Goal: Task Accomplishment & Management: Manage account settings

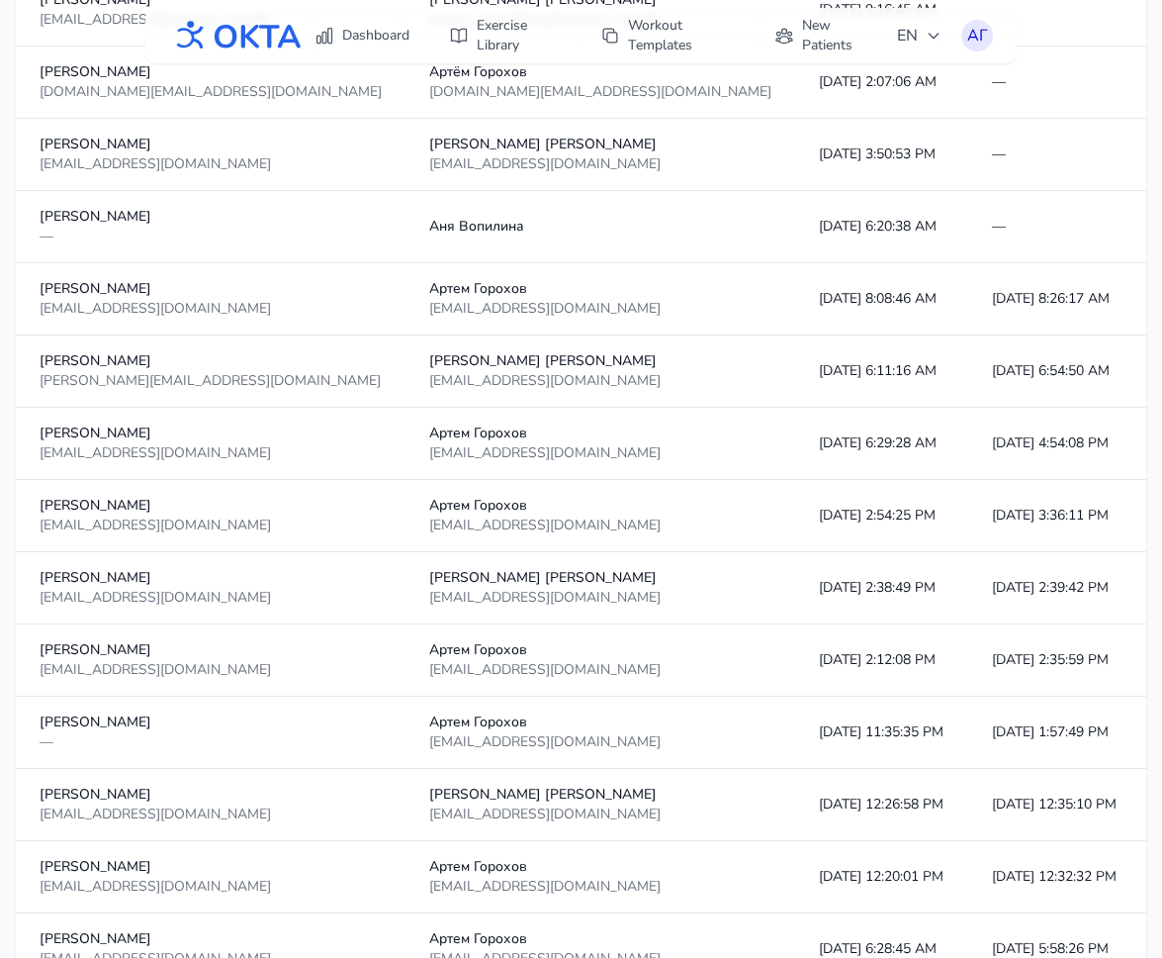
scroll to position [1792, 0]
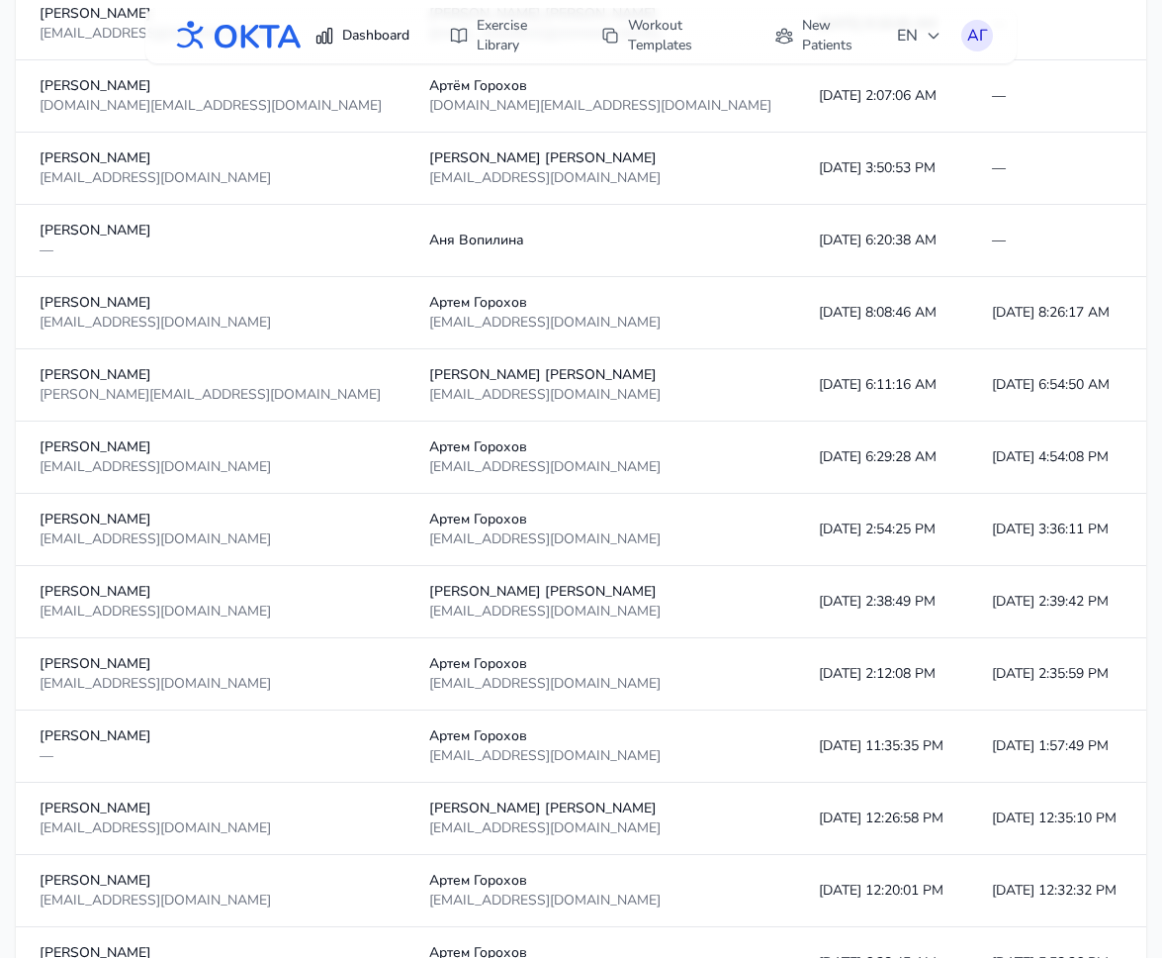
click at [384, 28] on link "Dashboard" at bounding box center [362, 36] width 119 height 36
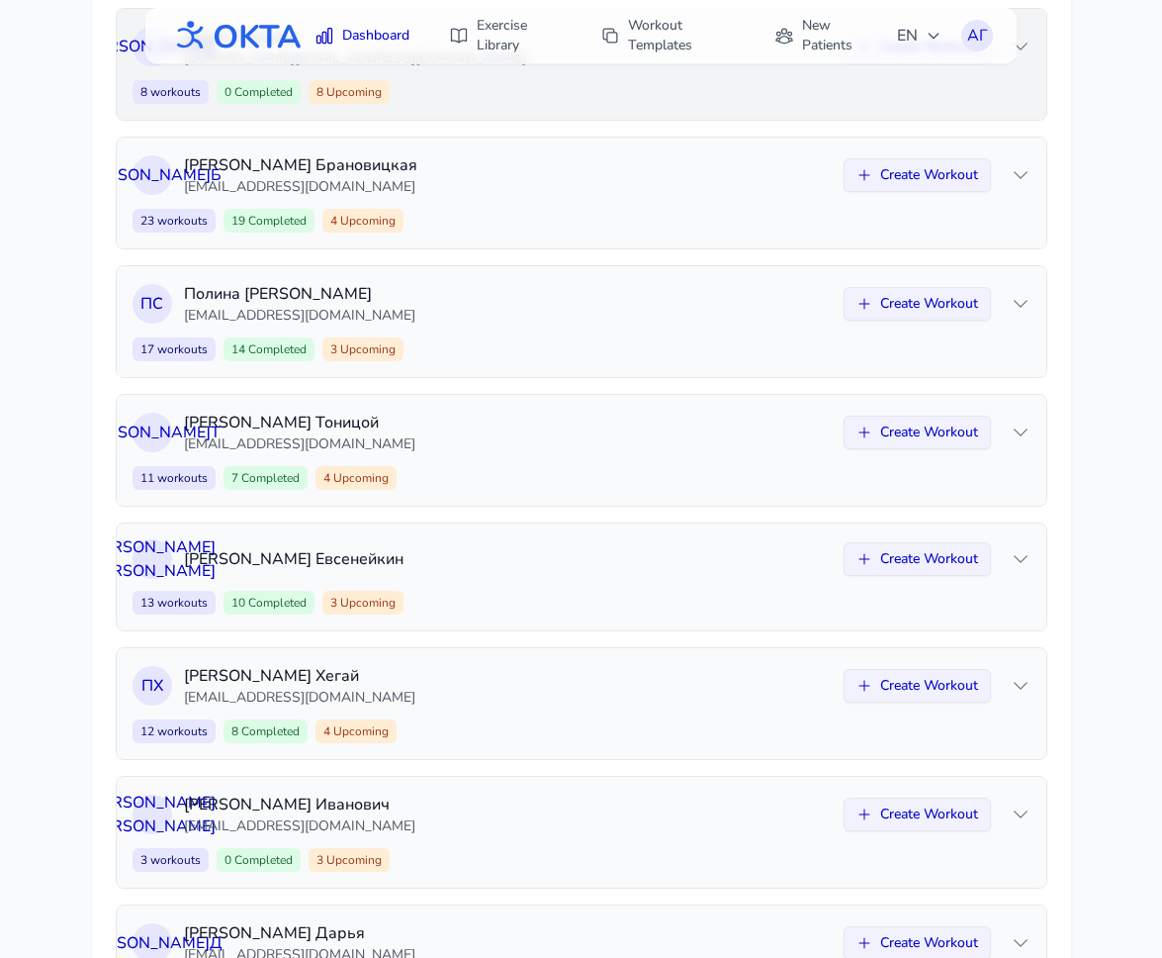
scroll to position [510, 0]
click at [605, 190] on p "[EMAIL_ADDRESS][DOMAIN_NAME]" at bounding box center [508, 188] width 648 height 20
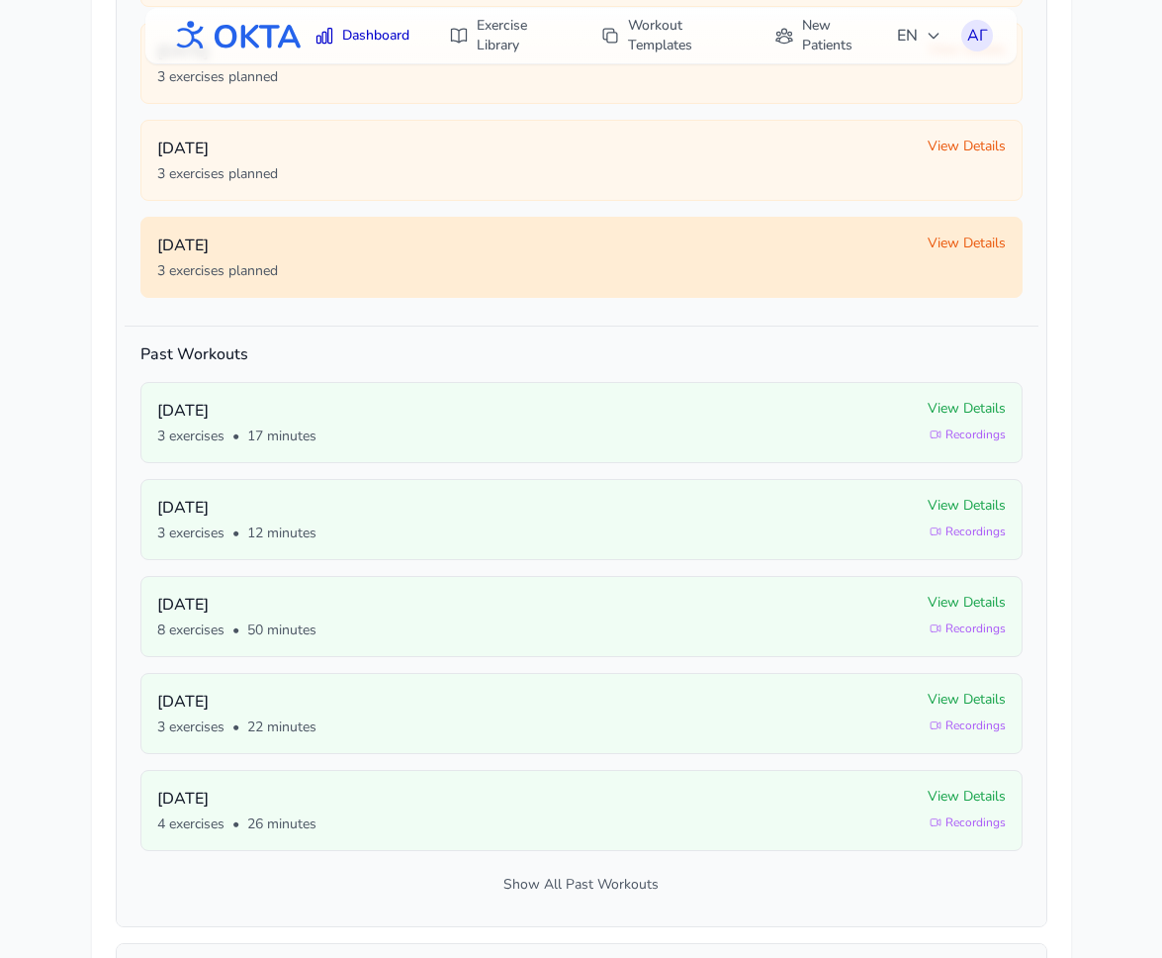
scroll to position [937, 0]
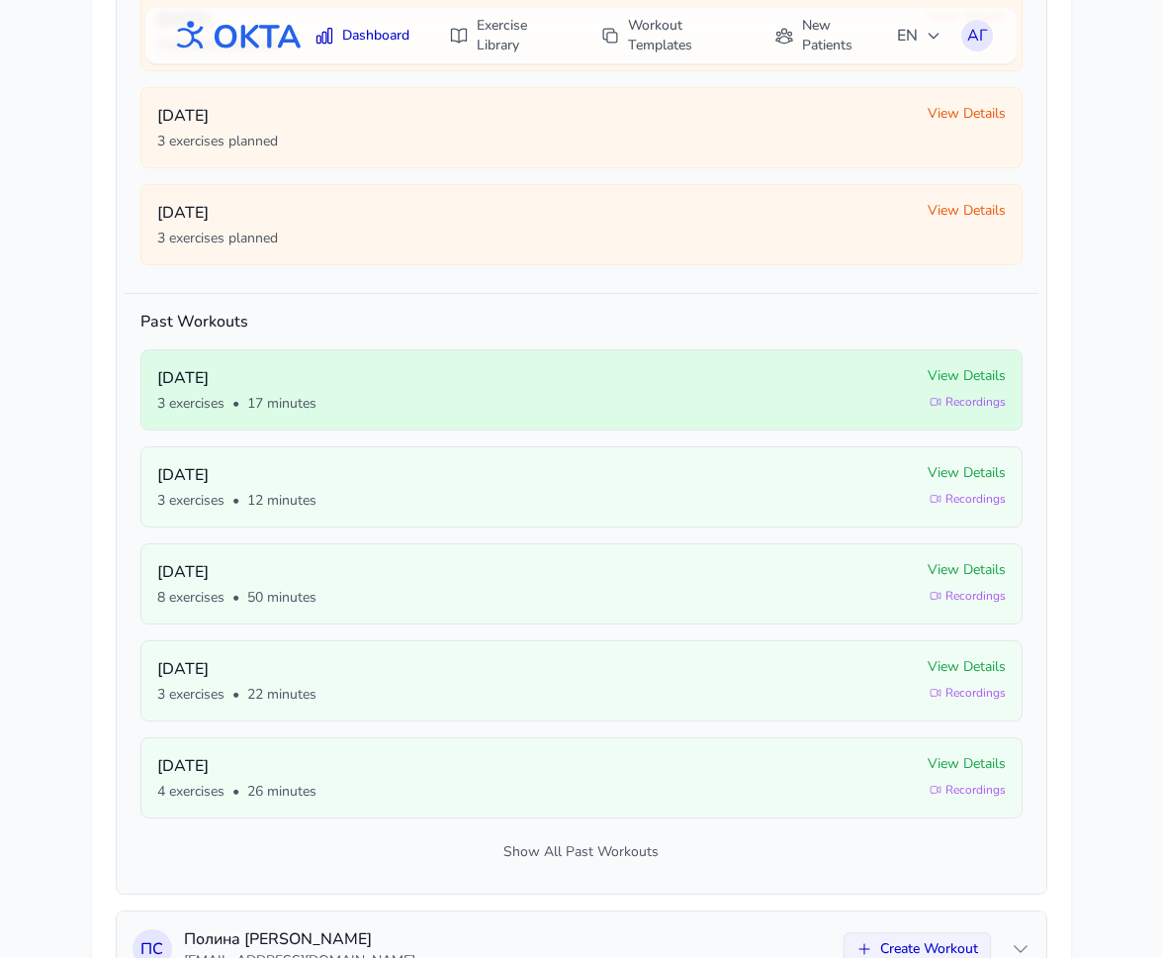
click at [891, 381] on p "[DATE]" at bounding box center [534, 378] width 755 height 24
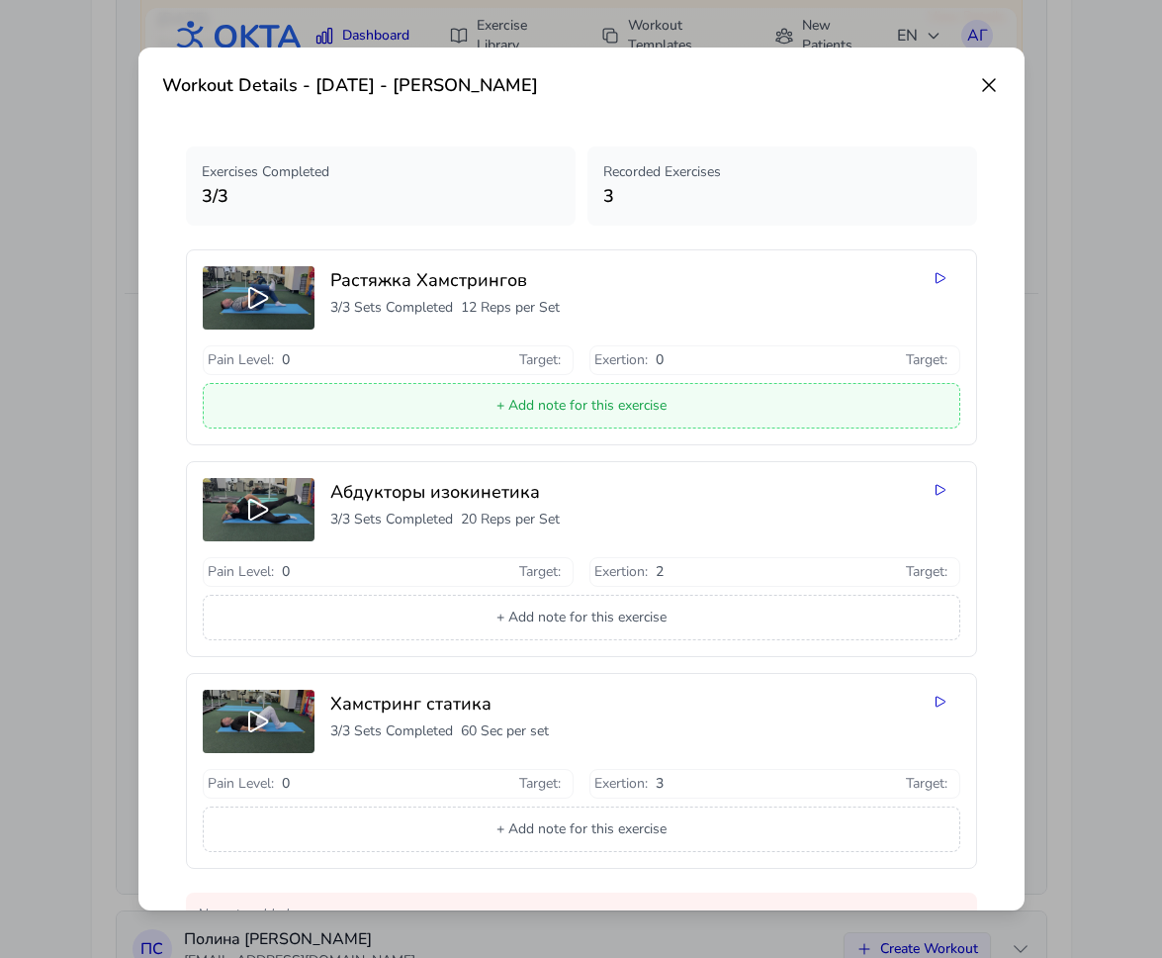
scroll to position [49, 0]
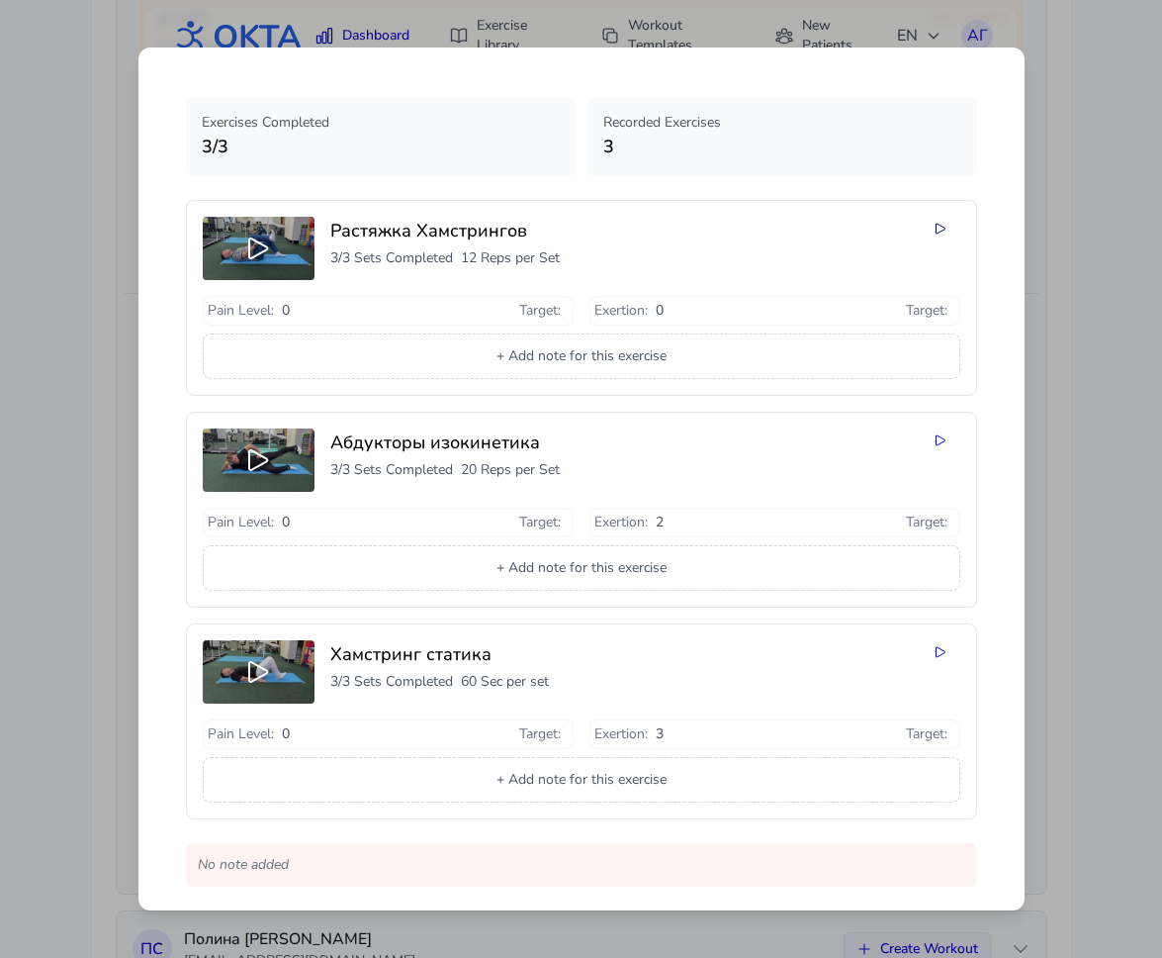
click at [944, 226] on icon at bounding box center [941, 229] width 16 height 16
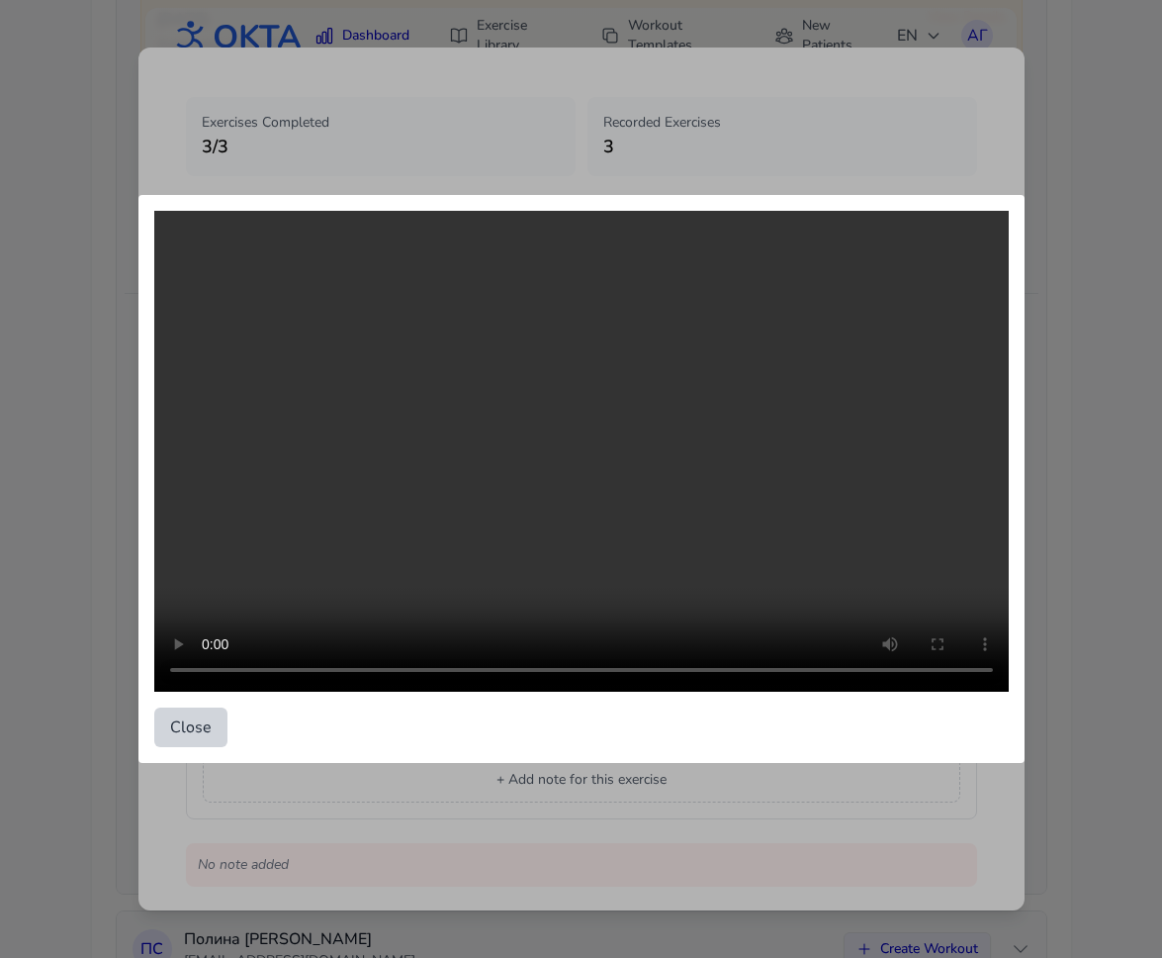
click at [175, 732] on button "Close" at bounding box center [190, 727] width 73 height 40
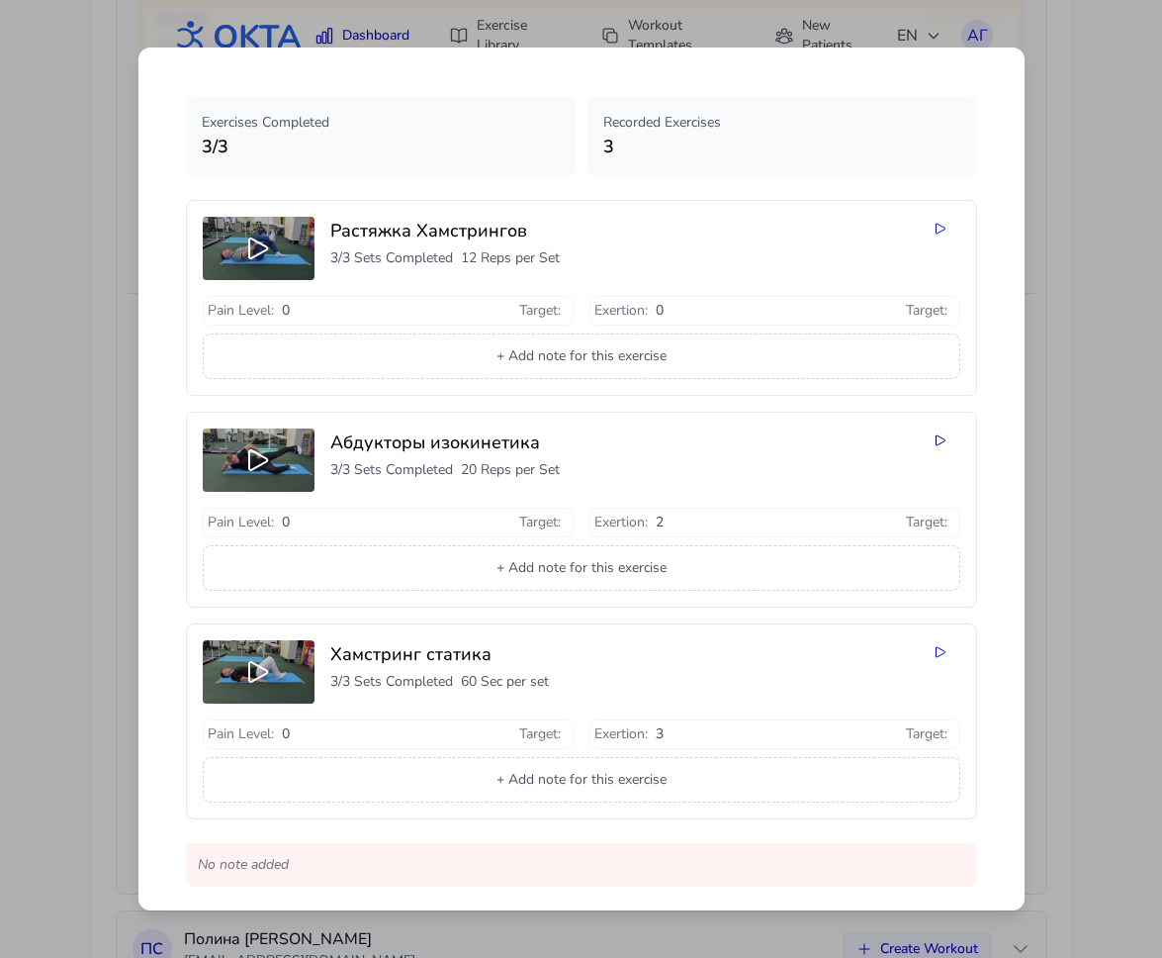
click at [935, 437] on icon at bounding box center [941, 440] width 16 height 16
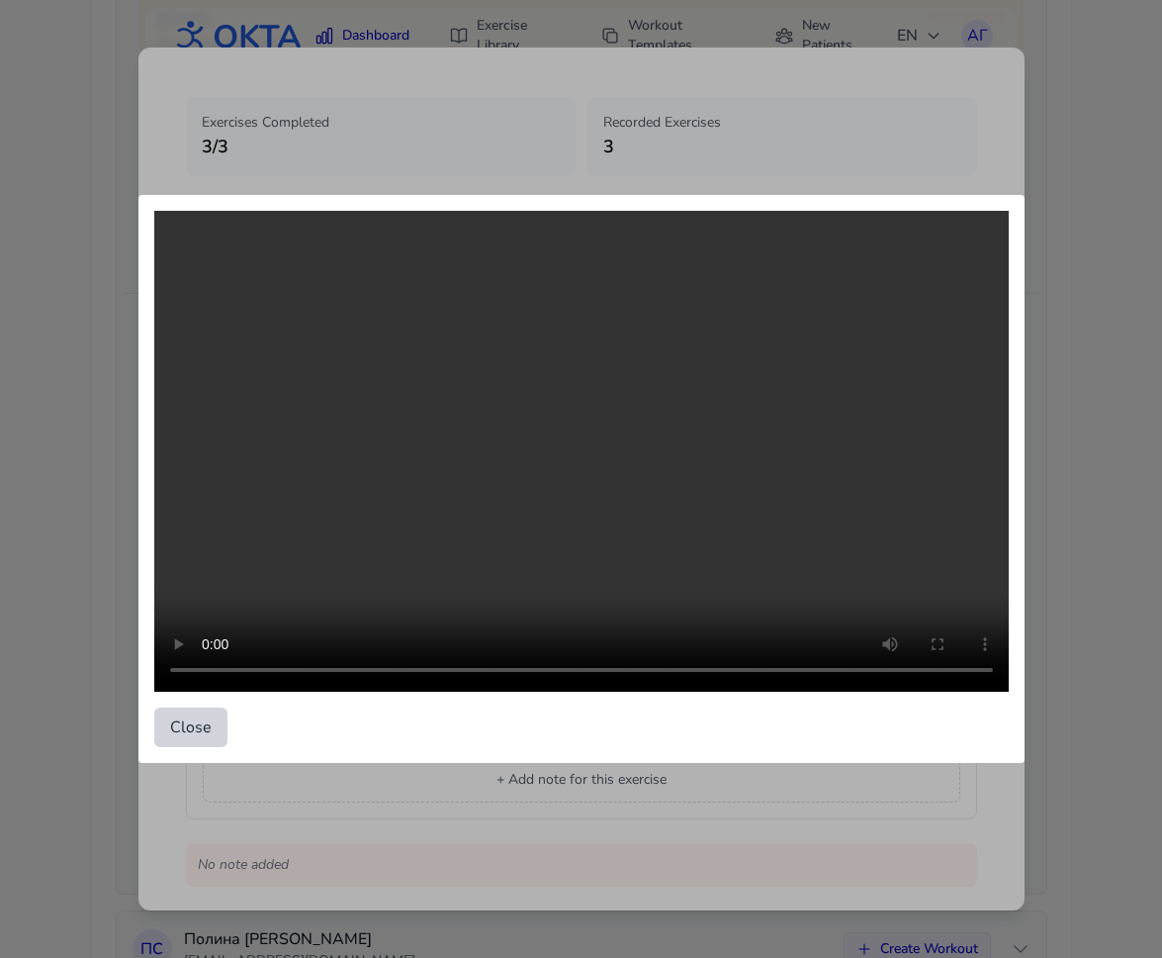
click at [188, 736] on button "Close" at bounding box center [190, 727] width 73 height 40
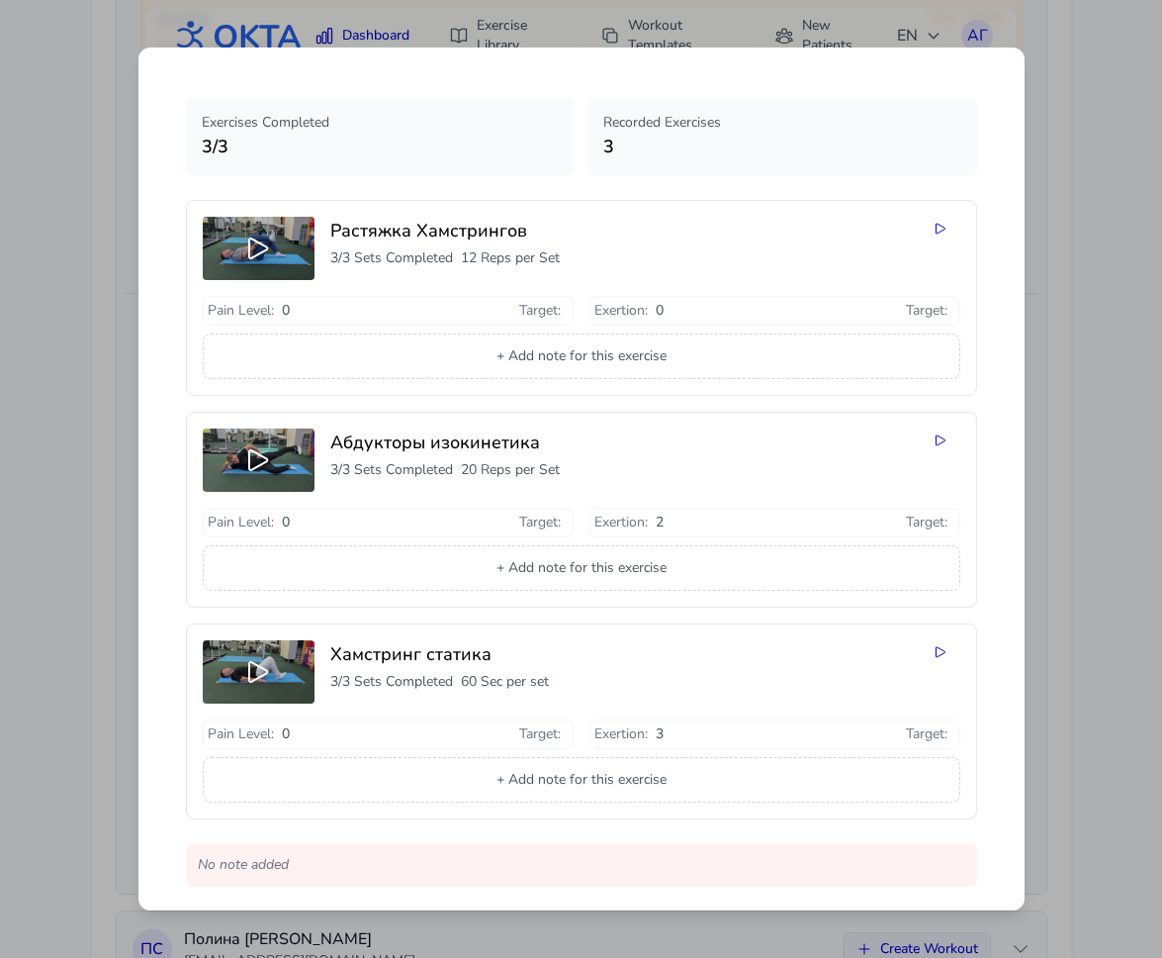
click at [1092, 344] on div "Workout Details - October 8 - Арина Брановицкая Exercises Completed 3 / 3 Recor…" at bounding box center [581, 479] width 1162 height 958
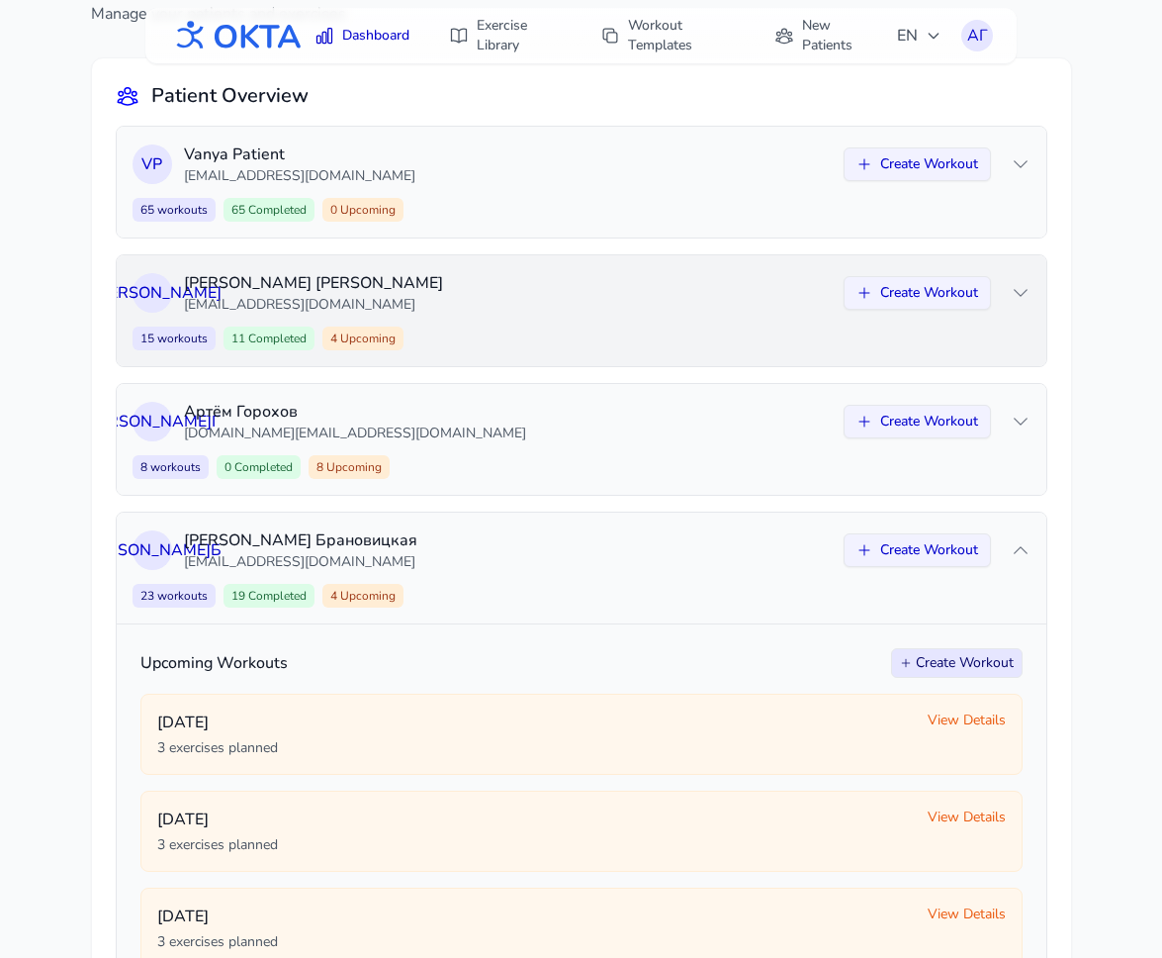
scroll to position [142, 0]
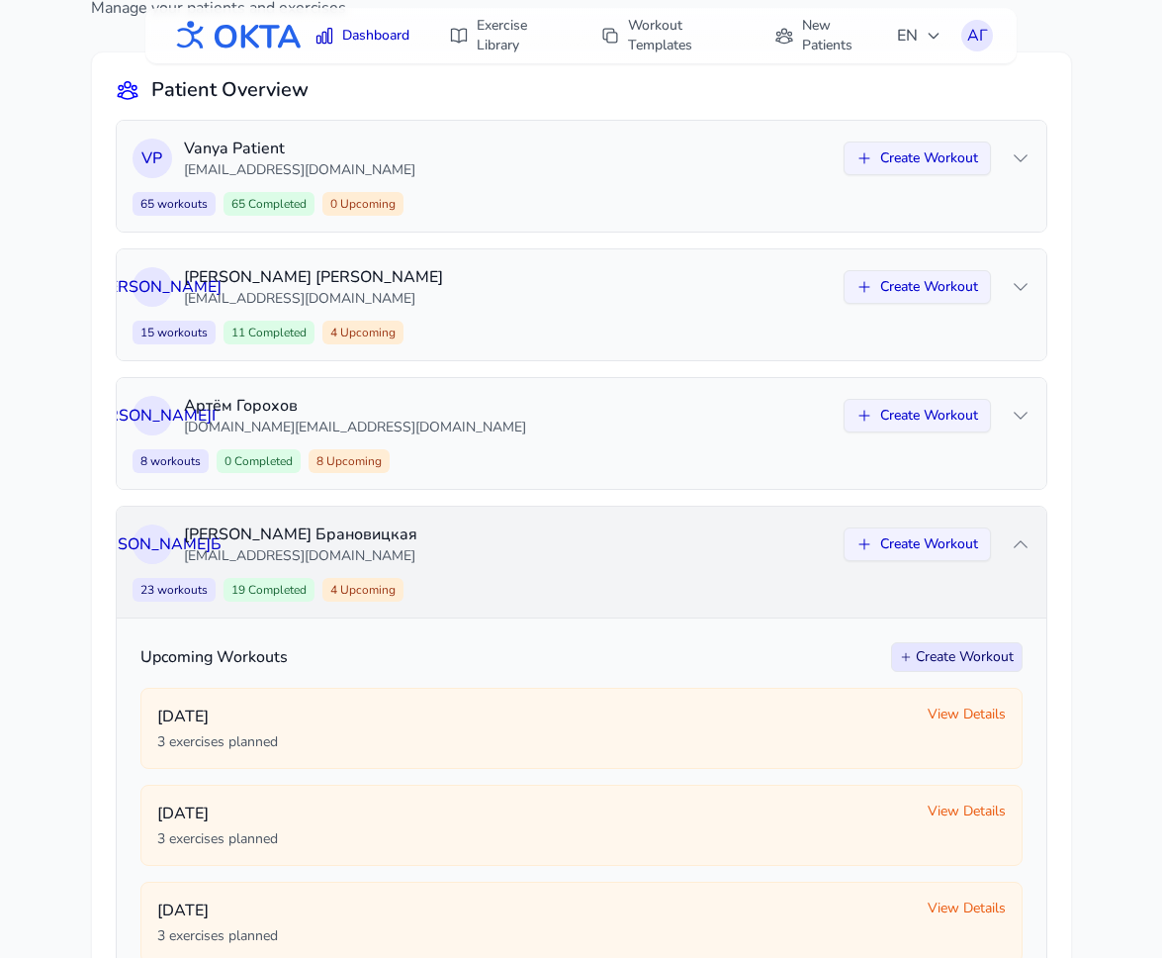
click at [520, 581] on div "23 workouts 19 Completed 4 Upcoming Create Workout" at bounding box center [582, 590] width 898 height 24
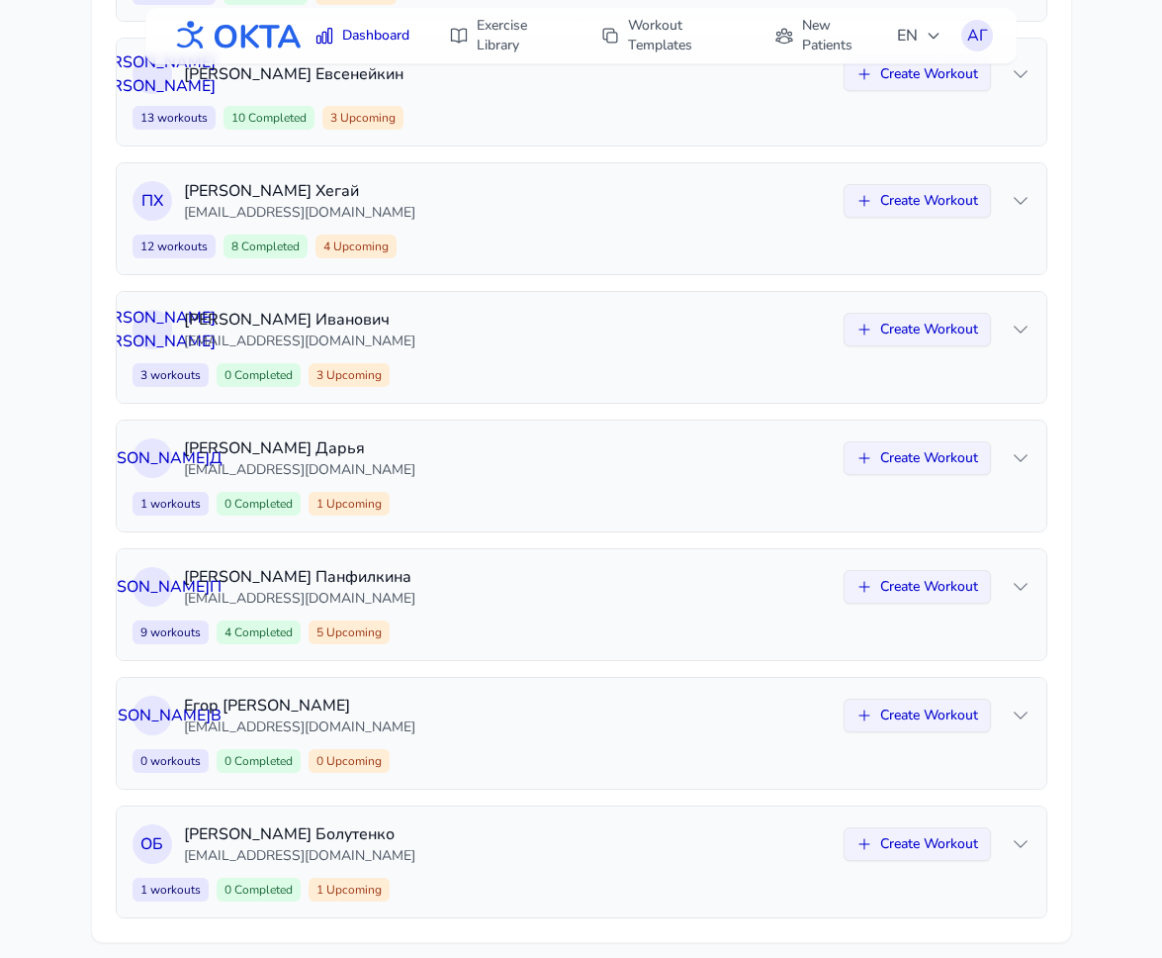
scroll to position [1013, 0]
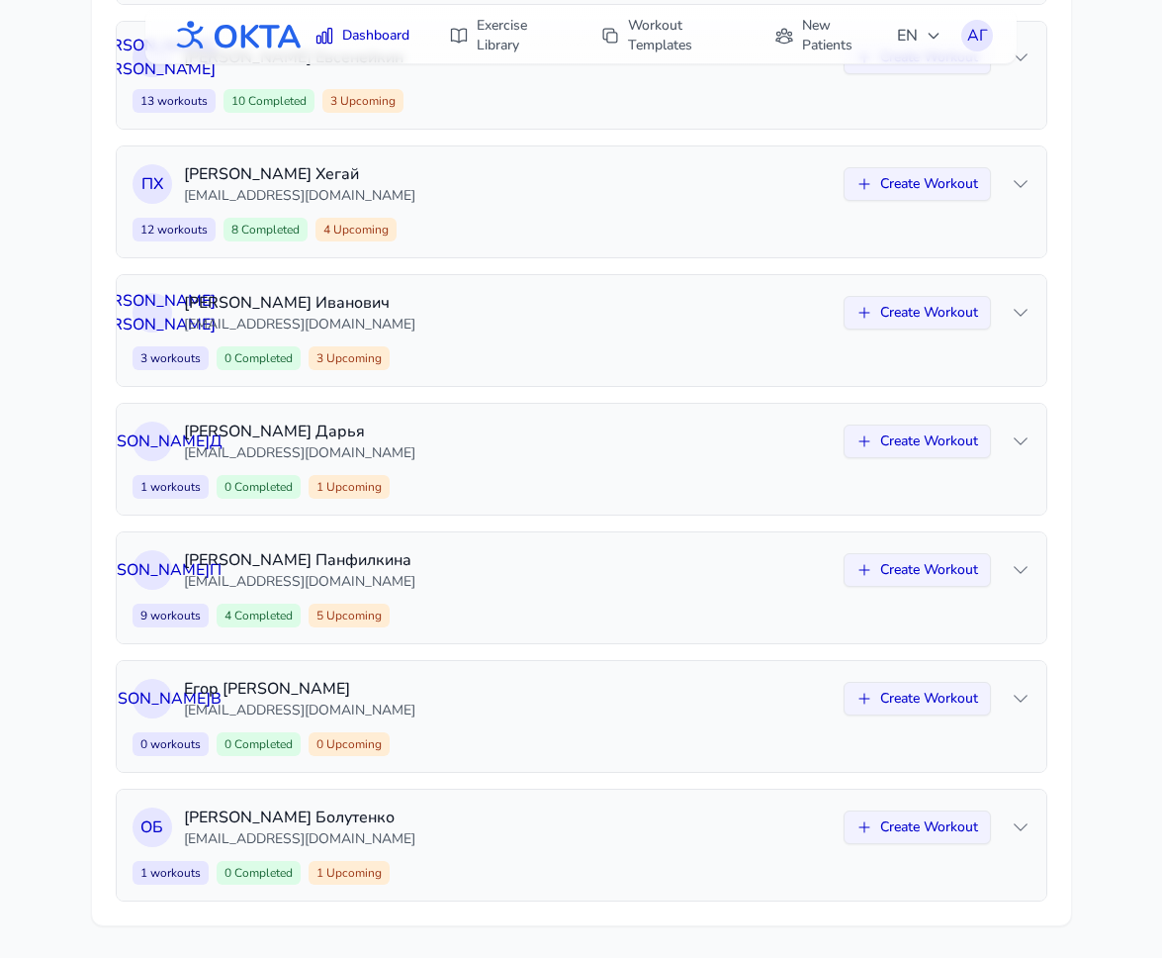
click at [520, 581] on p "[EMAIL_ADDRESS][DOMAIN_NAME]" at bounding box center [508, 582] width 648 height 20
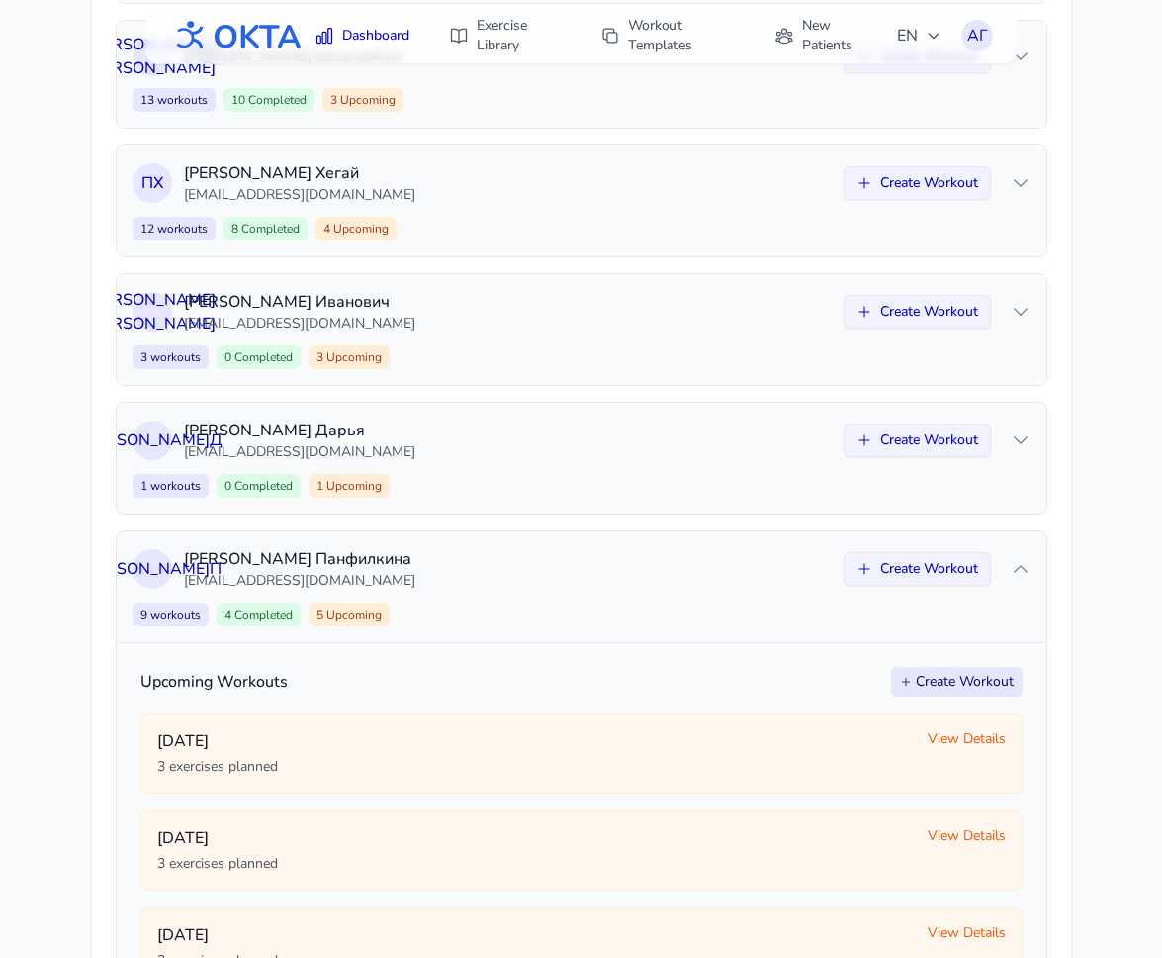
click at [520, 581] on p "[EMAIL_ADDRESS][DOMAIN_NAME]" at bounding box center [508, 581] width 648 height 20
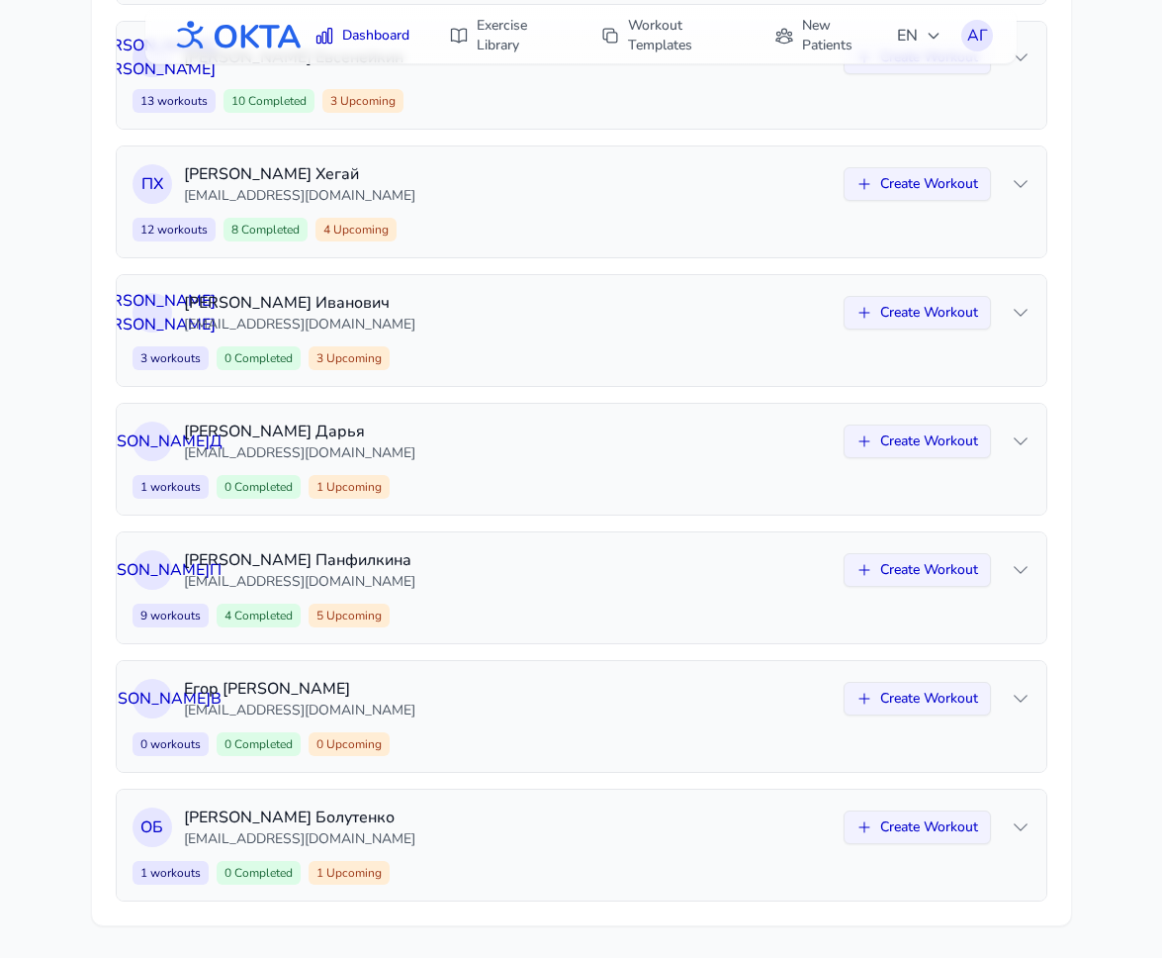
scroll to position [0, 0]
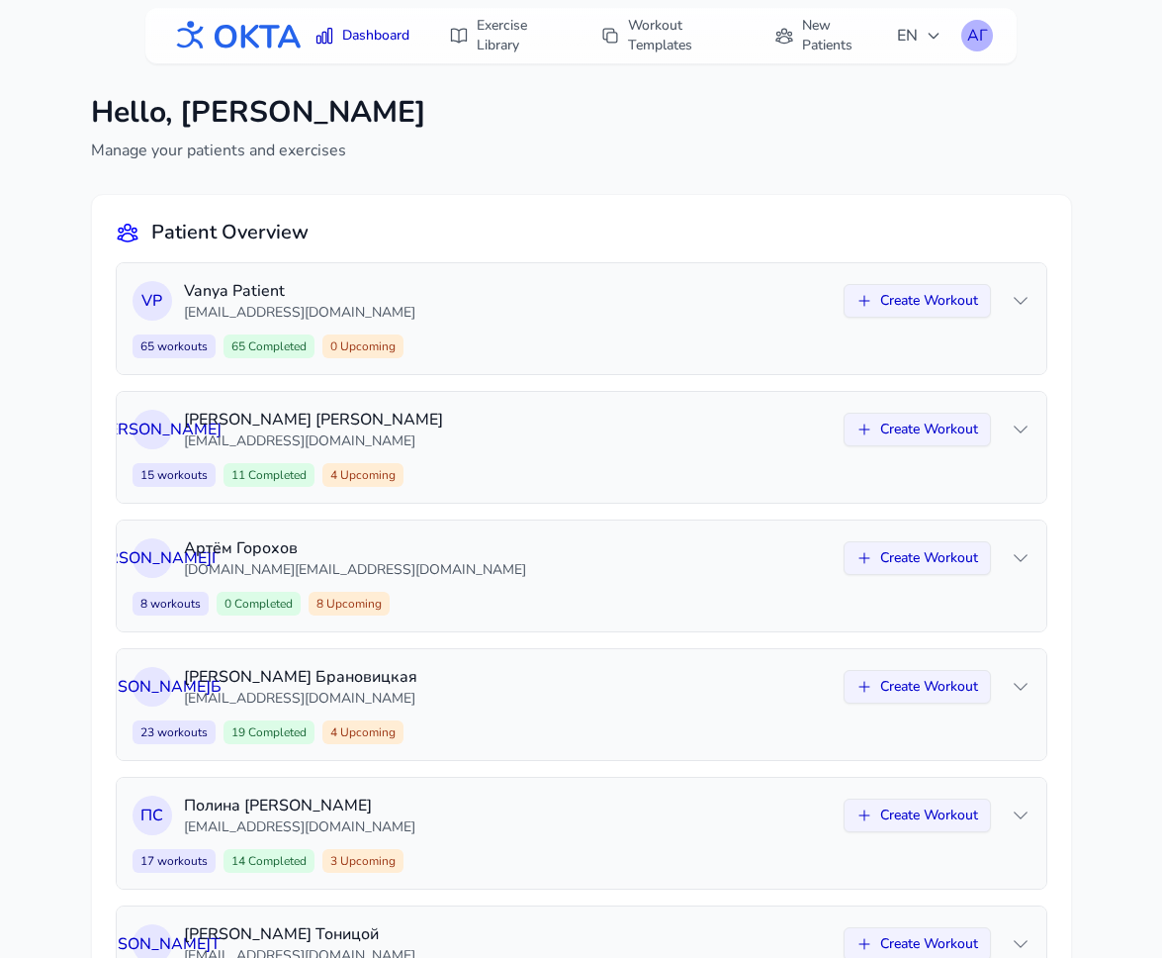
click at [965, 29] on div "АГ" at bounding box center [978, 36] width 32 height 32
click at [872, 119] on link "Logout" at bounding box center [883, 117] width 222 height 36
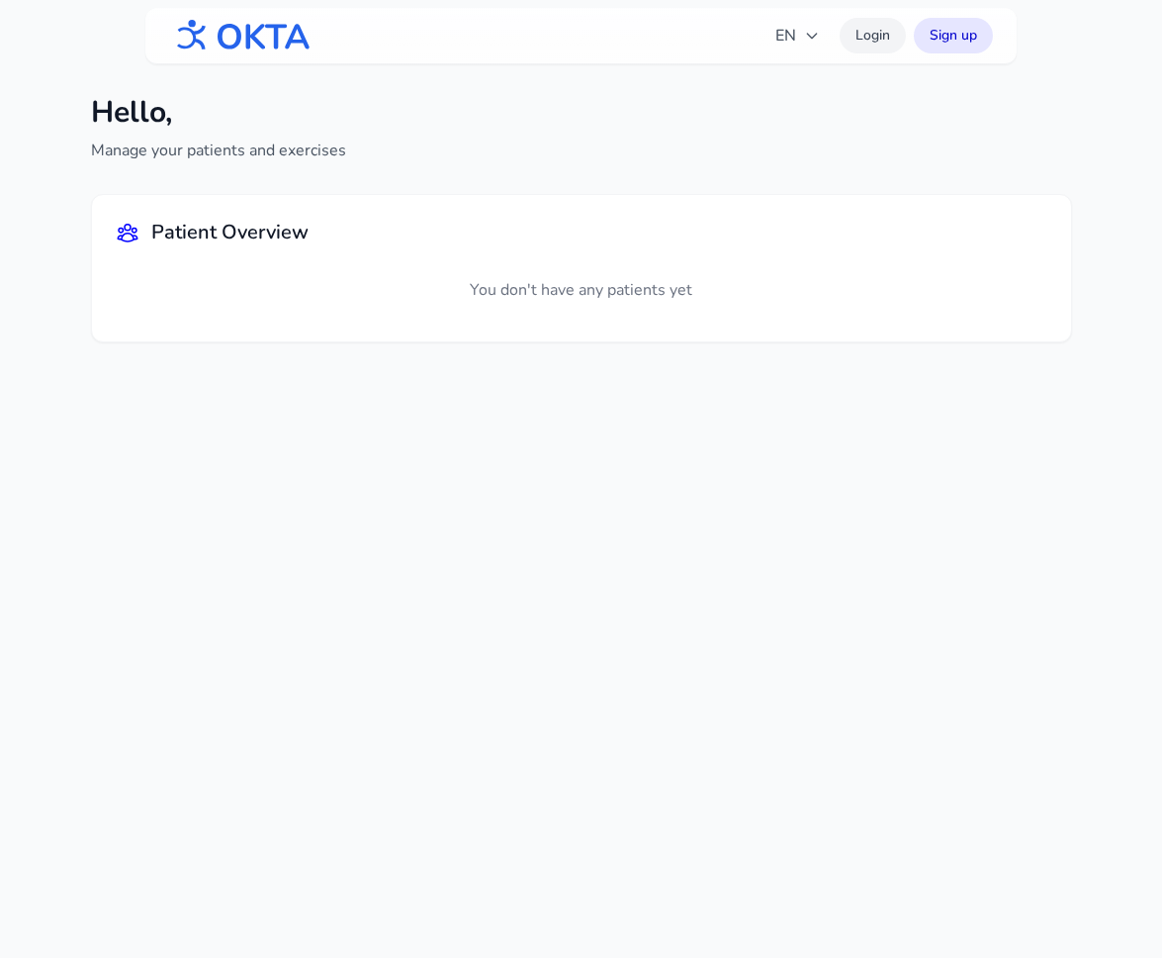
click at [873, 23] on link "Login" at bounding box center [873, 36] width 66 height 36
click at [871, 43] on link "Login" at bounding box center [873, 36] width 66 height 36
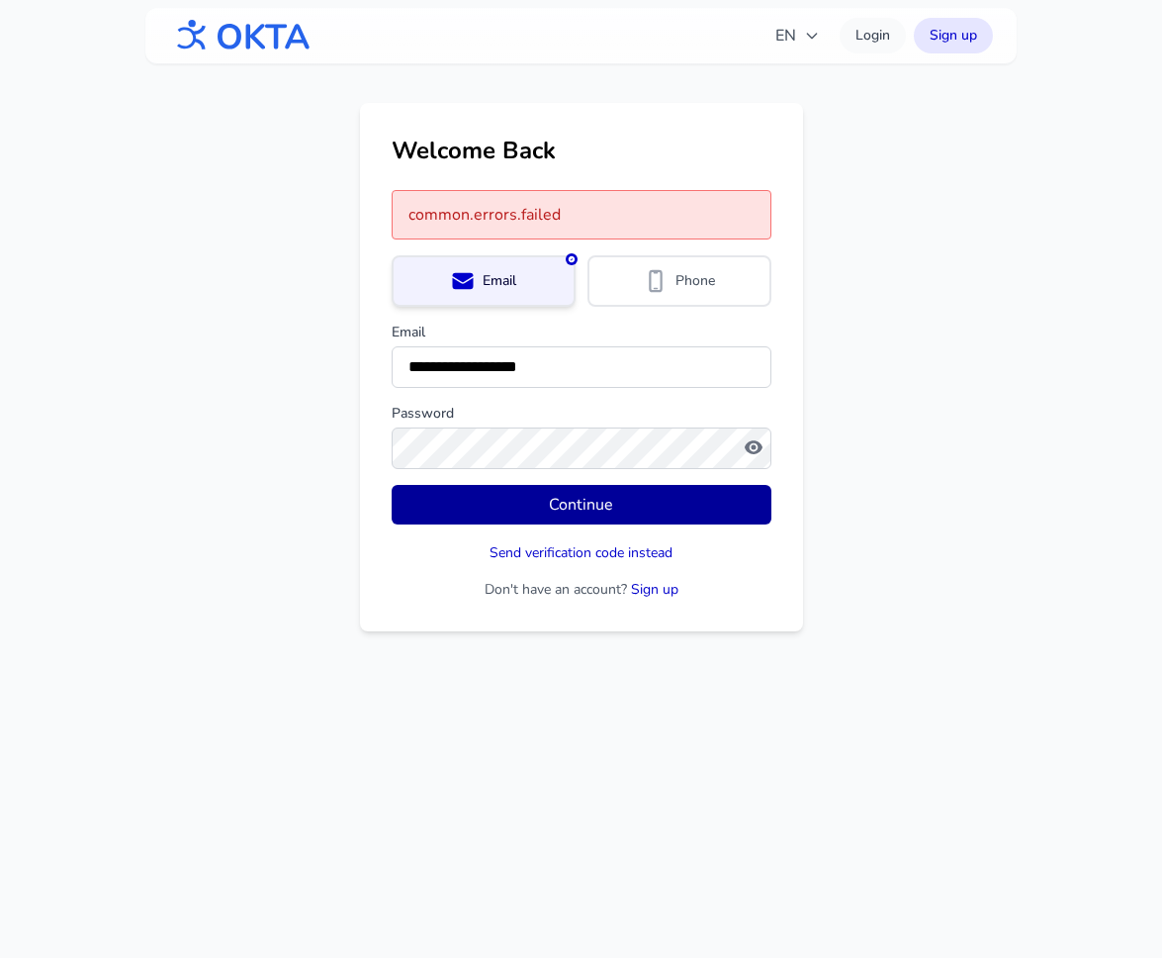
click at [522, 515] on button "Continue" at bounding box center [582, 505] width 380 height 40
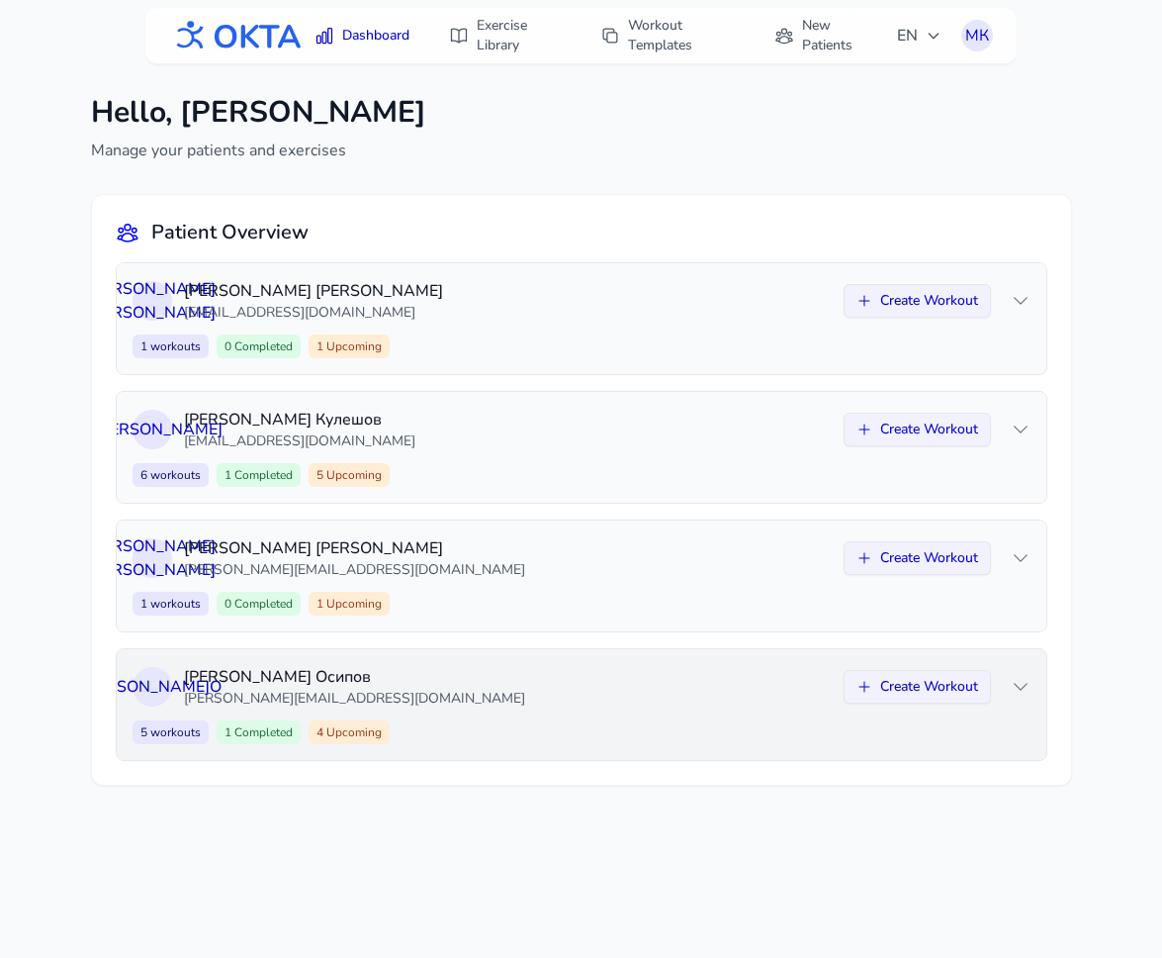
click at [550, 705] on p "aleksey.osipov.2007@mail.ru" at bounding box center [508, 699] width 648 height 20
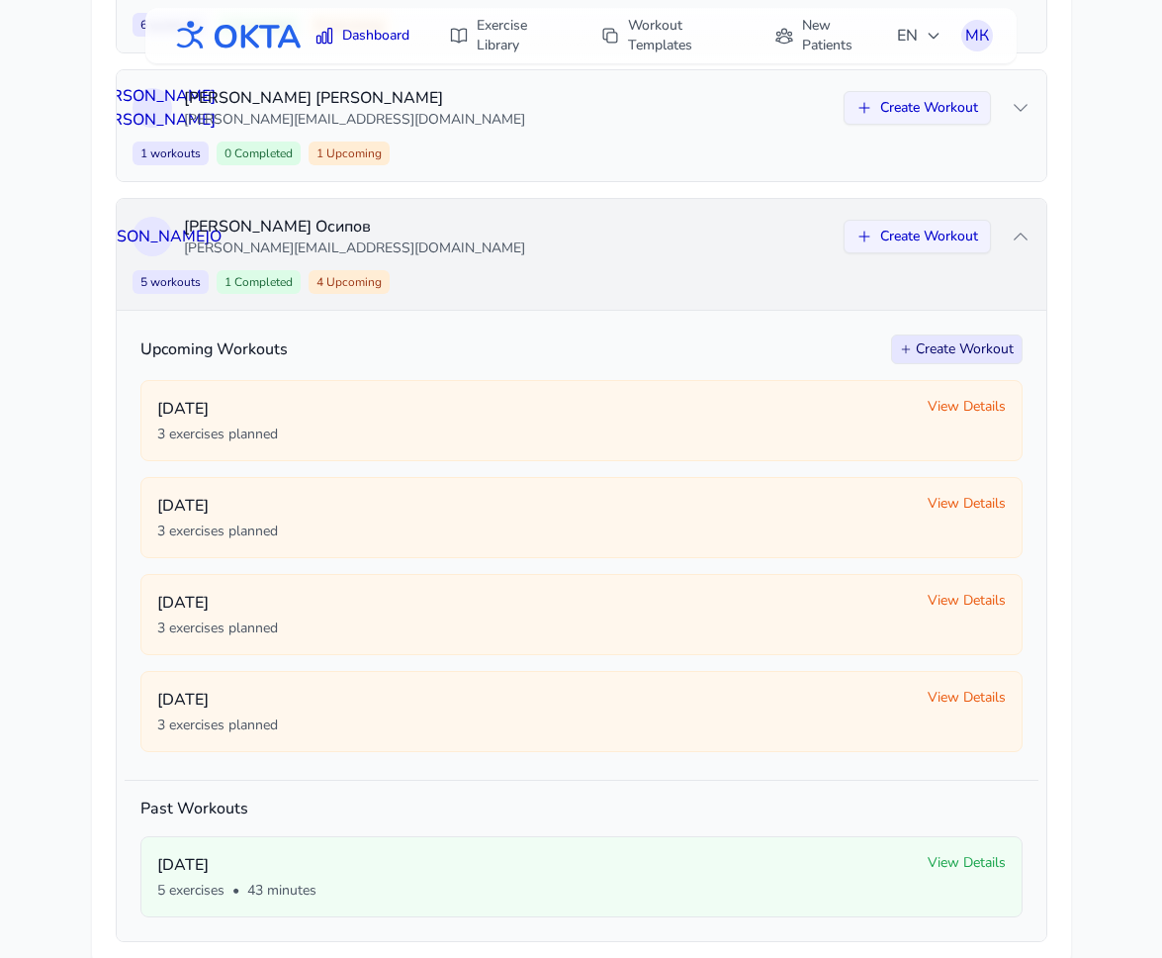
scroll to position [491, 0]
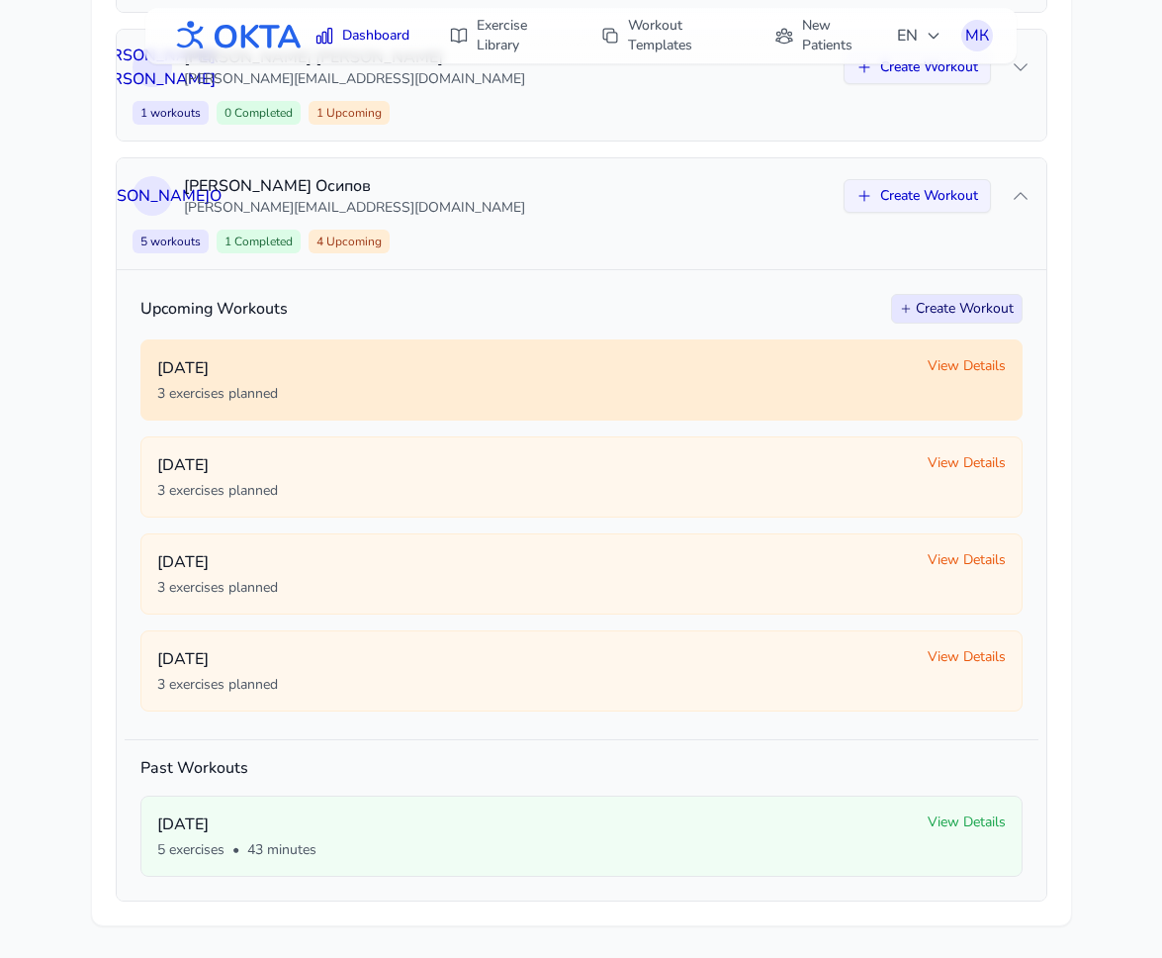
click at [946, 367] on span "View Details" at bounding box center [967, 366] width 78 height 20
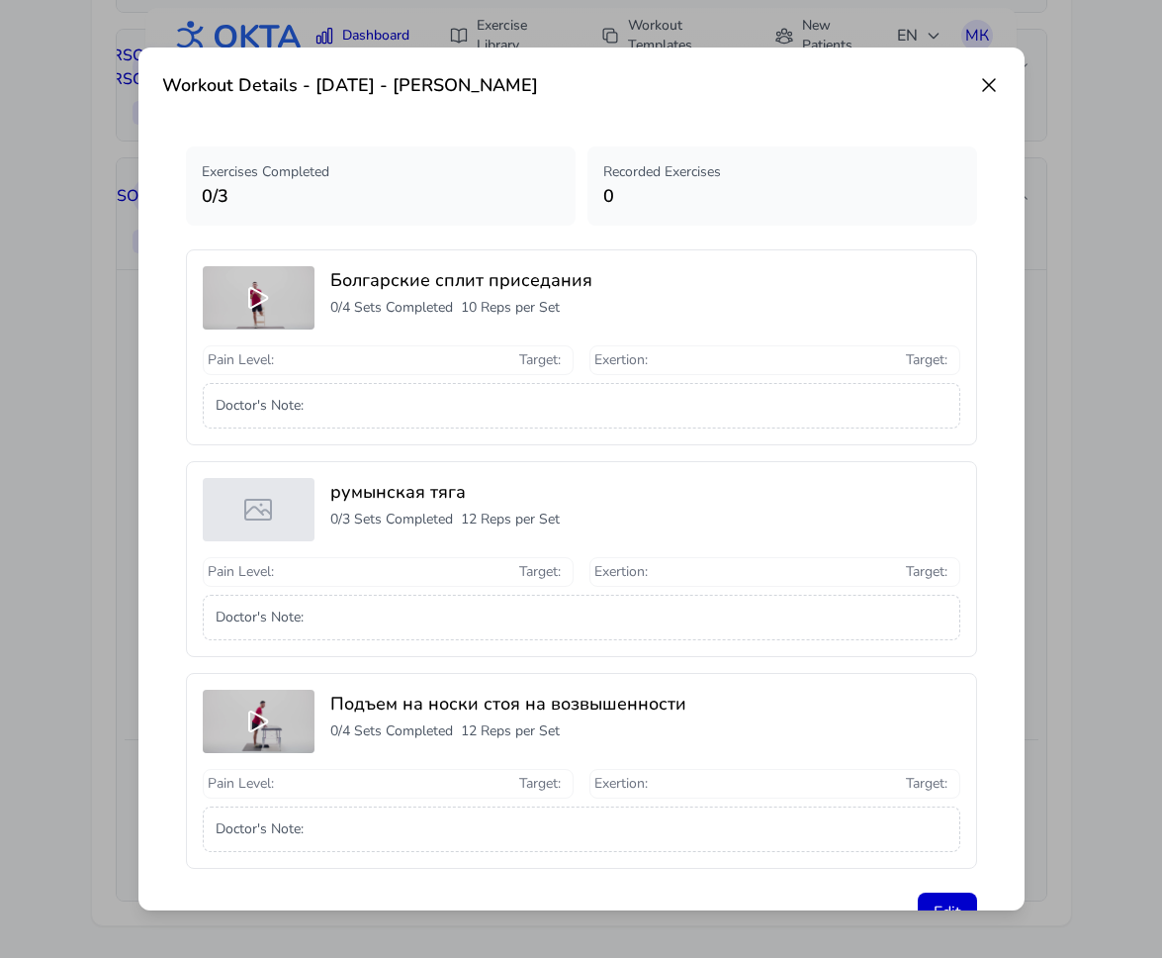
click at [990, 87] on icon at bounding box center [989, 85] width 12 height 12
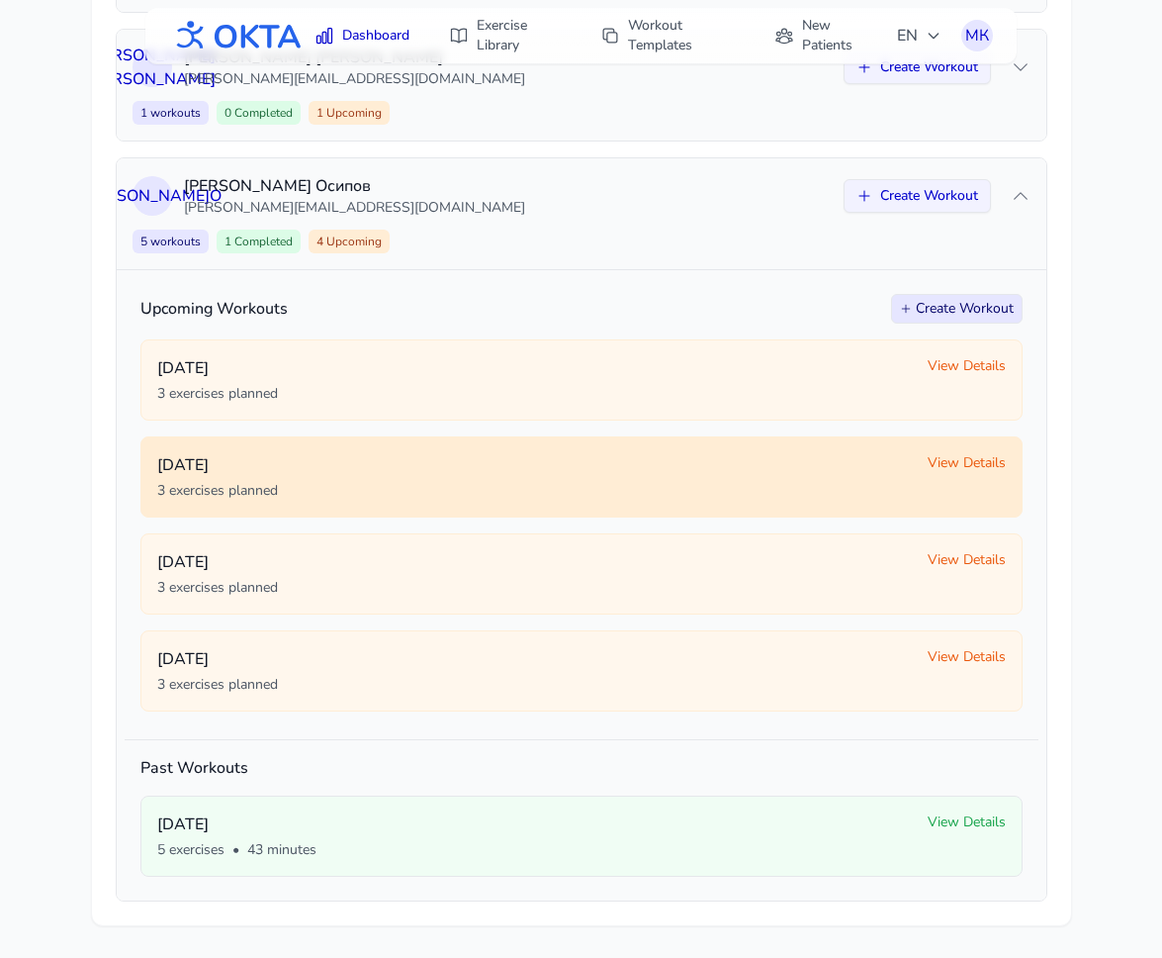
click at [938, 463] on span "View Details" at bounding box center [967, 463] width 78 height 20
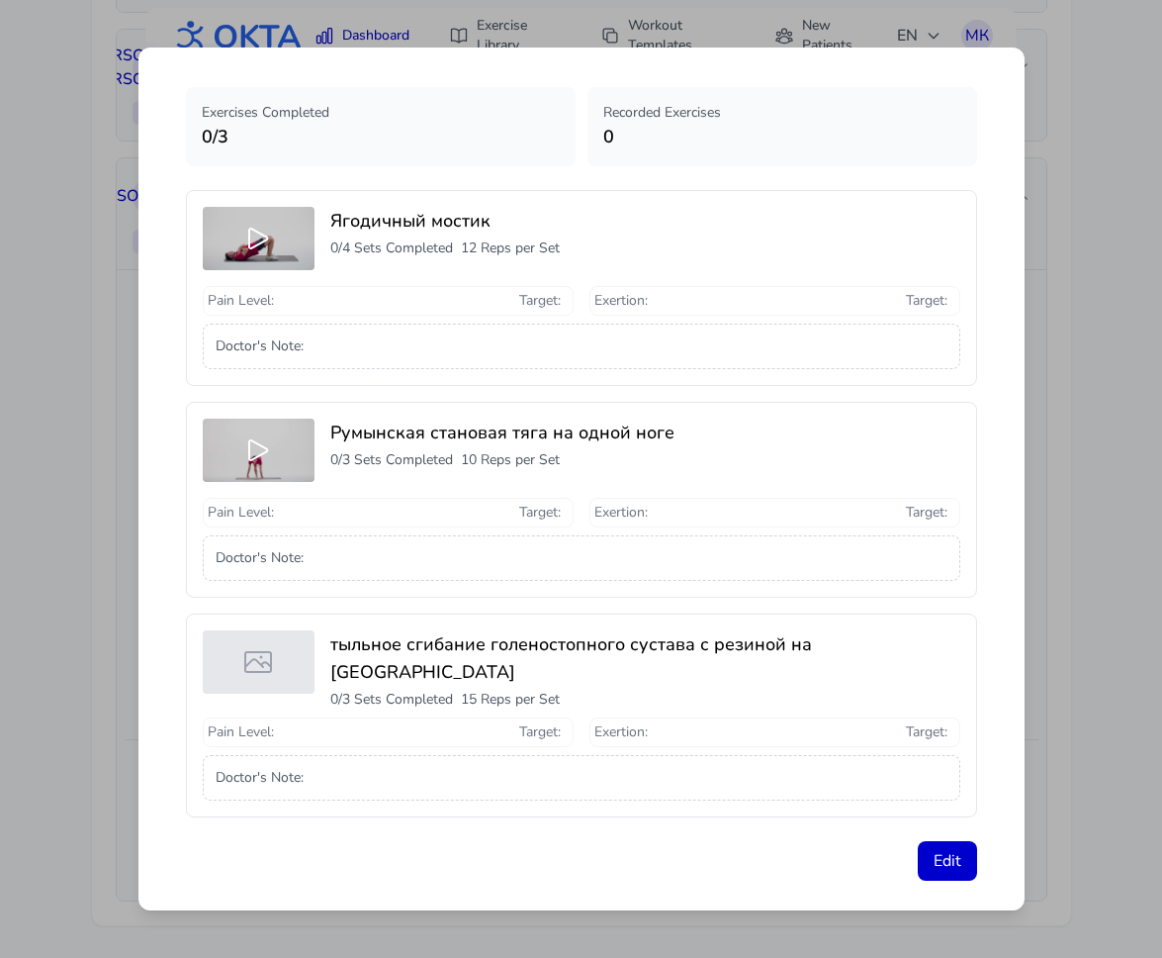
scroll to position [0, 0]
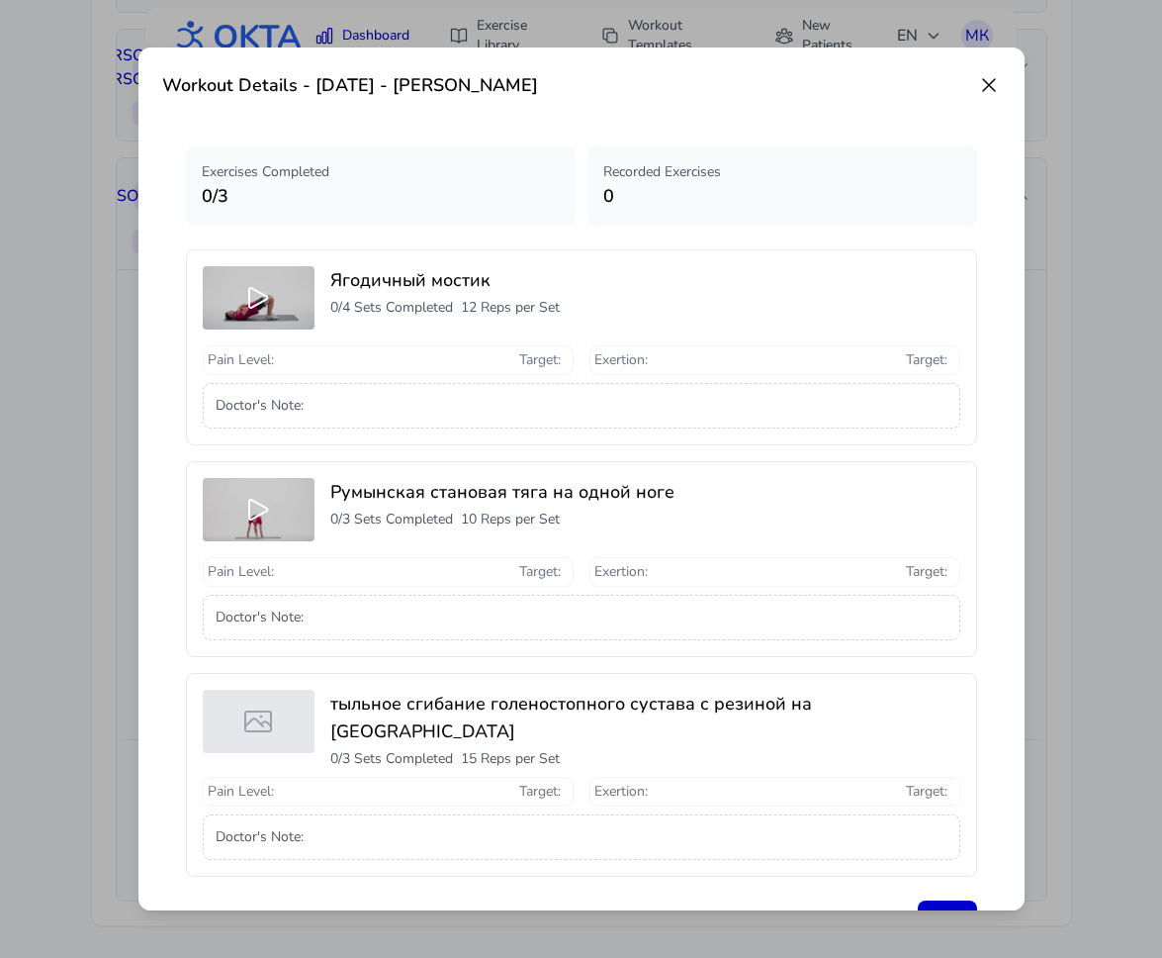
click at [984, 82] on icon at bounding box center [989, 85] width 12 height 12
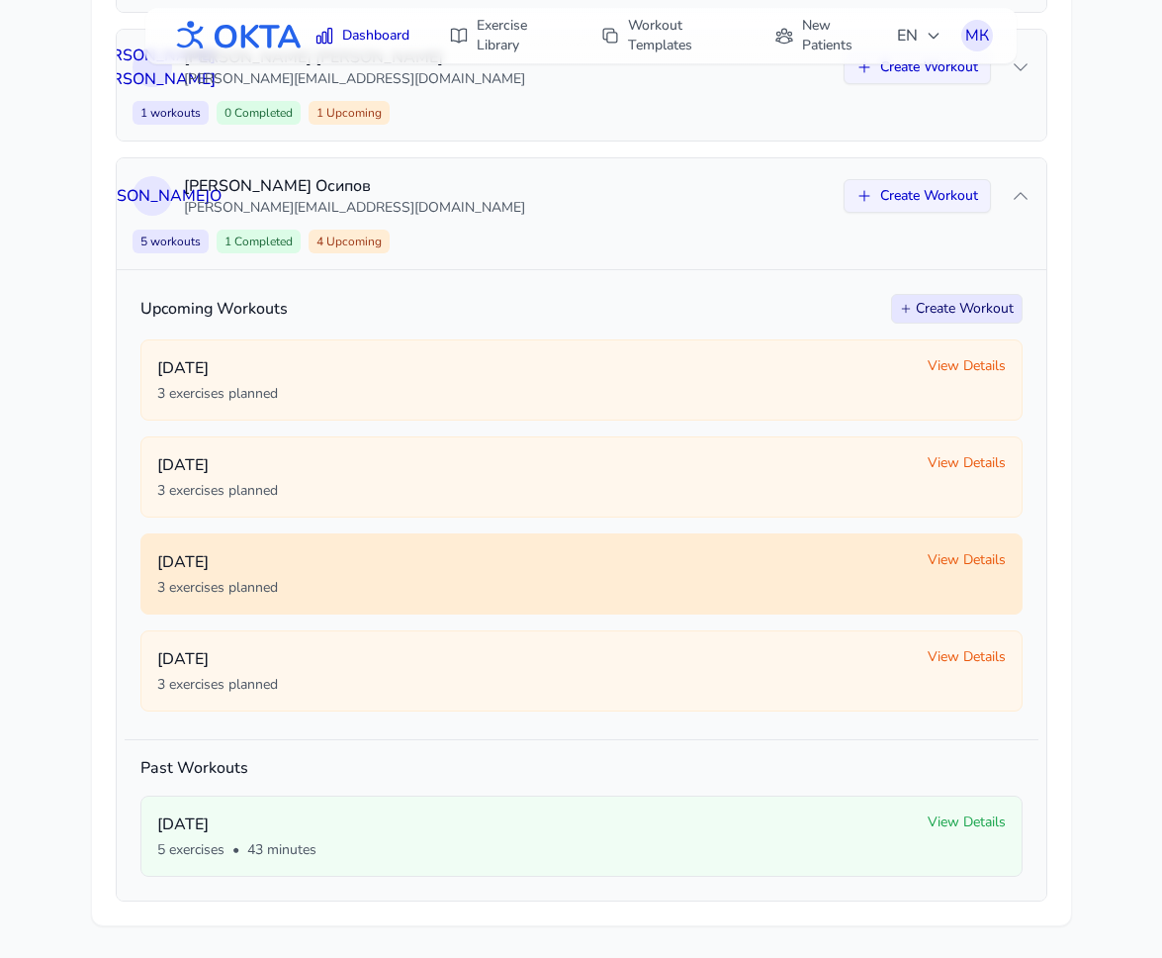
click at [935, 555] on span "View Details" at bounding box center [967, 560] width 78 height 20
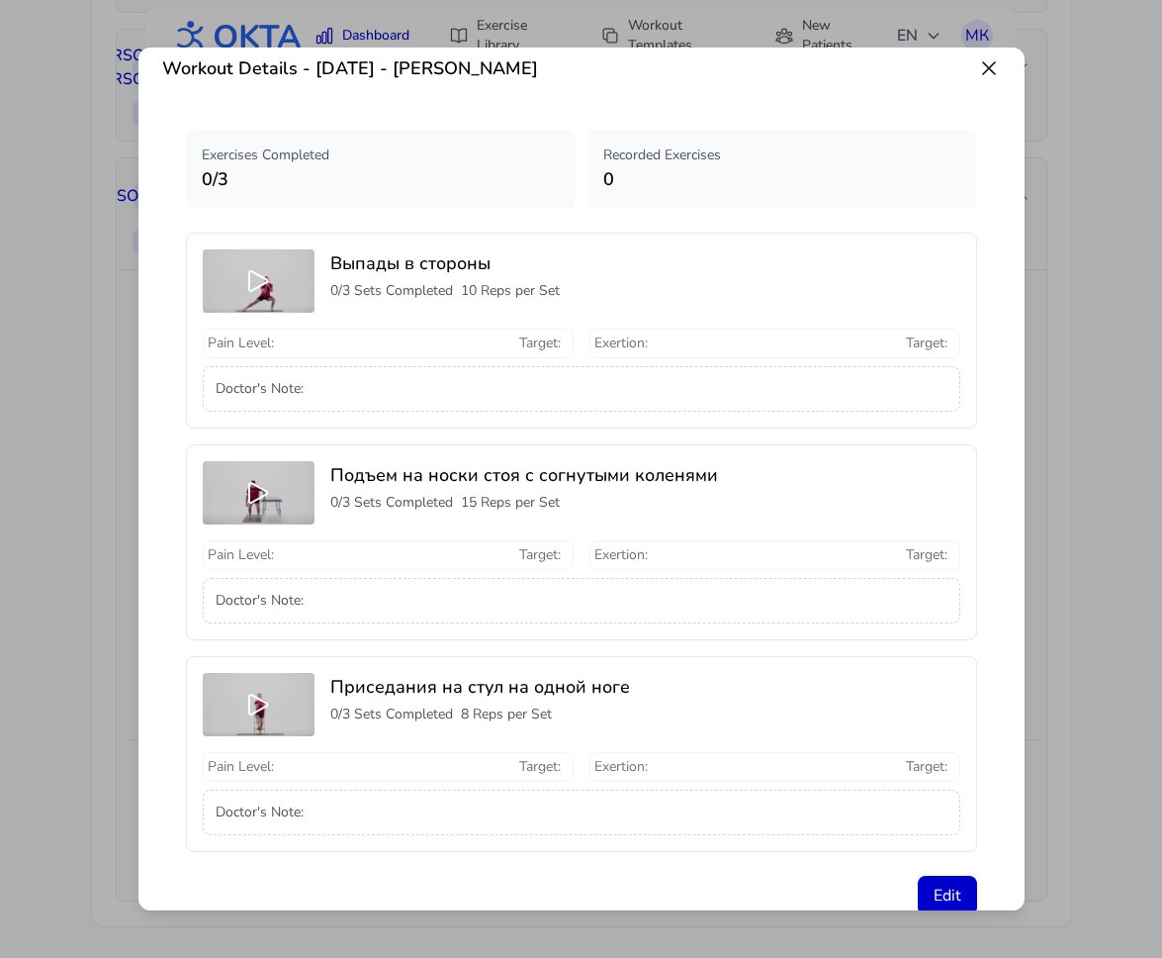
scroll to position [12, 0]
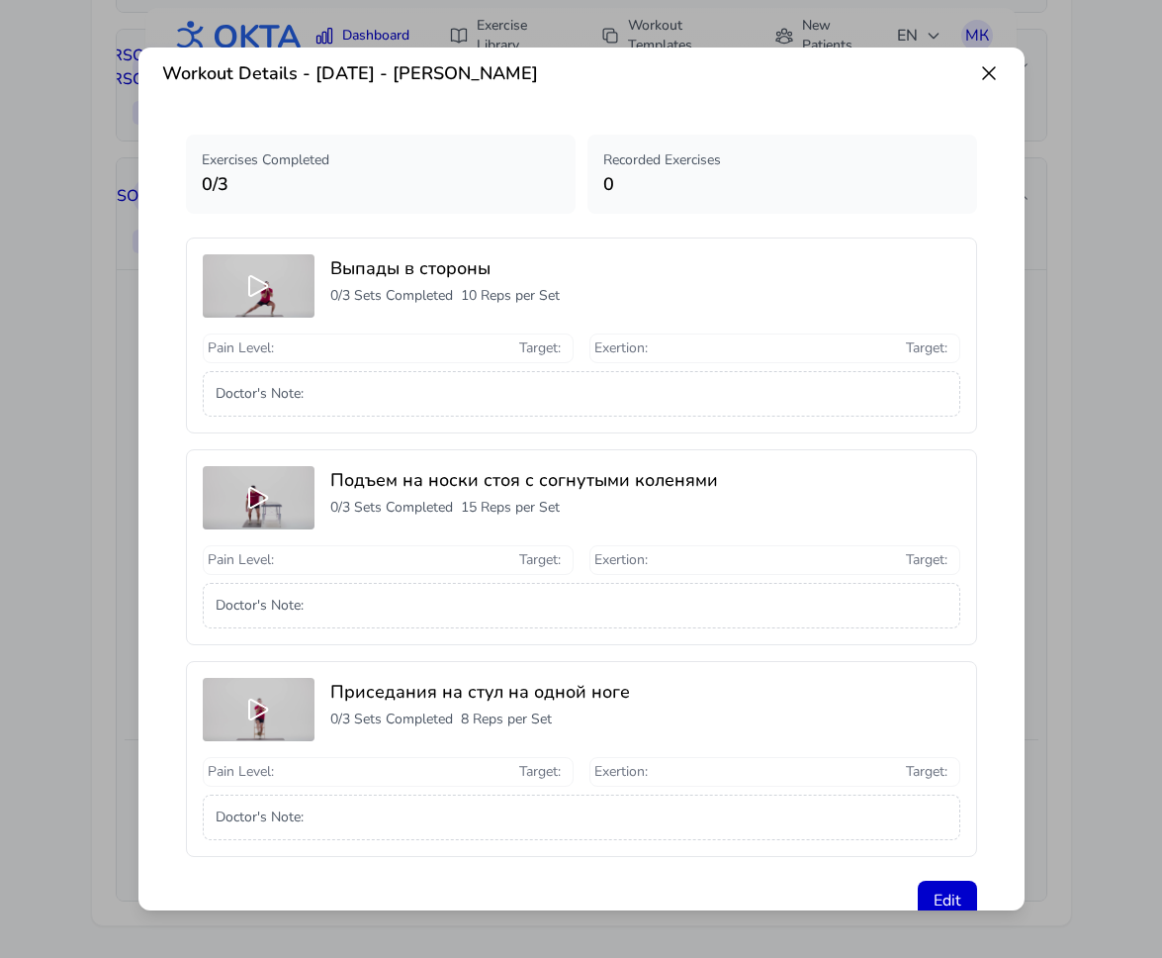
click at [986, 75] on icon at bounding box center [989, 73] width 12 height 12
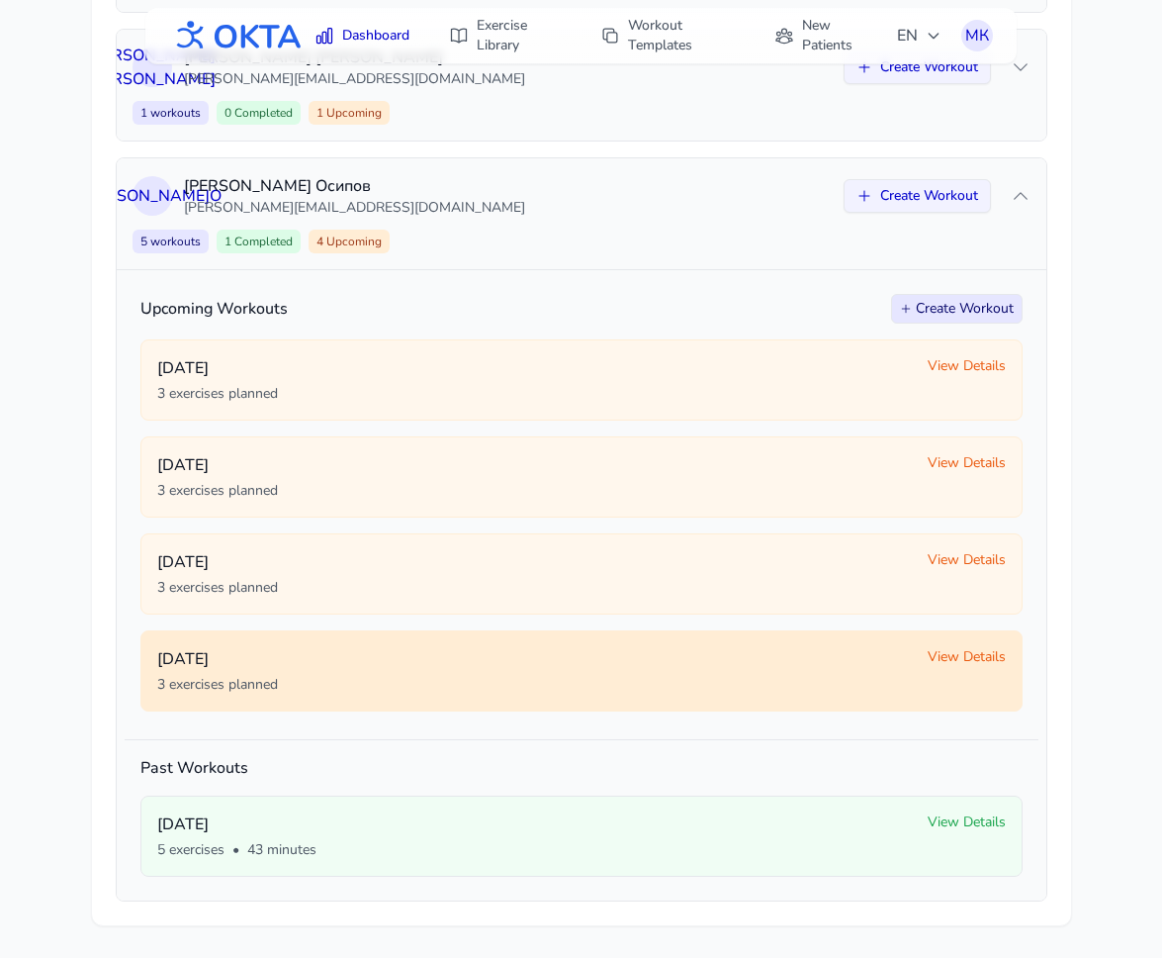
click at [946, 658] on span "View Details" at bounding box center [967, 657] width 78 height 20
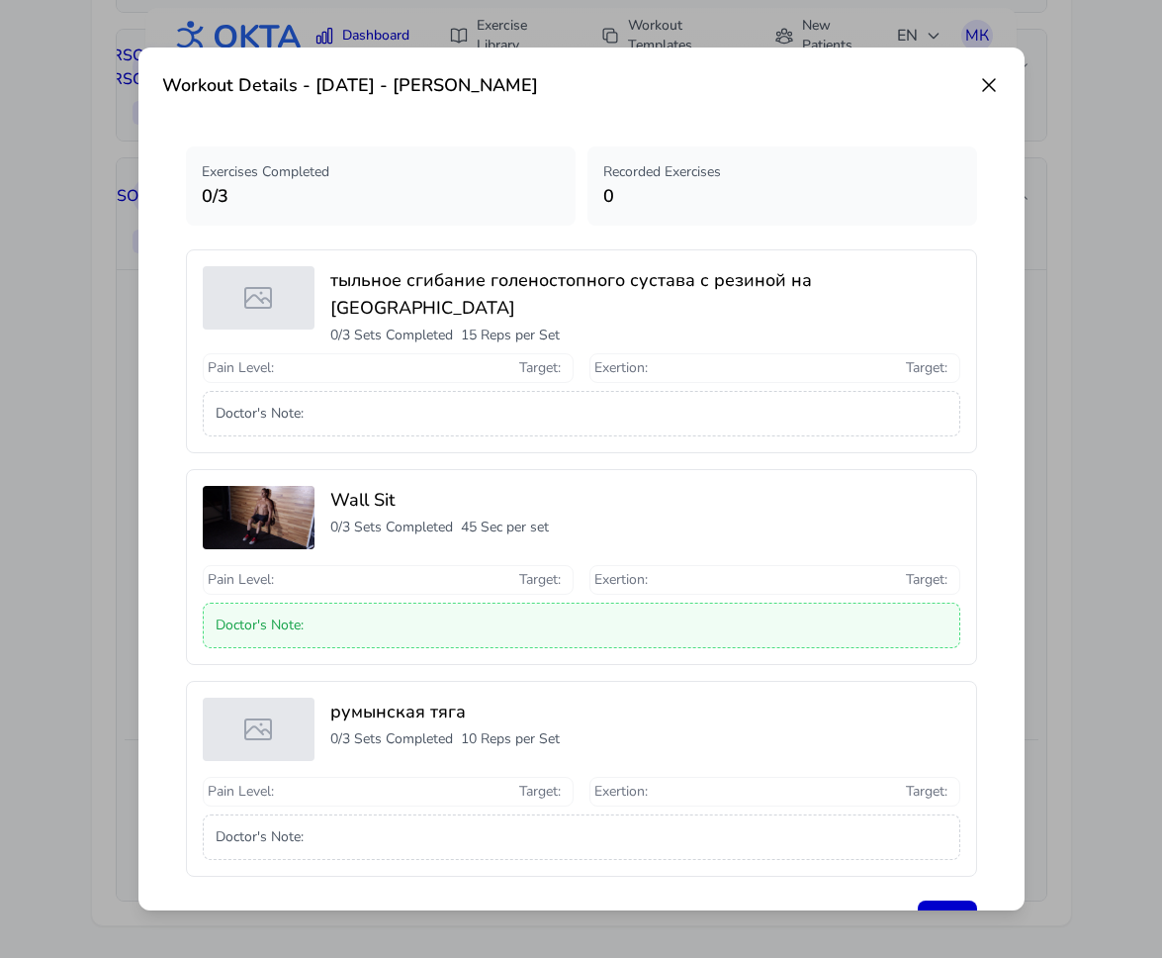
scroll to position [21, 0]
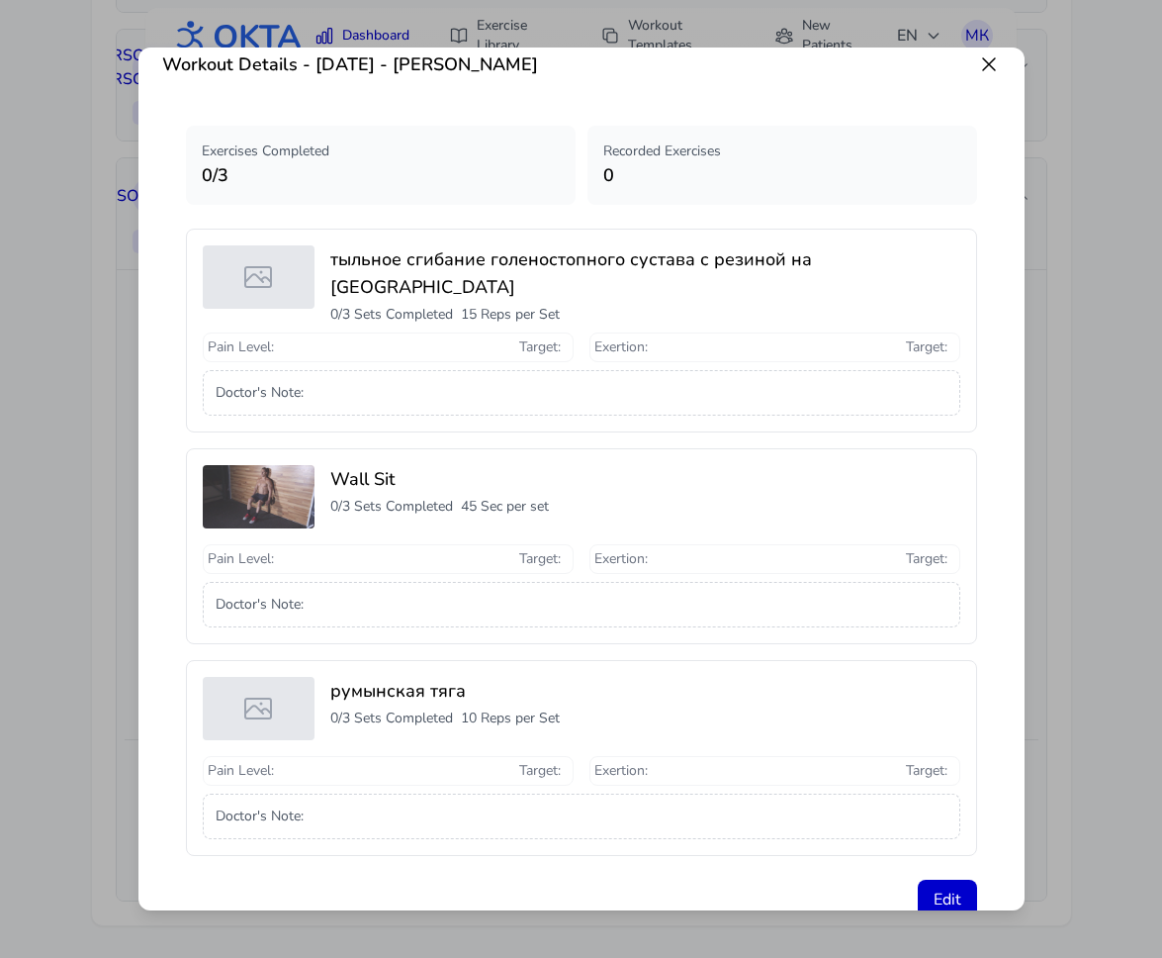
click at [276, 479] on img at bounding box center [259, 496] width 113 height 63
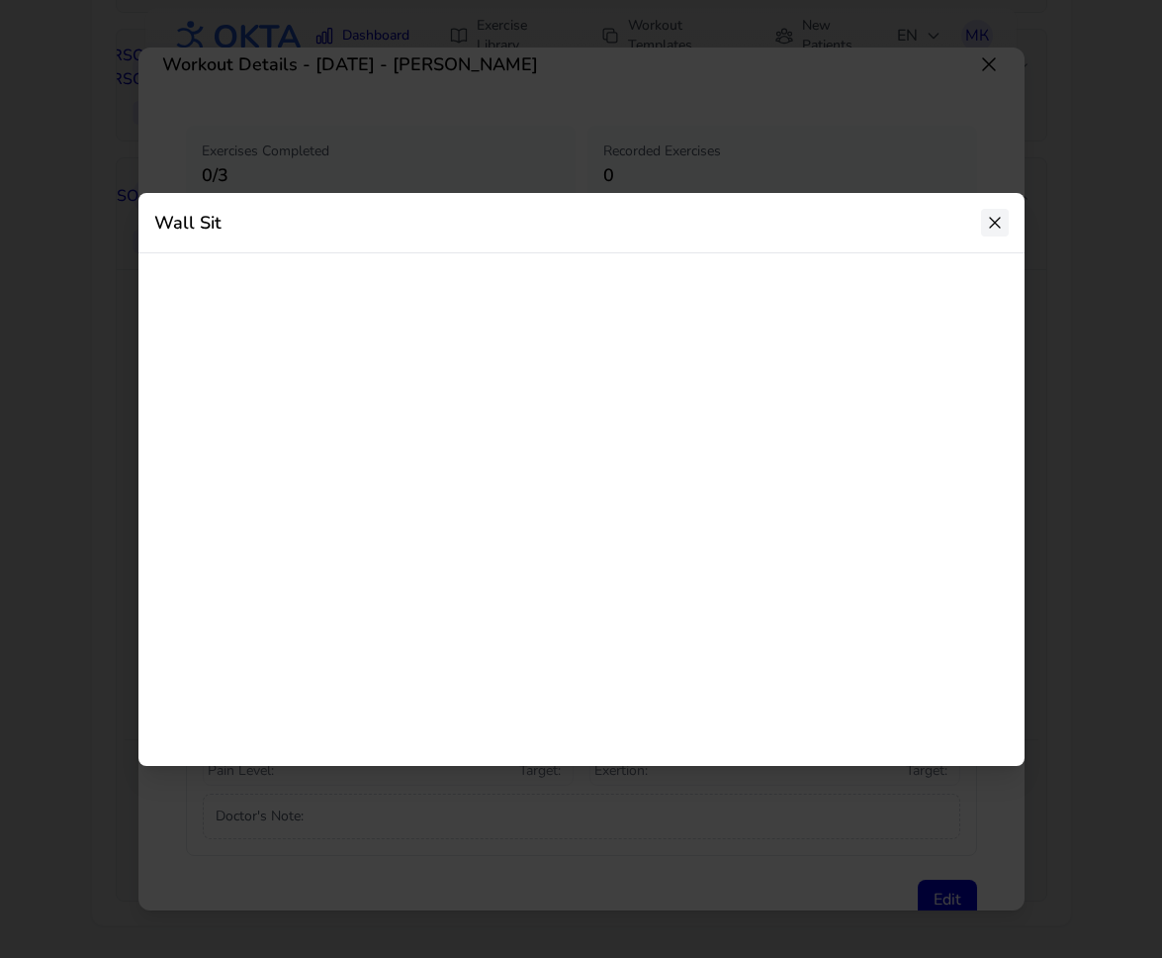
click at [998, 220] on icon at bounding box center [995, 223] width 20 height 20
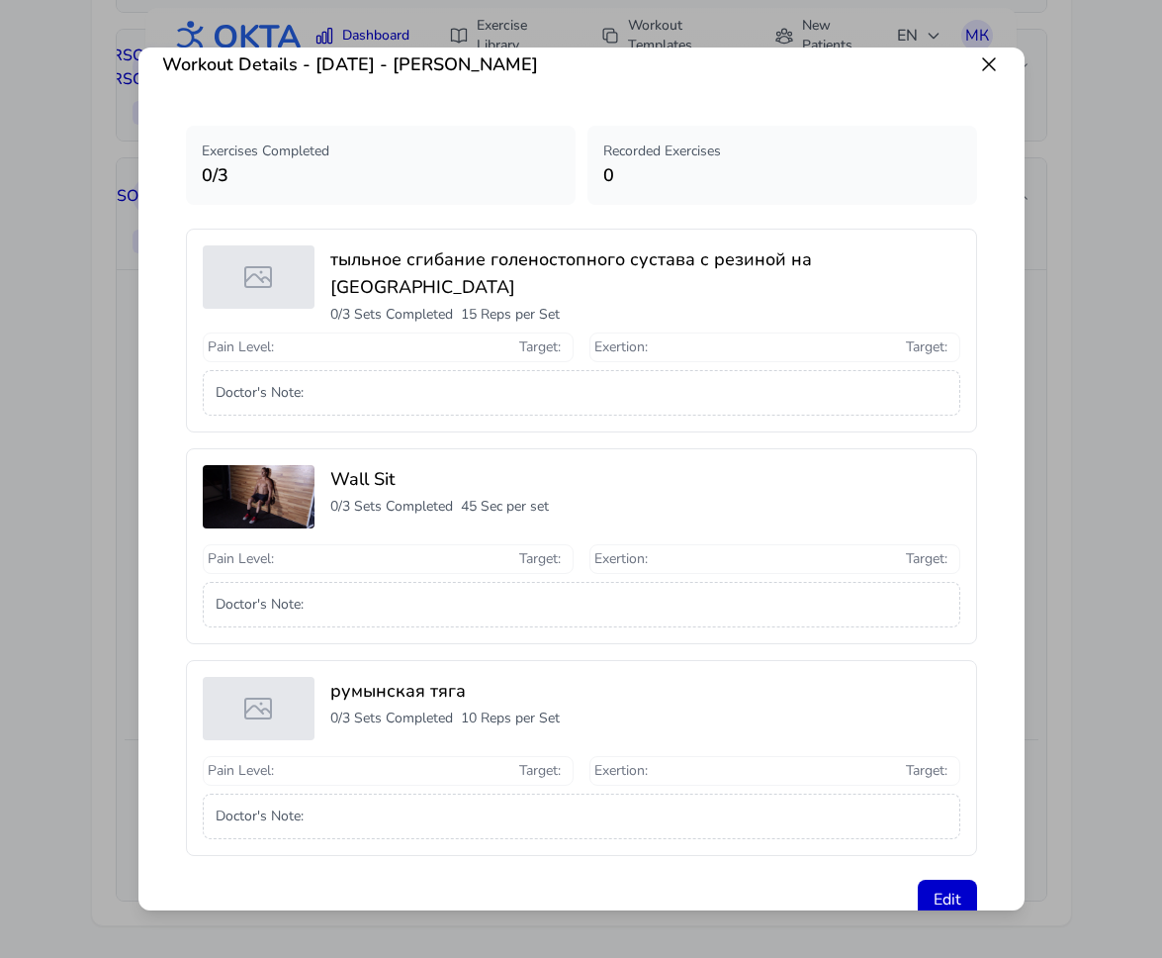
click at [990, 66] on icon at bounding box center [989, 64] width 12 height 12
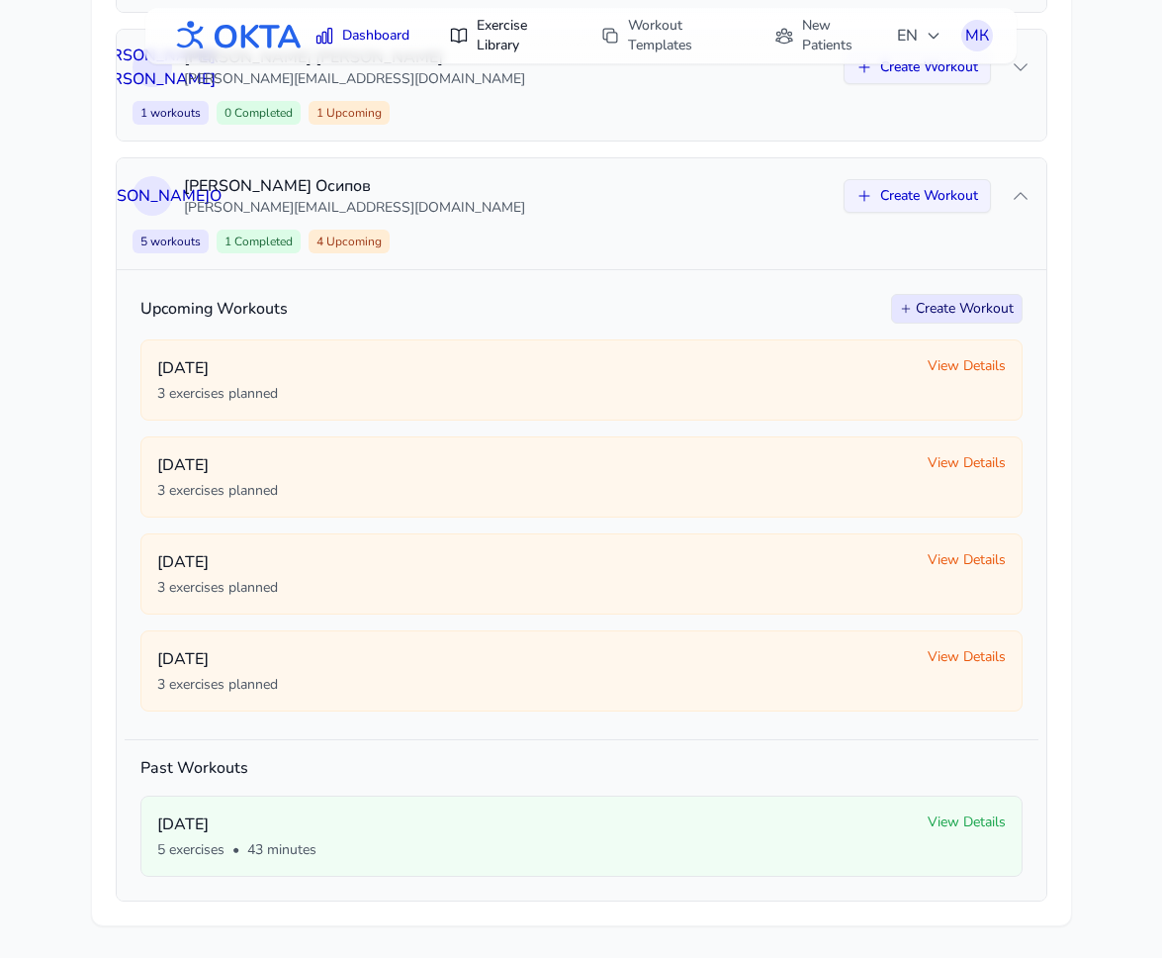
click at [508, 33] on link "Exercise Library" at bounding box center [505, 35] width 136 height 55
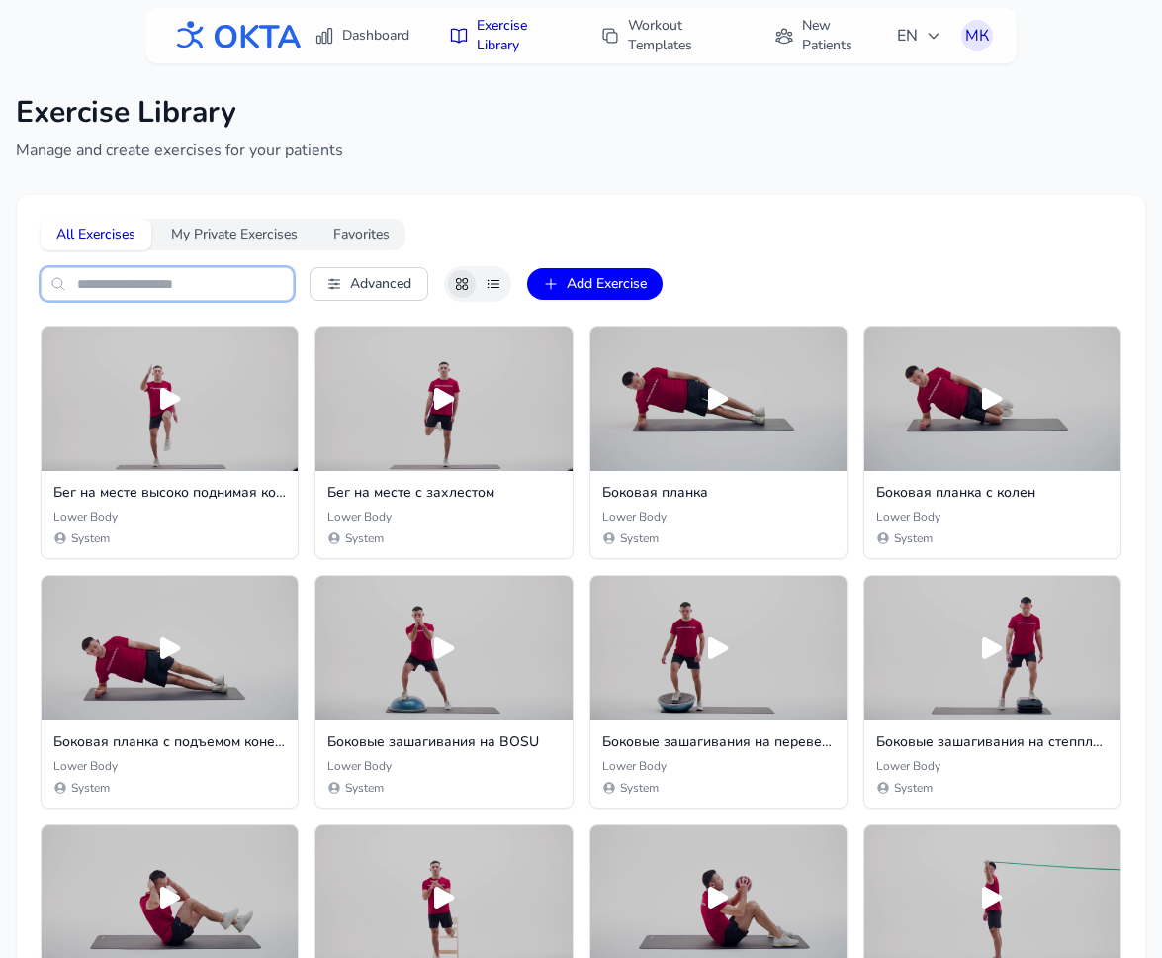
click at [181, 284] on input "text" at bounding box center [167, 284] width 253 height 34
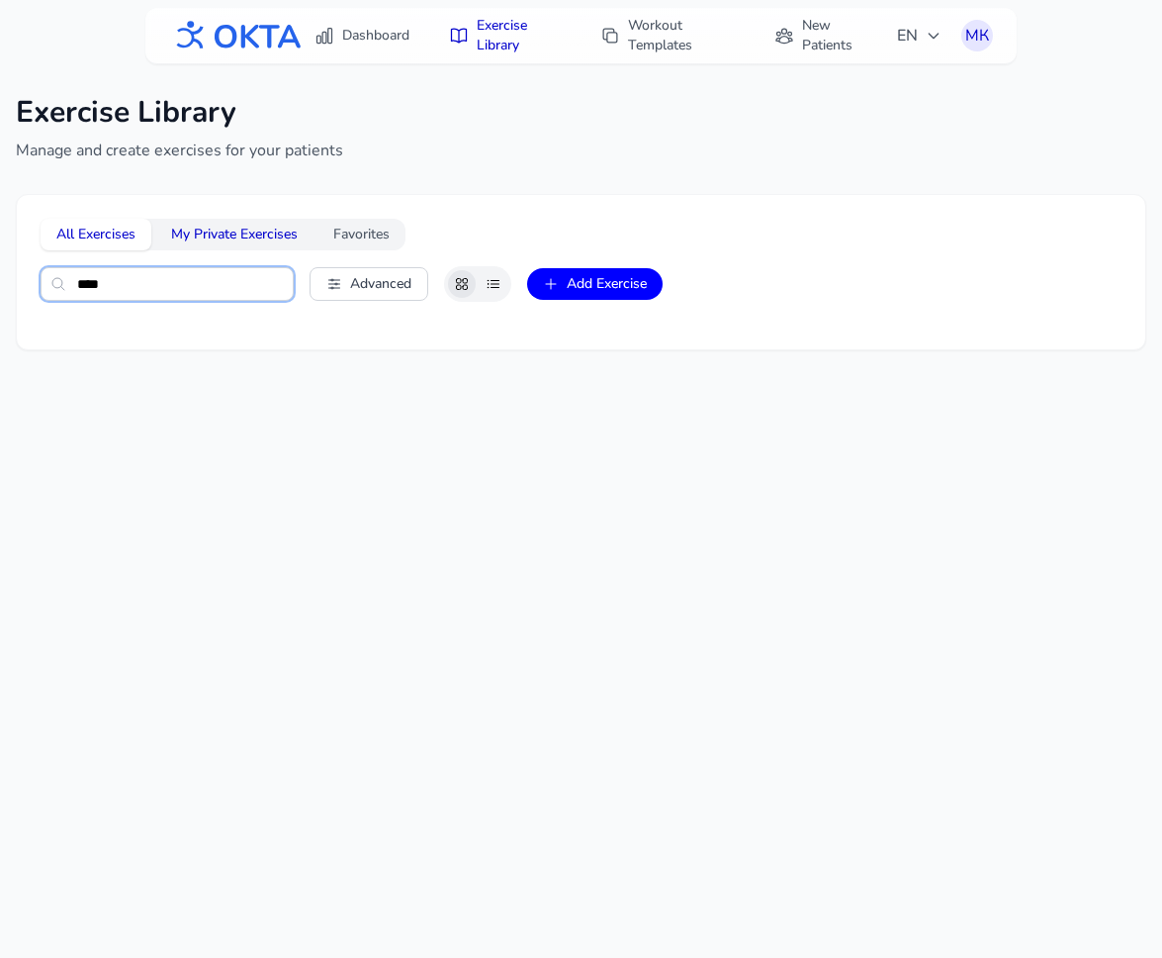
click at [202, 230] on button "My Private Exercises" at bounding box center [234, 235] width 158 height 32
type input "****"
click at [123, 233] on button "All Exercises" at bounding box center [96, 235] width 111 height 32
click at [347, 232] on button "Favorites" at bounding box center [362, 235] width 88 height 32
click at [233, 232] on button "My Private Exercises" at bounding box center [234, 235] width 158 height 32
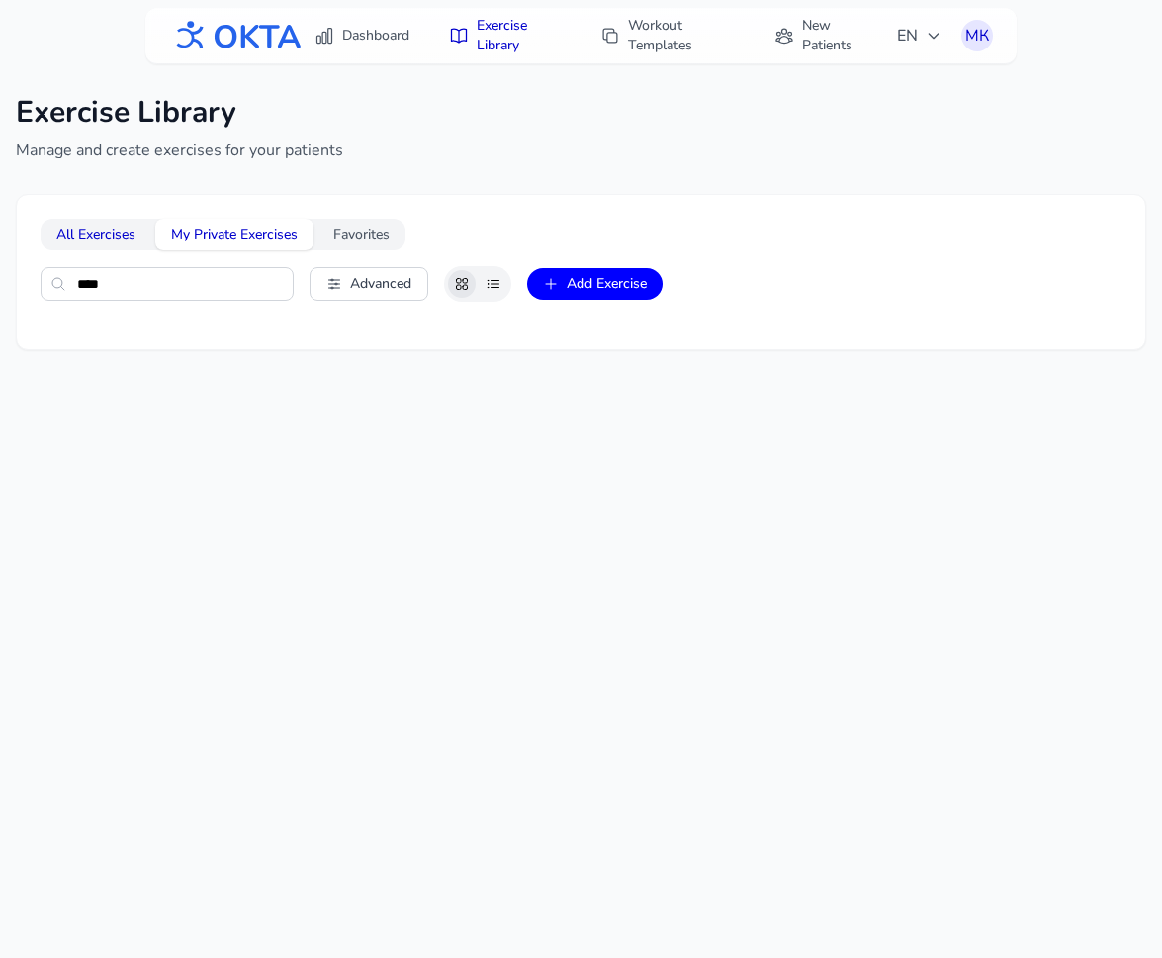
click at [91, 235] on button "All Exercises" at bounding box center [96, 235] width 111 height 32
drag, startPoint x: 123, startPoint y: 275, endPoint x: 52, endPoint y: 265, distance: 70.9
click at [52, 266] on div "**** Advanced Add Exercise" at bounding box center [581, 284] width 1081 height 36
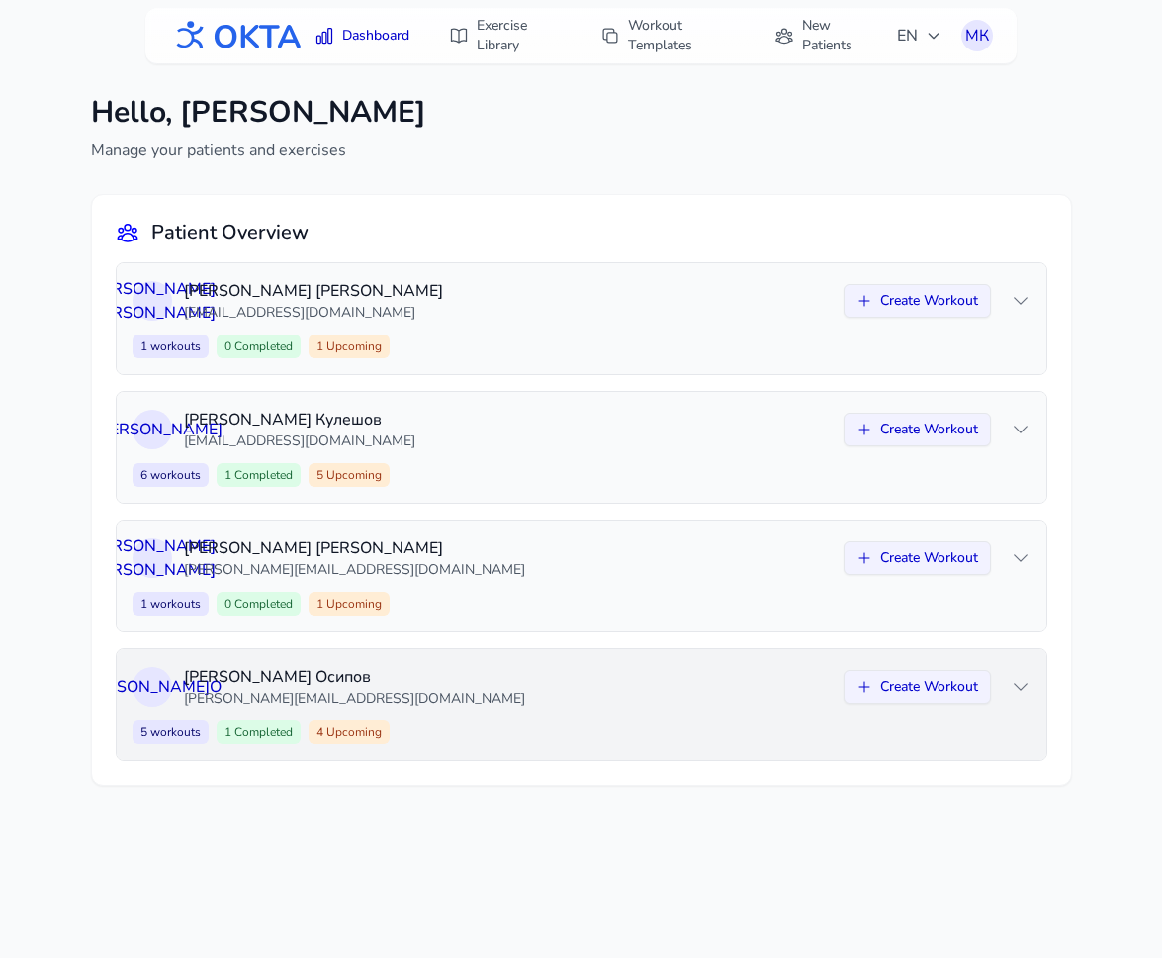
click at [547, 707] on p "aleksey.osipov.2007@mail.ru" at bounding box center [508, 699] width 648 height 20
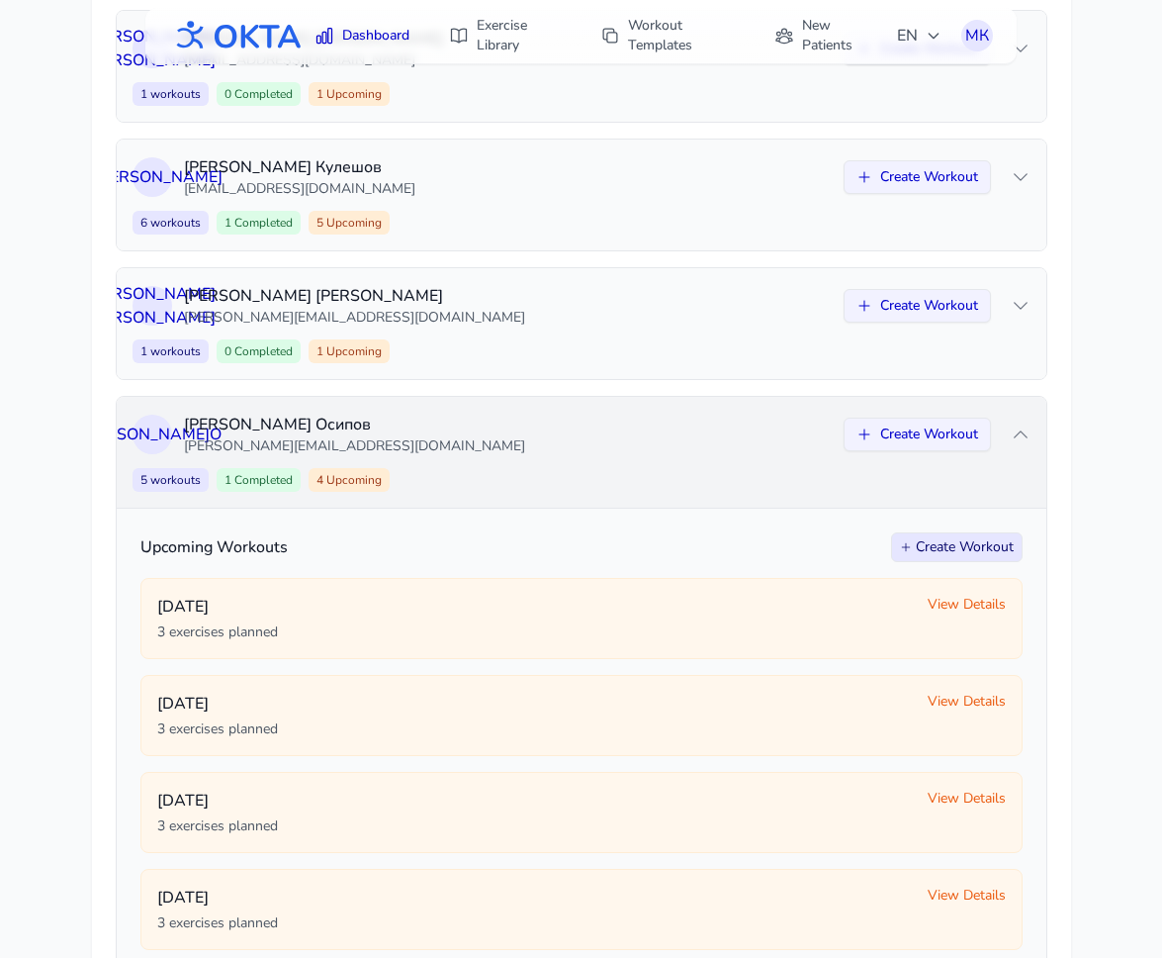
scroll to position [491, 0]
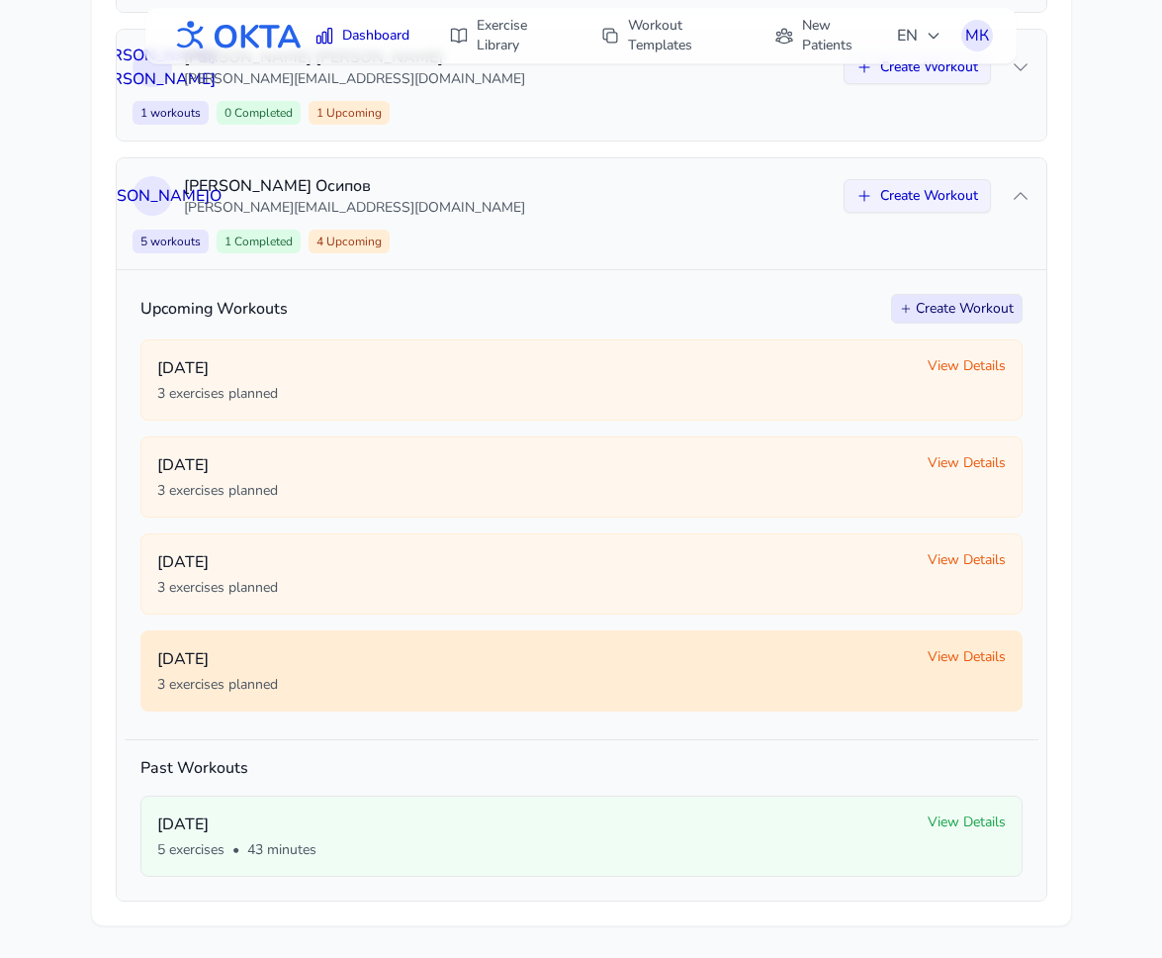
click at [961, 663] on span "View Details" at bounding box center [967, 657] width 78 height 20
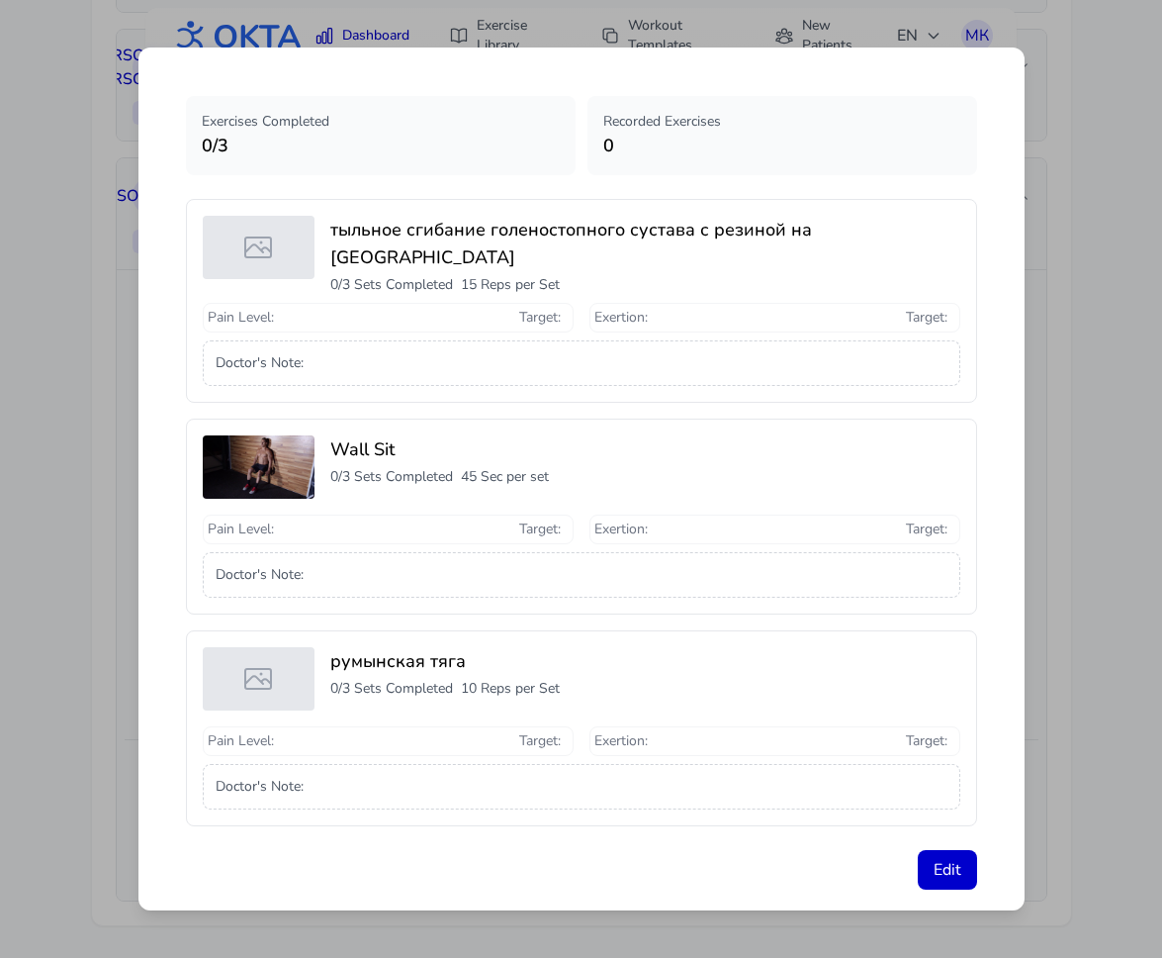
scroll to position [53, 0]
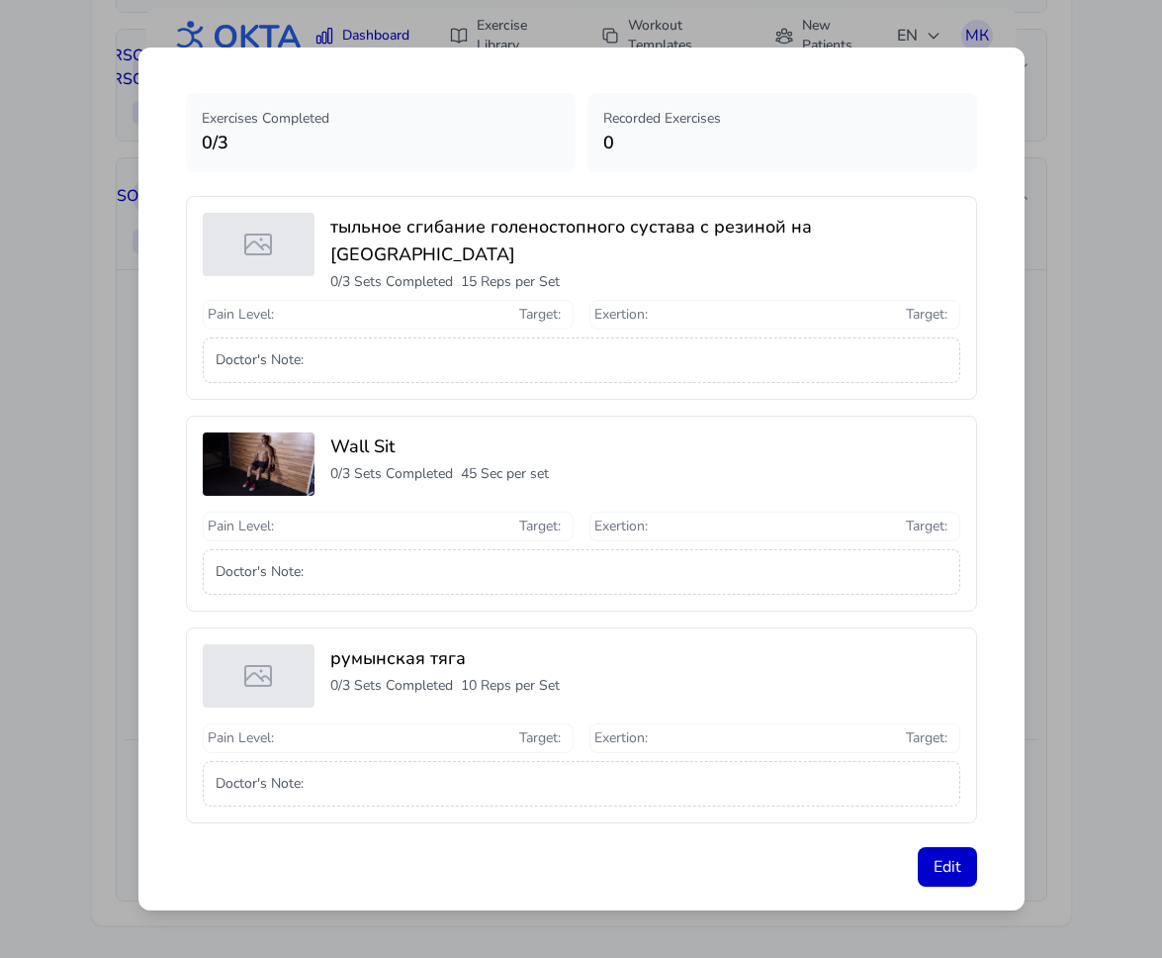
click at [1046, 540] on div "Workout Details - October 12 - Алексей Осипов Exercises Completed 0 / 3 Recorde…" at bounding box center [581, 479] width 1162 height 958
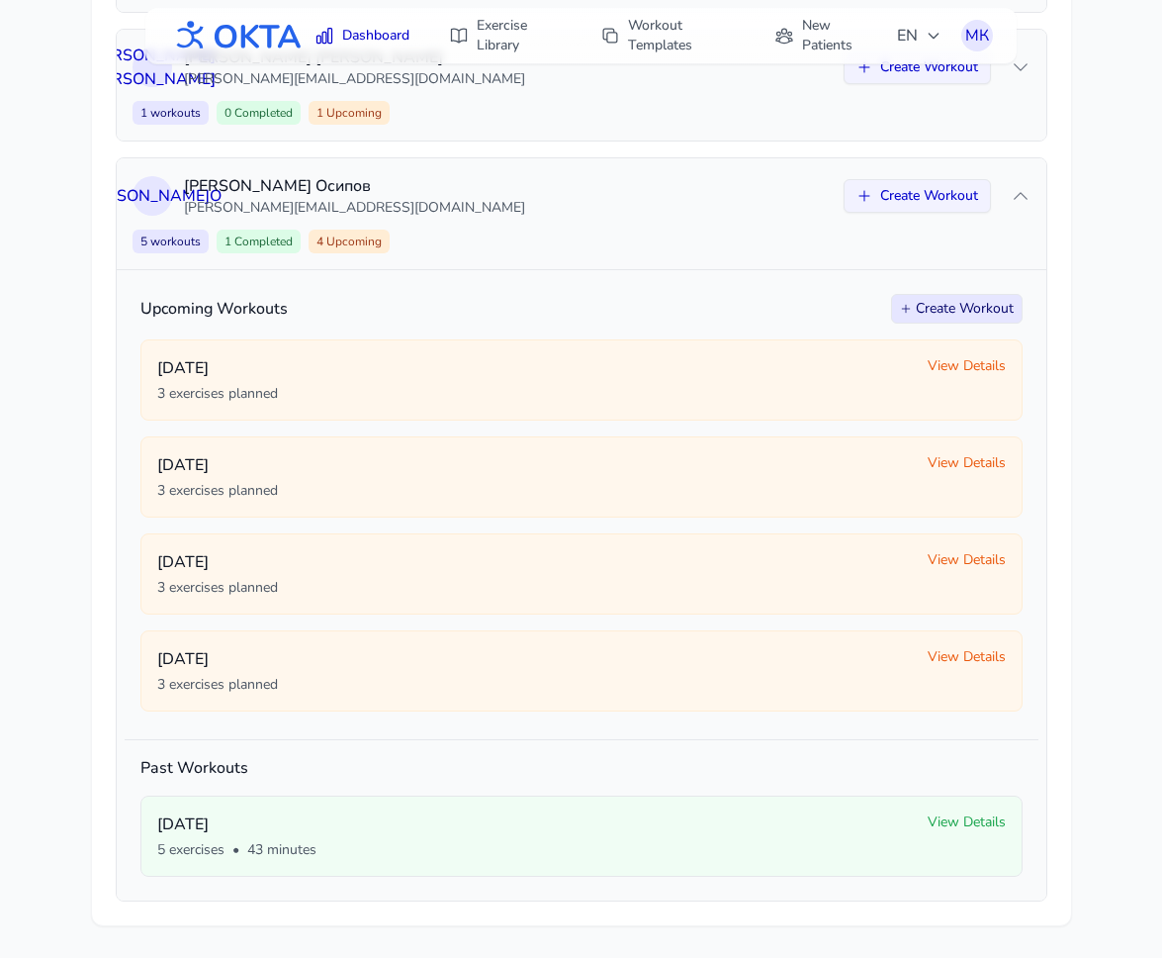
click at [972, 297] on button "Create Workout" at bounding box center [957, 309] width 132 height 30
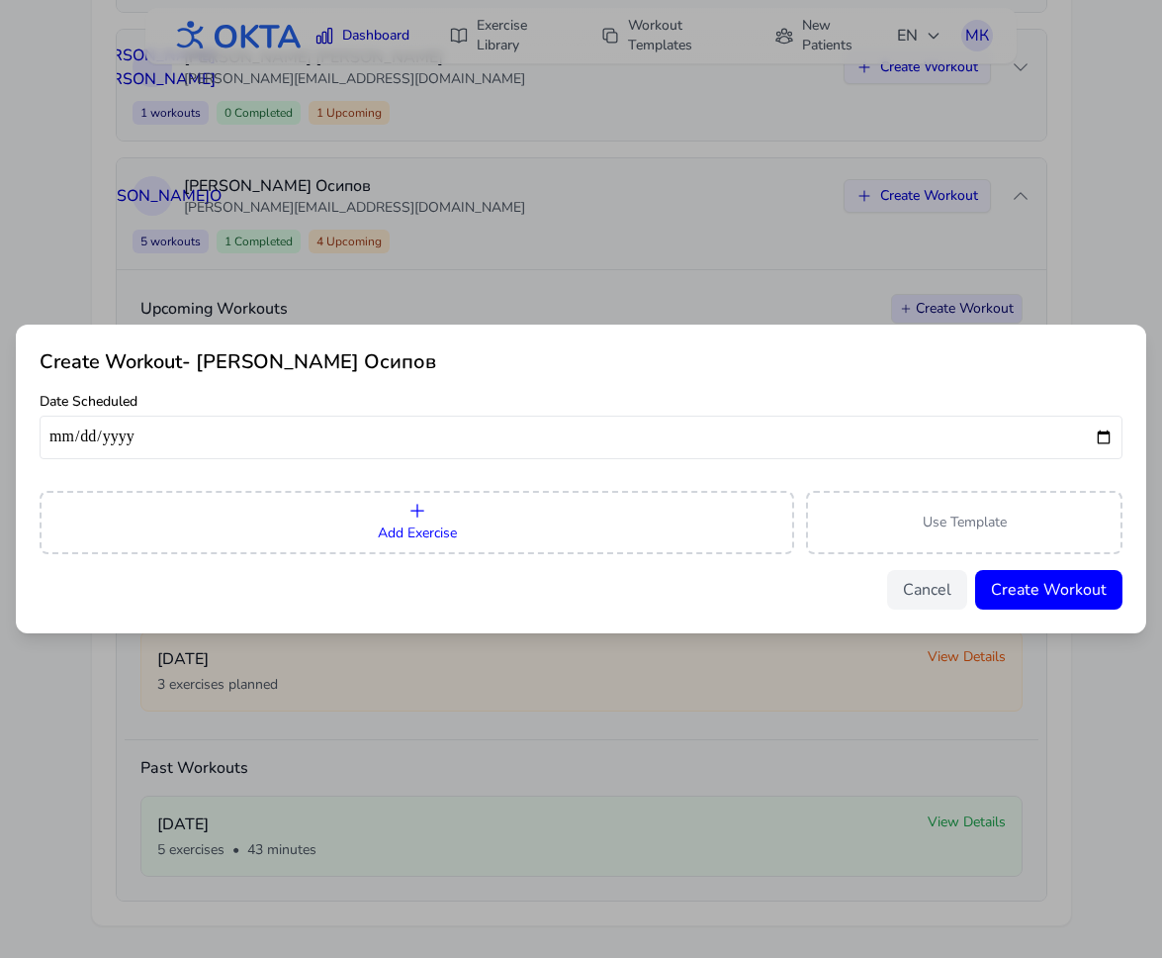
click at [450, 505] on button "Add Exercise" at bounding box center [417, 522] width 755 height 63
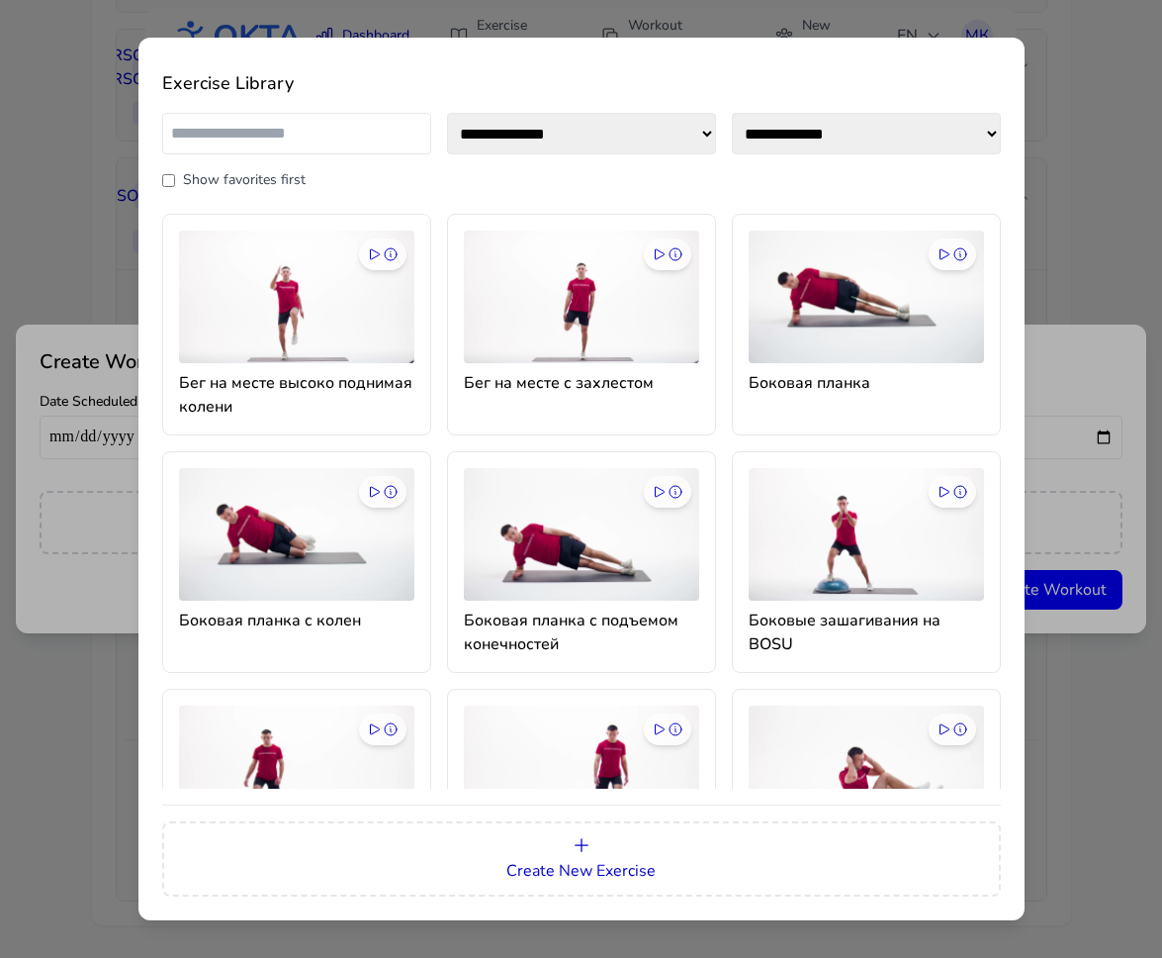
click at [280, 147] on input "text" at bounding box center [296, 134] width 269 height 42
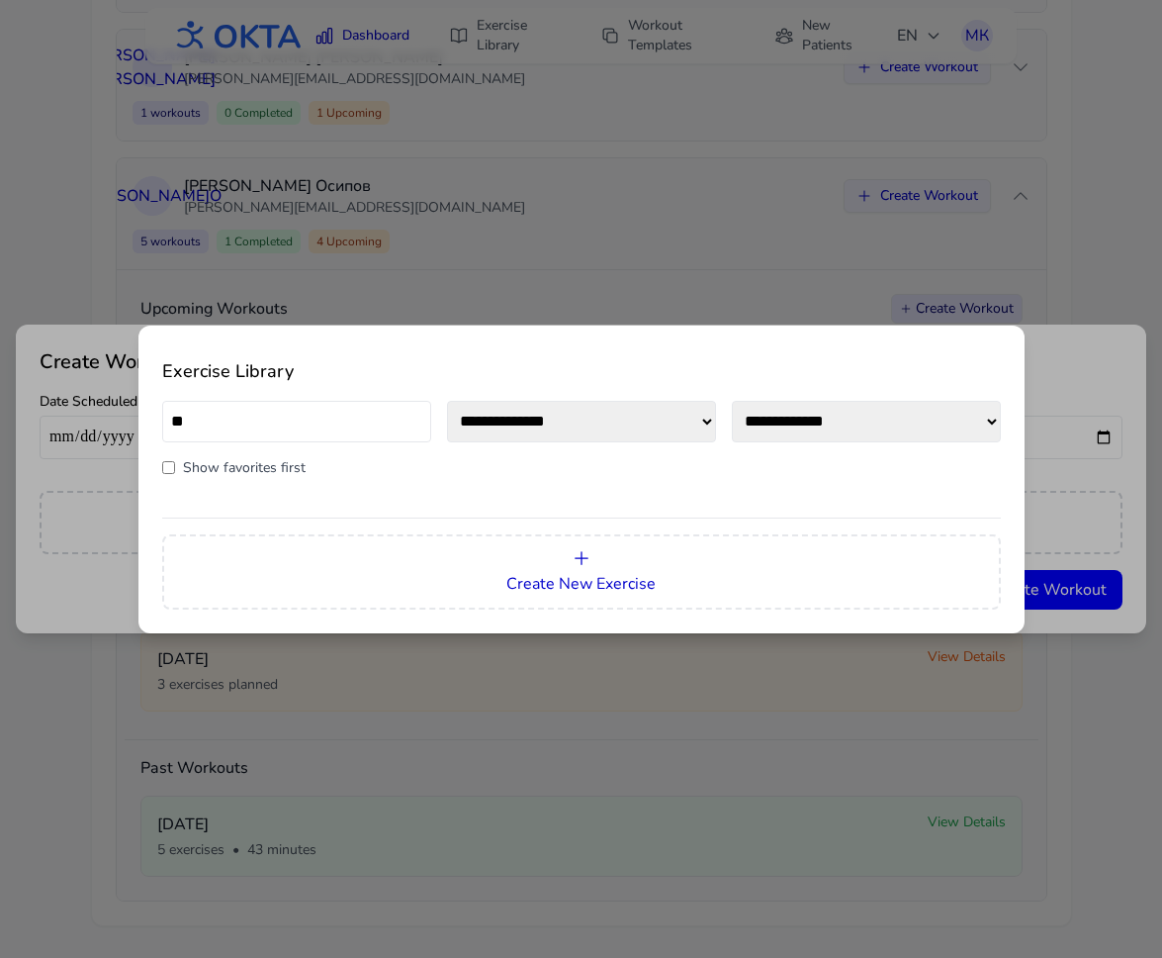
type input "*"
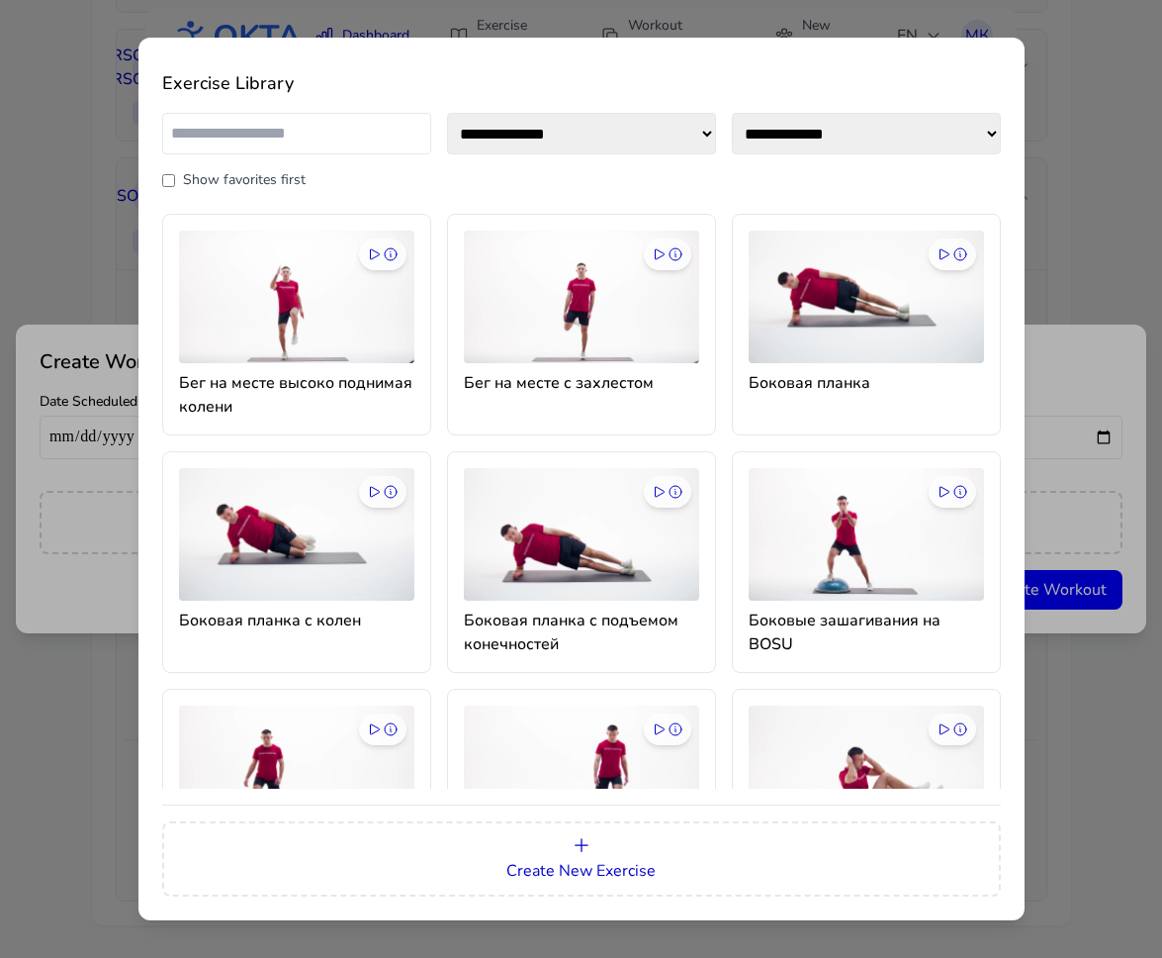
click at [1064, 362] on div "**********" at bounding box center [581, 479] width 1162 height 958
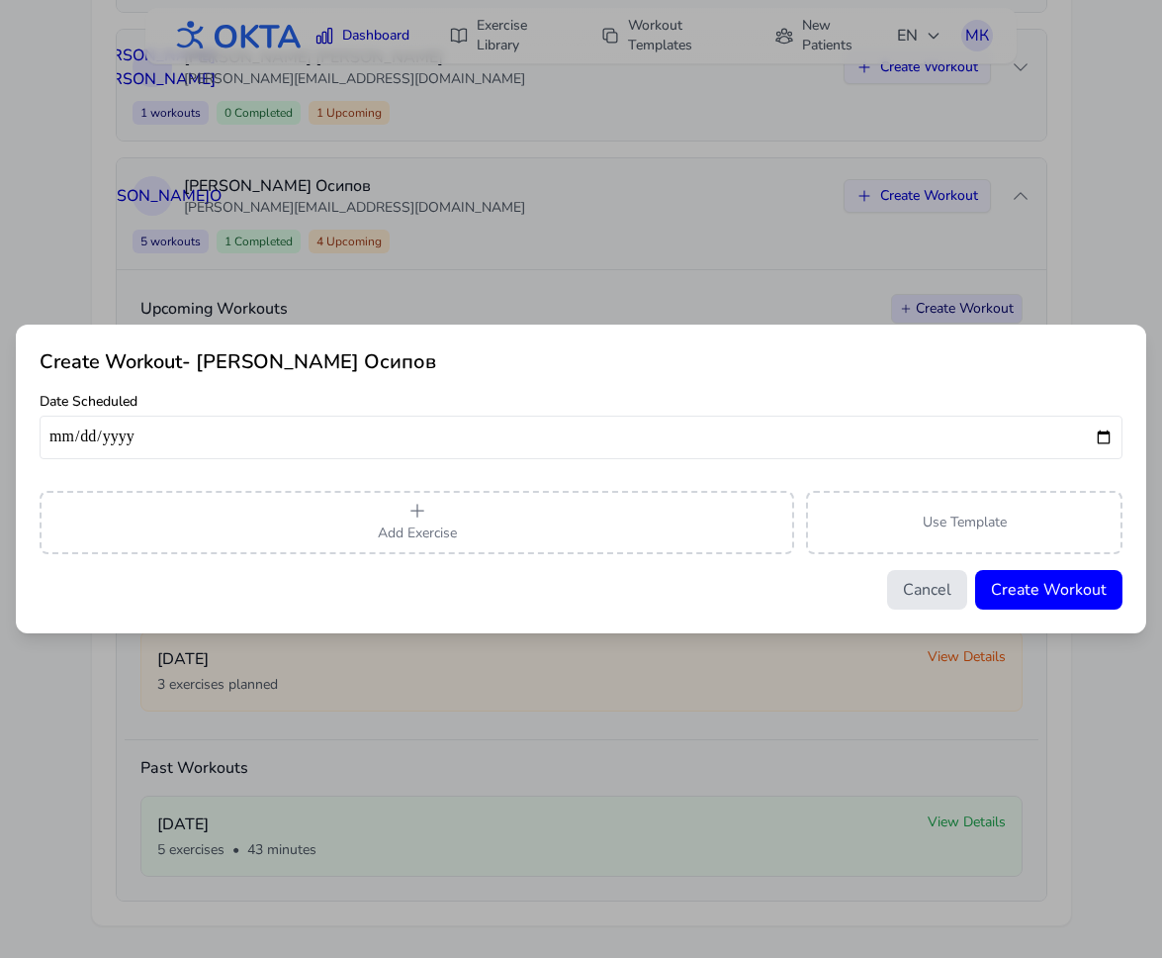
click at [926, 591] on button "Cancel" at bounding box center [927, 590] width 80 height 40
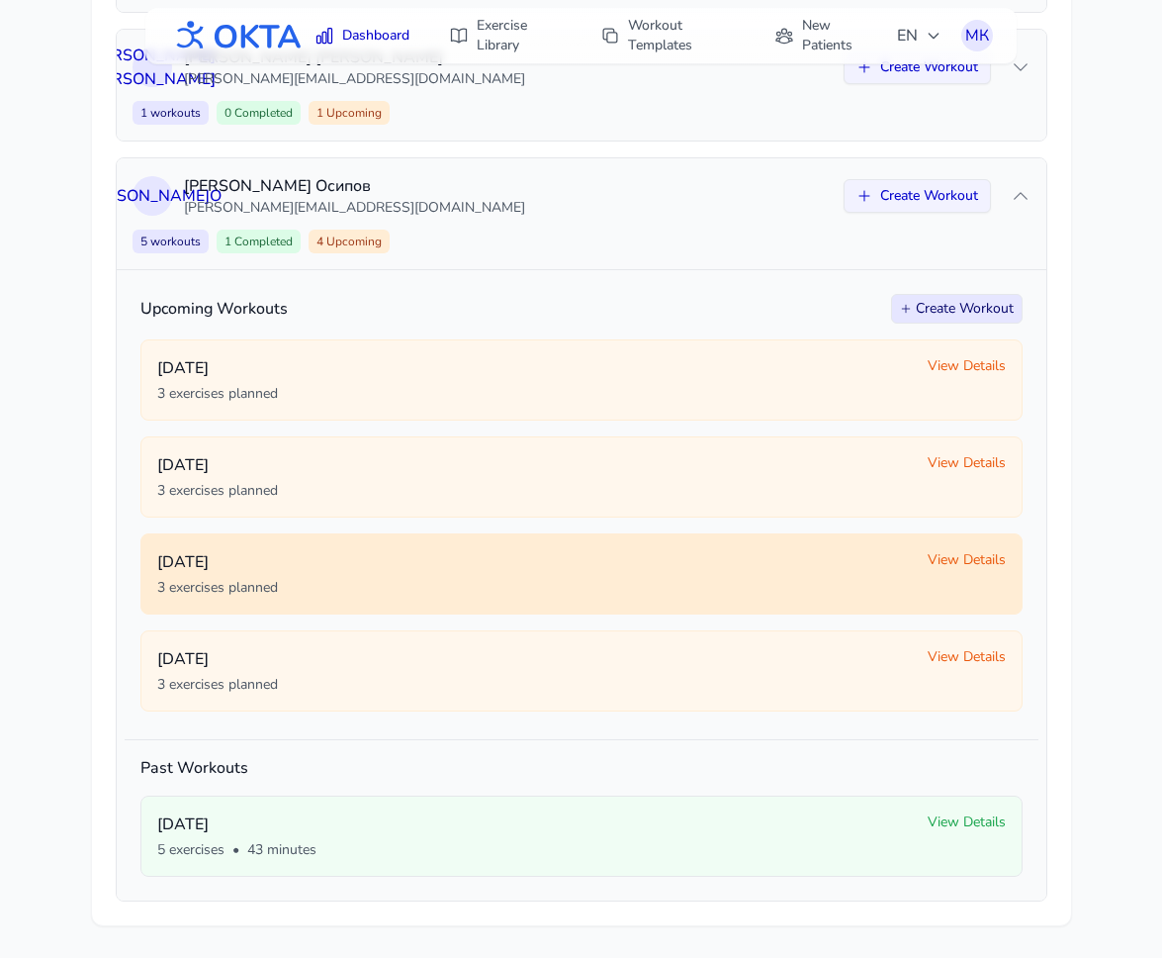
click at [973, 569] on span "View Details" at bounding box center [967, 560] width 78 height 20
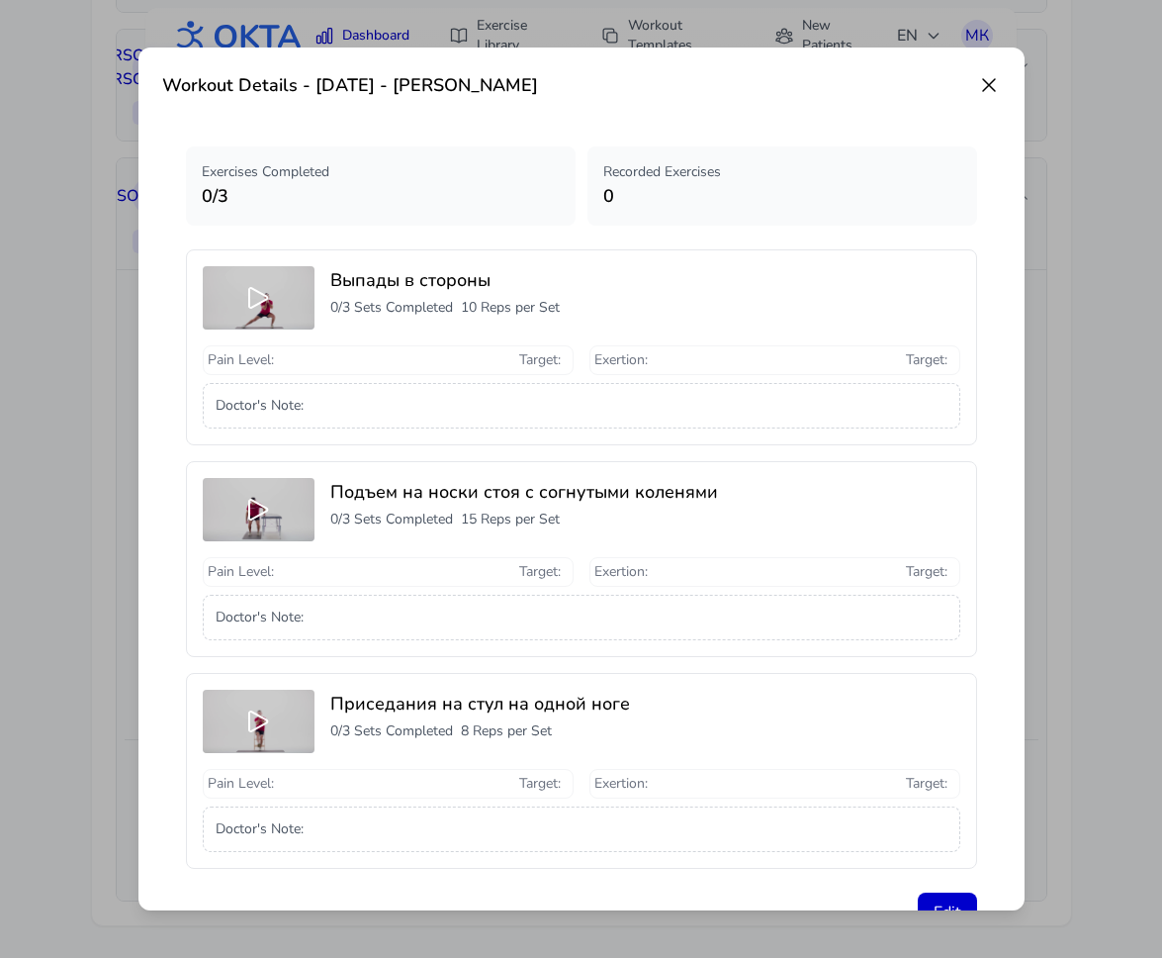
click at [1097, 537] on div "Workout Details - October 11 - Алексей Осипов Exercises Completed 0 / 3 Recorde…" at bounding box center [581, 479] width 1162 height 958
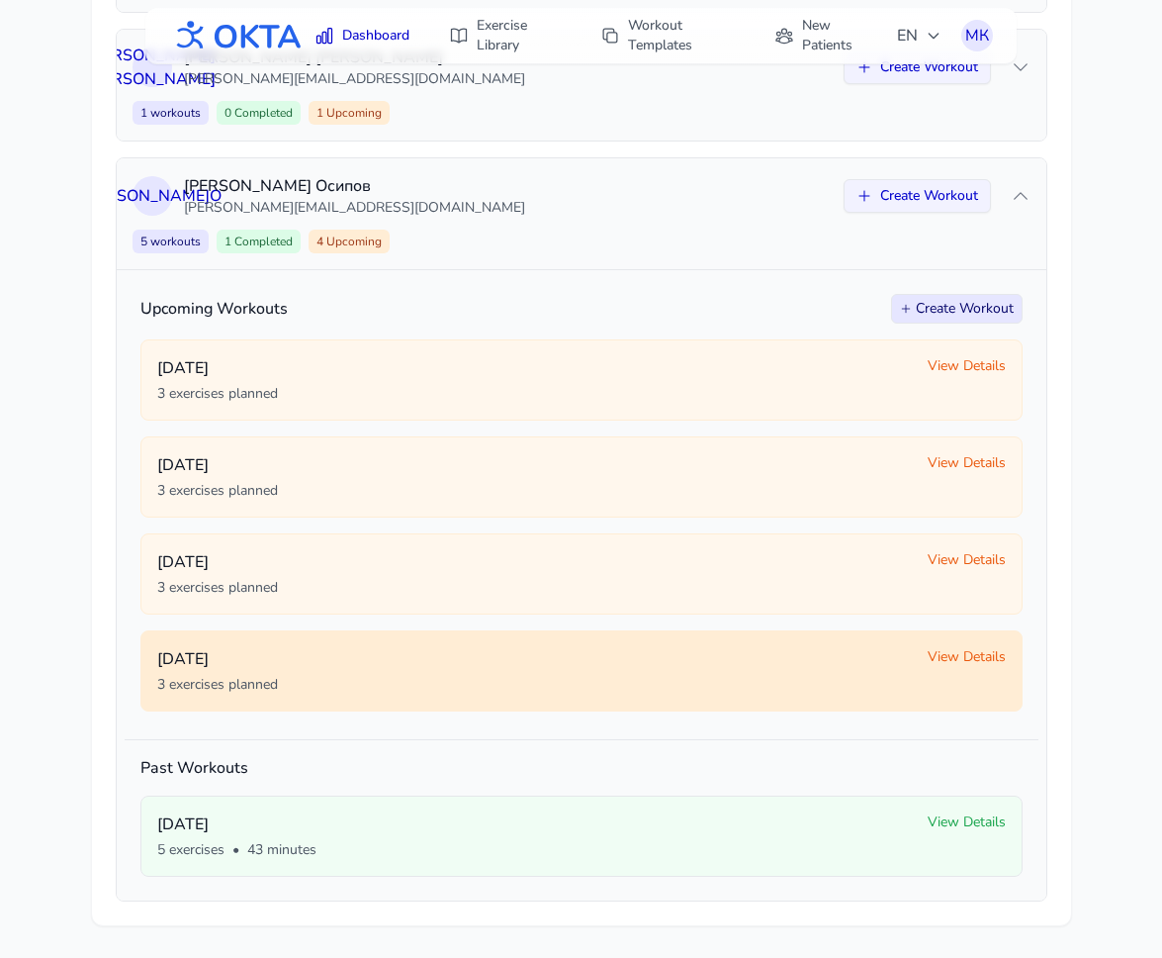
click at [955, 650] on span "View Details" at bounding box center [967, 657] width 78 height 20
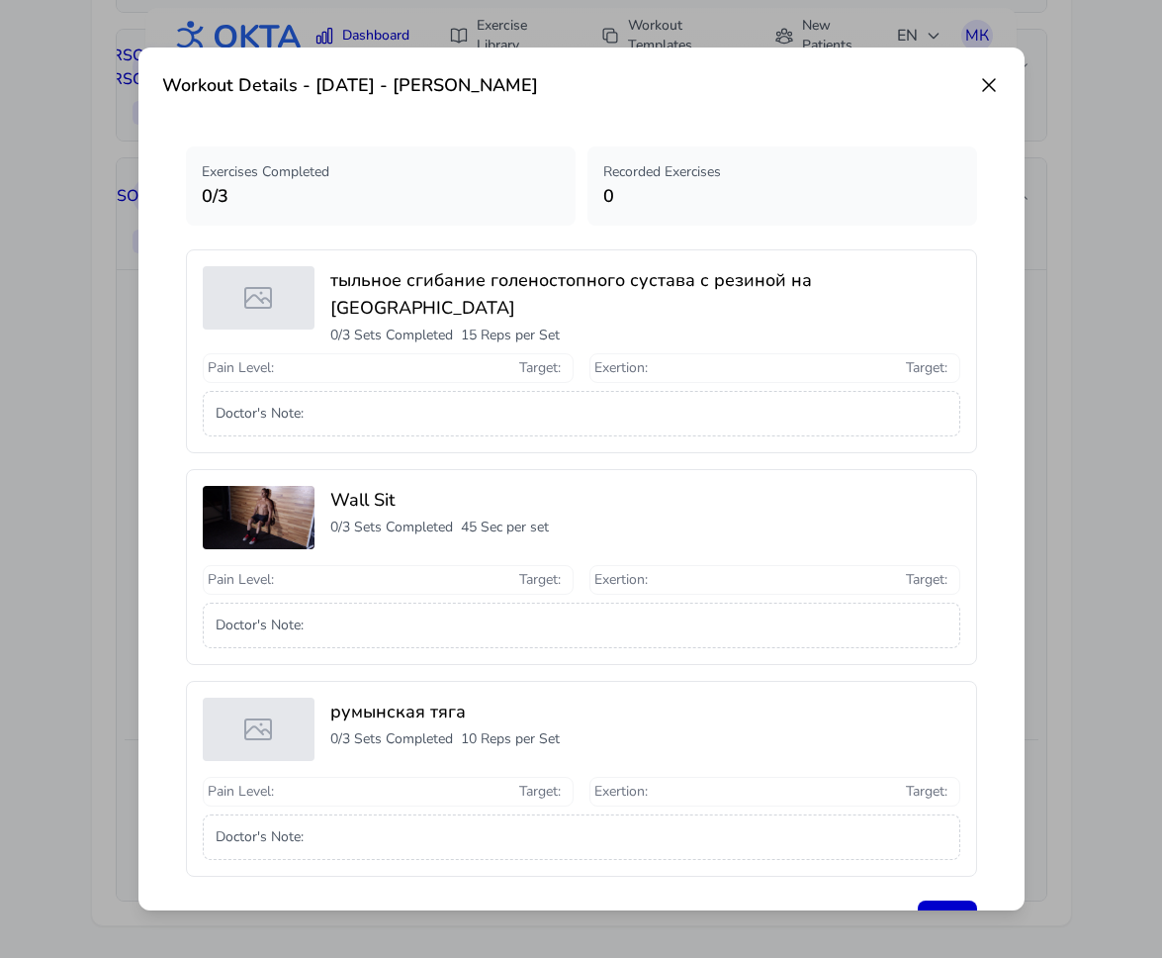
scroll to position [69, 0]
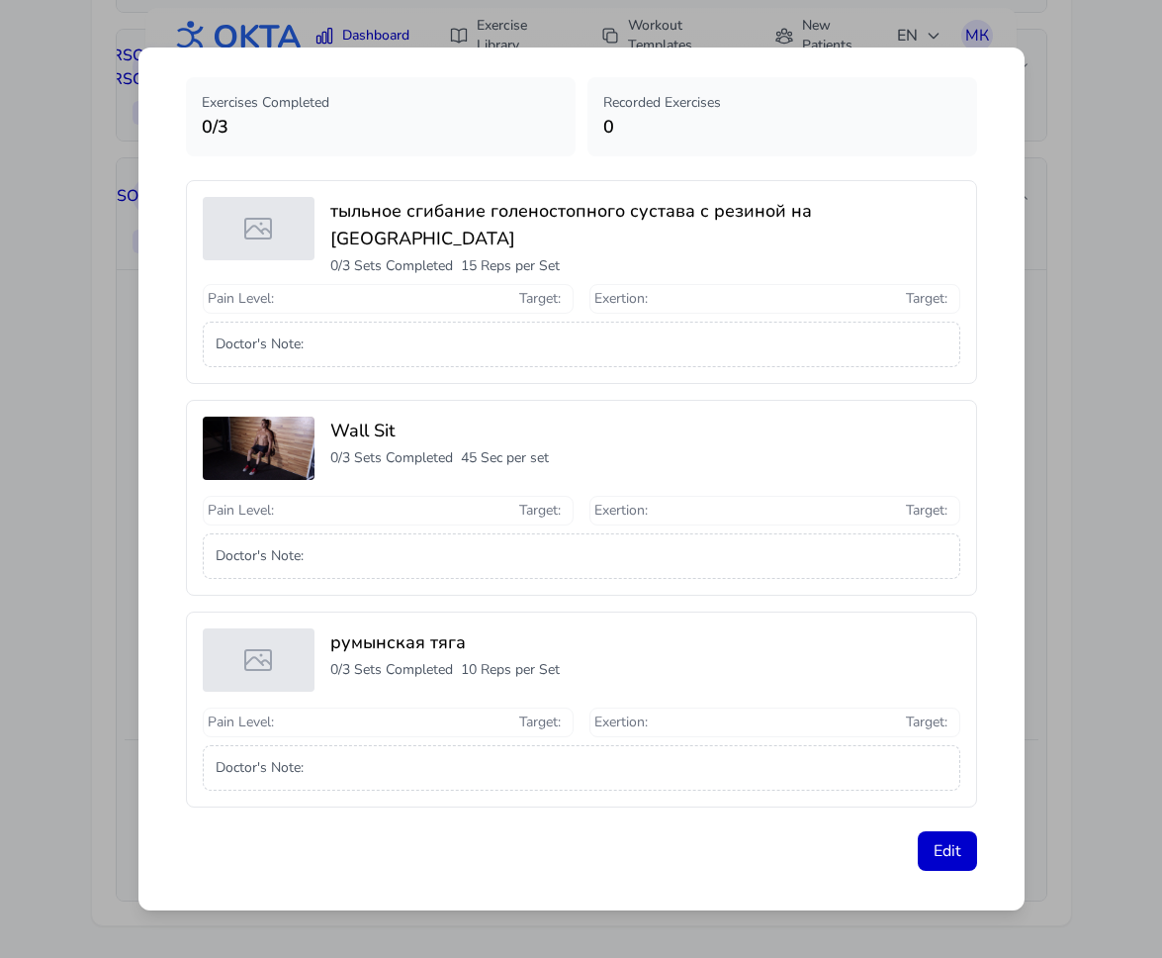
click at [1086, 765] on div "Workout Details - October 12 - Алексей Осипов Exercises Completed 0 / 3 Recorde…" at bounding box center [581, 479] width 1162 height 958
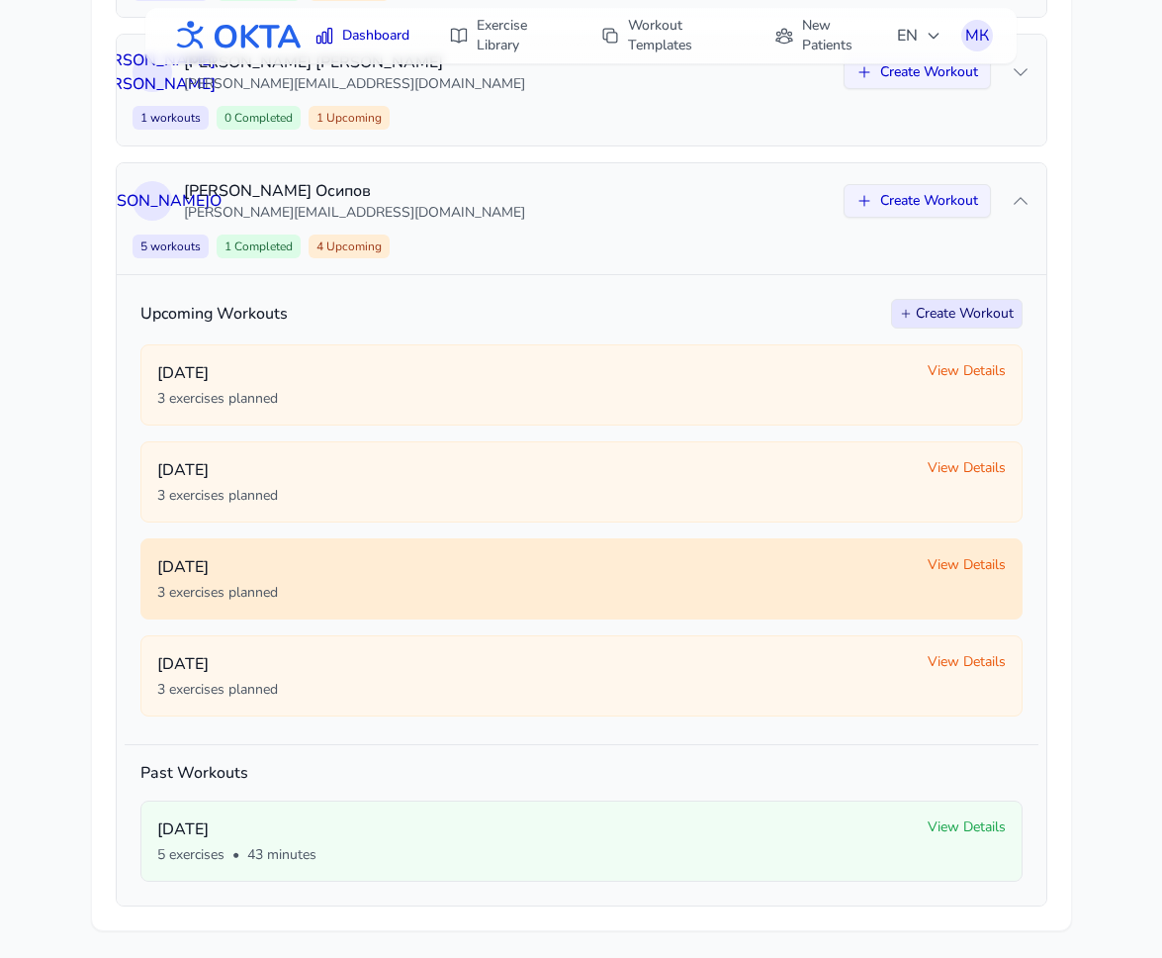
scroll to position [491, 0]
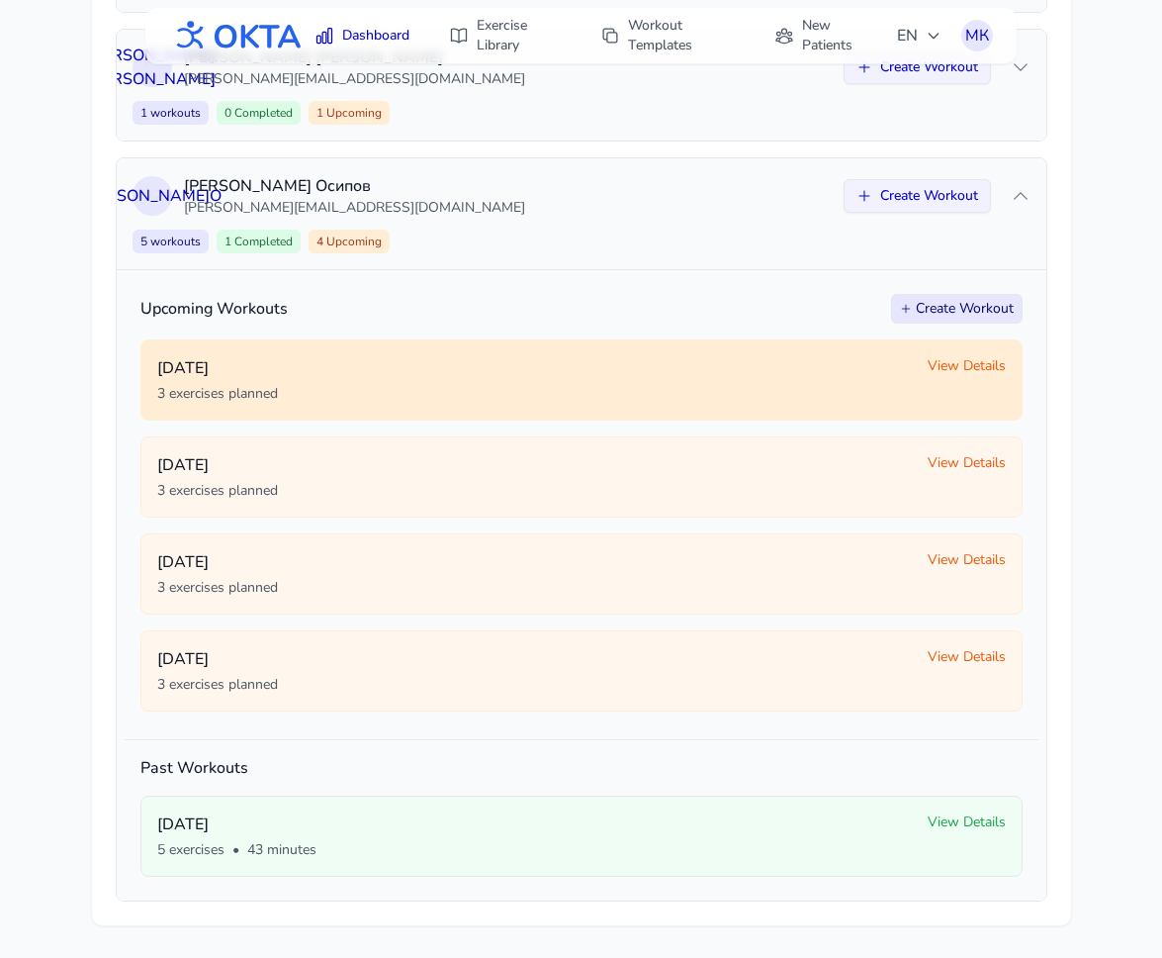
click at [971, 361] on span "View Details" at bounding box center [967, 366] width 78 height 20
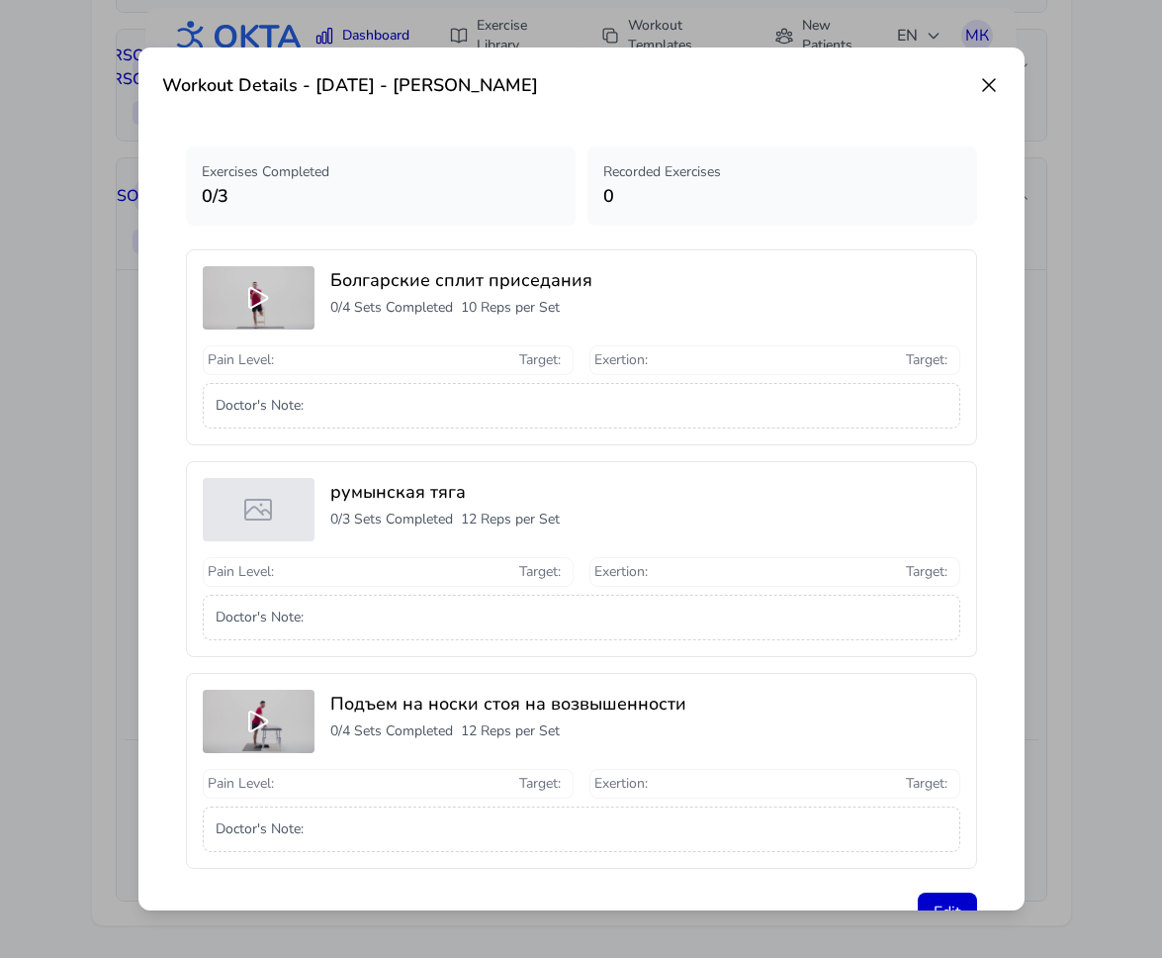
click at [988, 90] on icon at bounding box center [989, 85] width 24 height 24
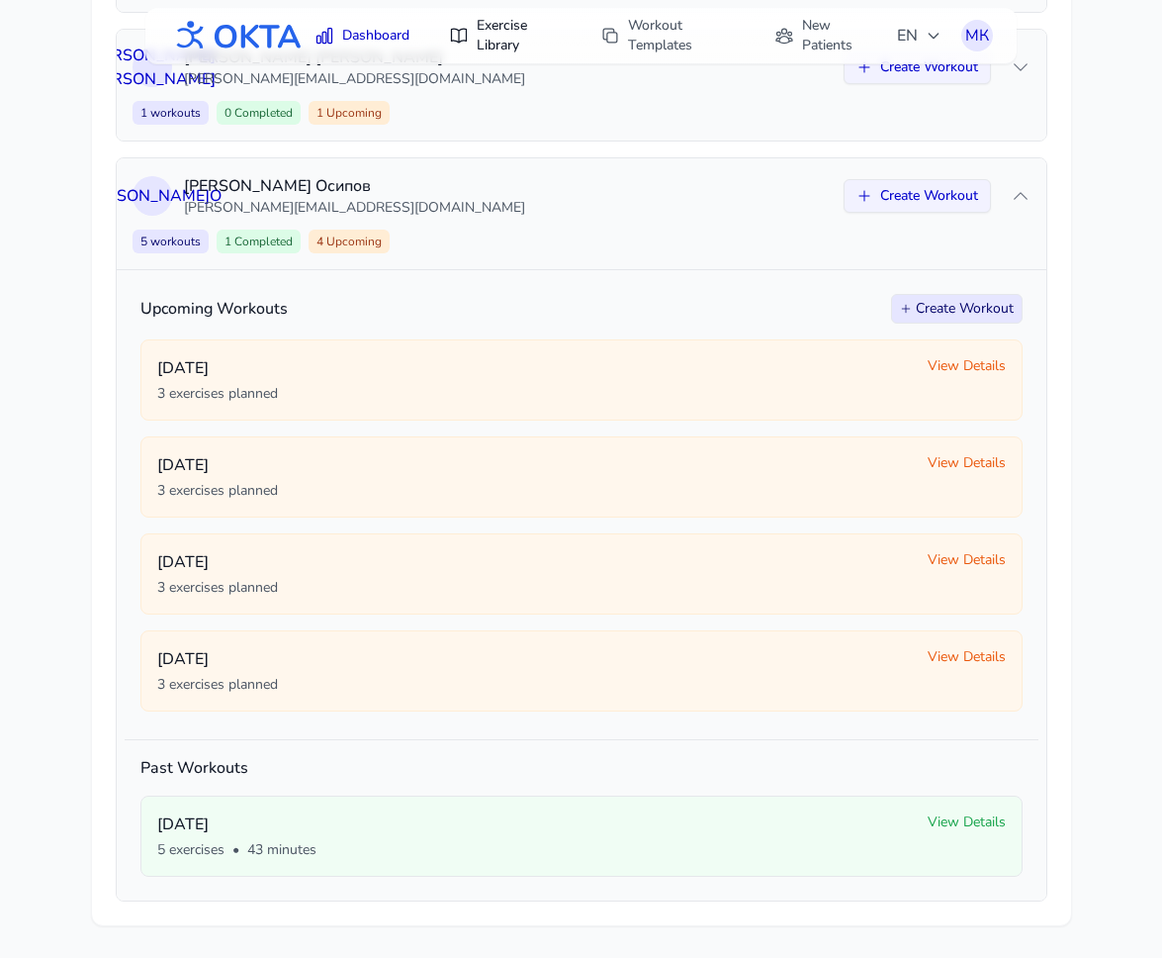
click at [495, 38] on link "Exercise Library" at bounding box center [505, 35] width 136 height 55
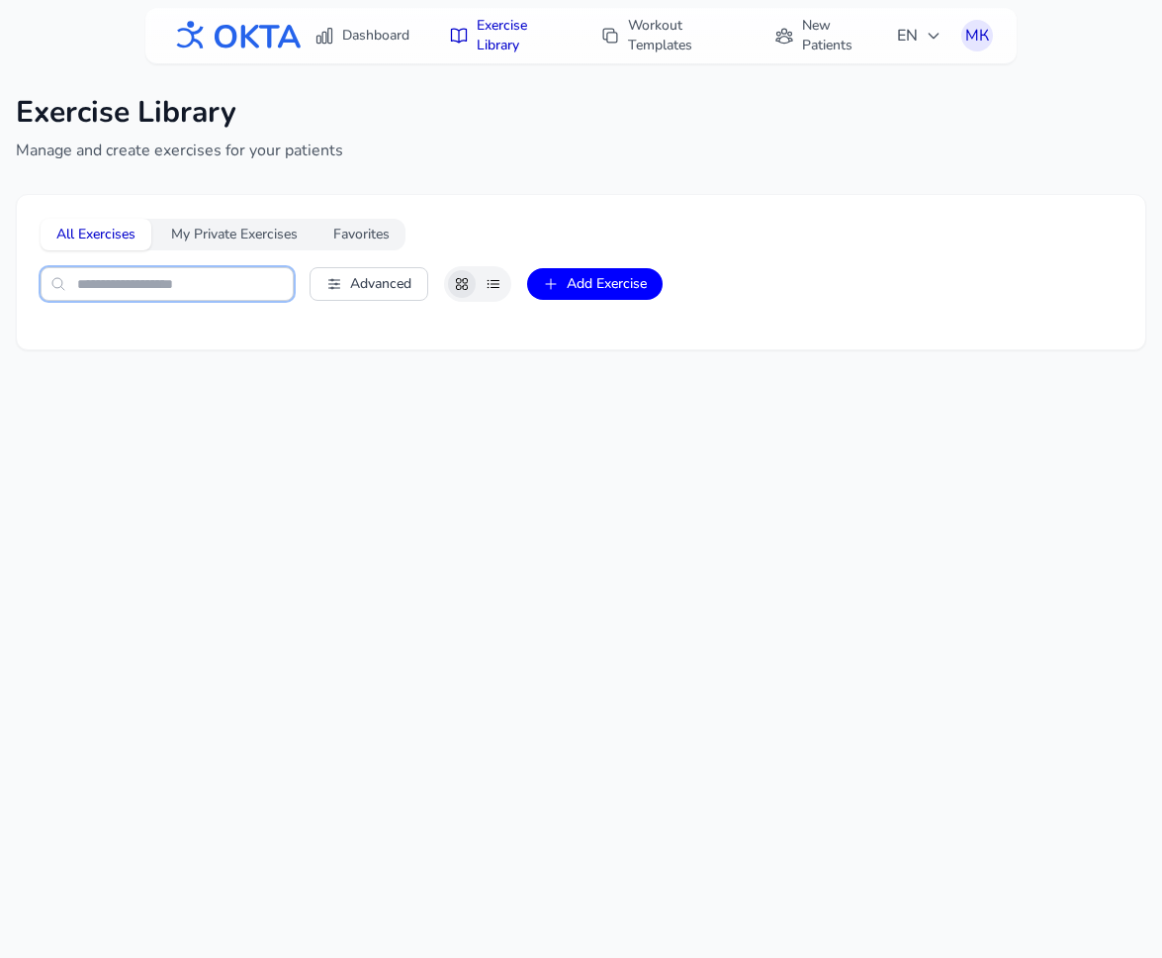
click at [174, 286] on input "text" at bounding box center [167, 284] width 253 height 34
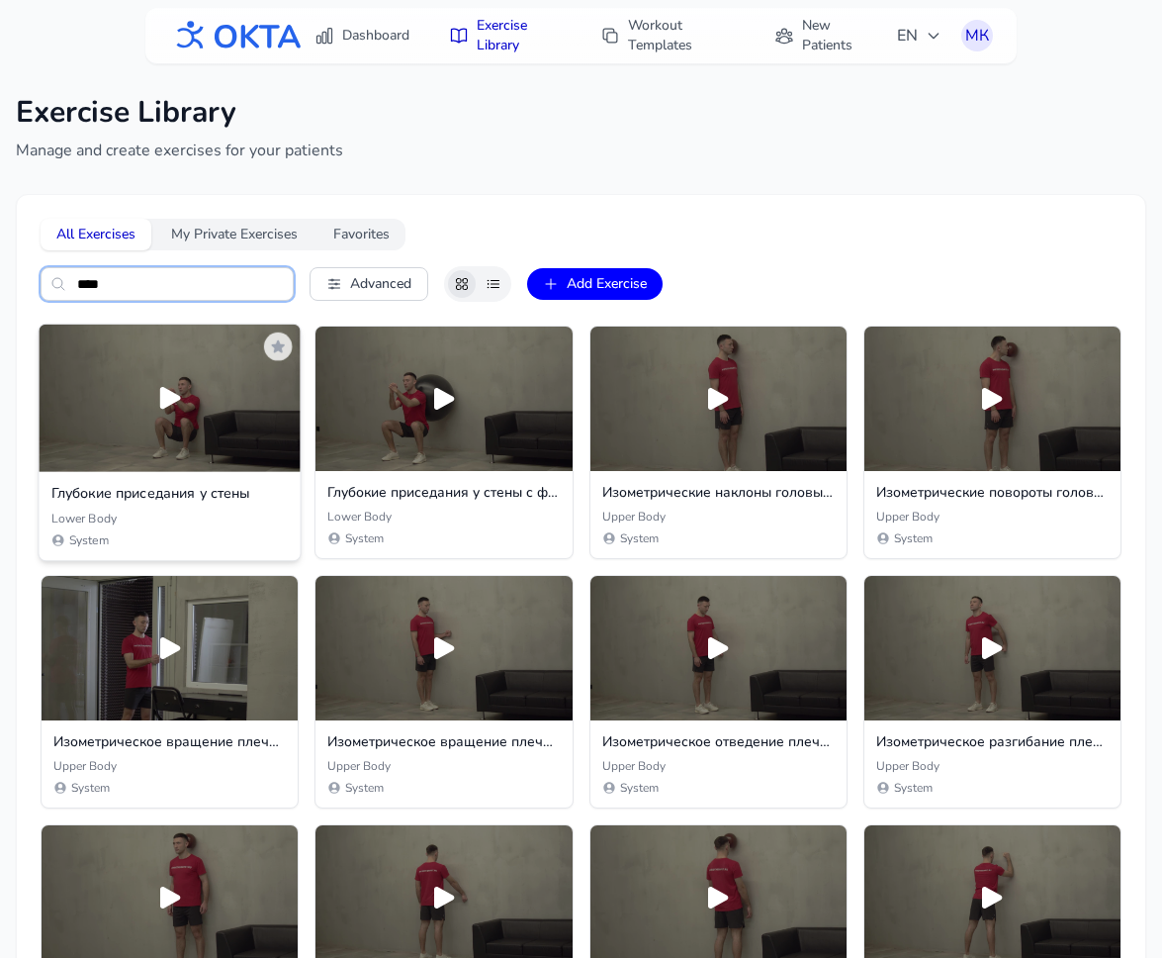
type input "****"
click at [156, 419] on div at bounding box center [169, 397] width 261 height 147
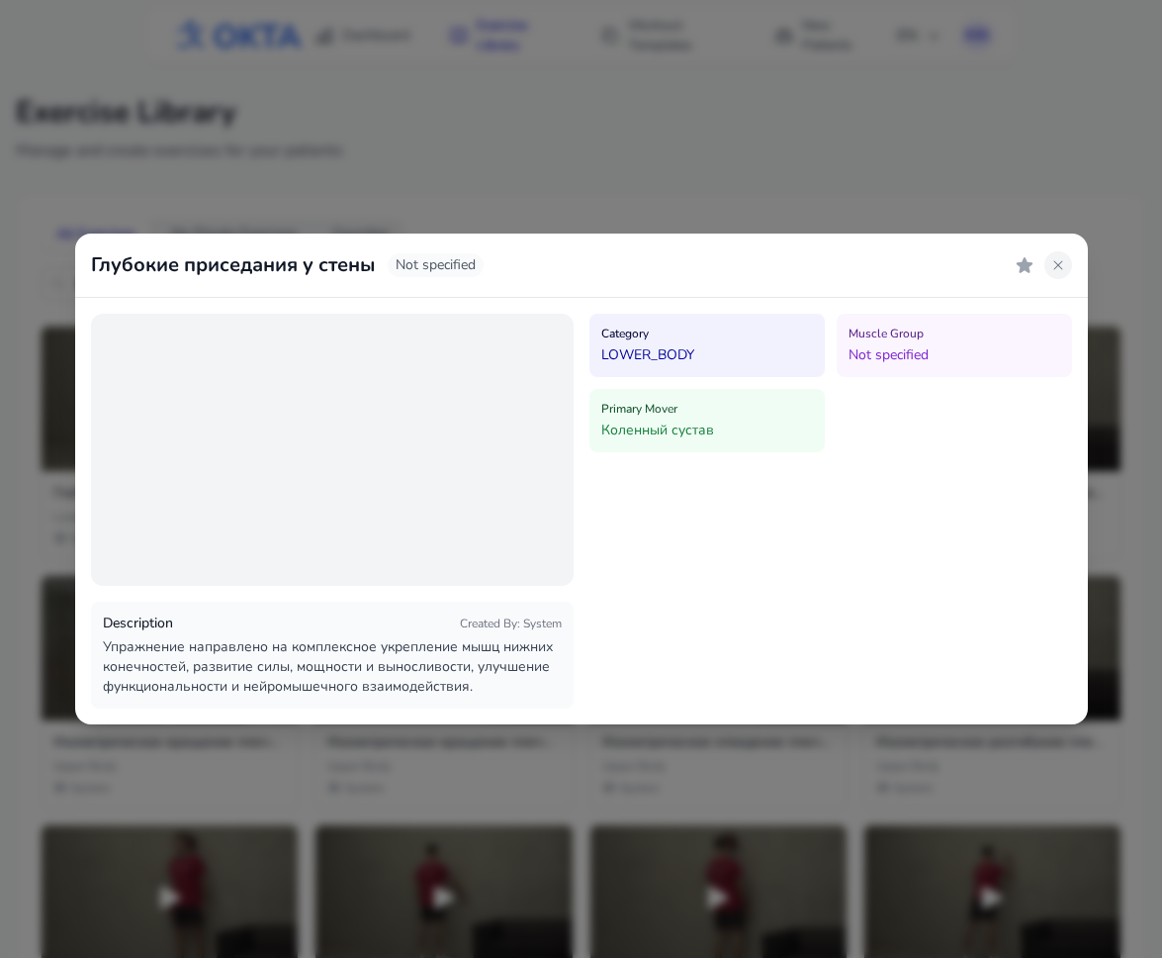
click at [1058, 255] on button at bounding box center [1059, 265] width 28 height 28
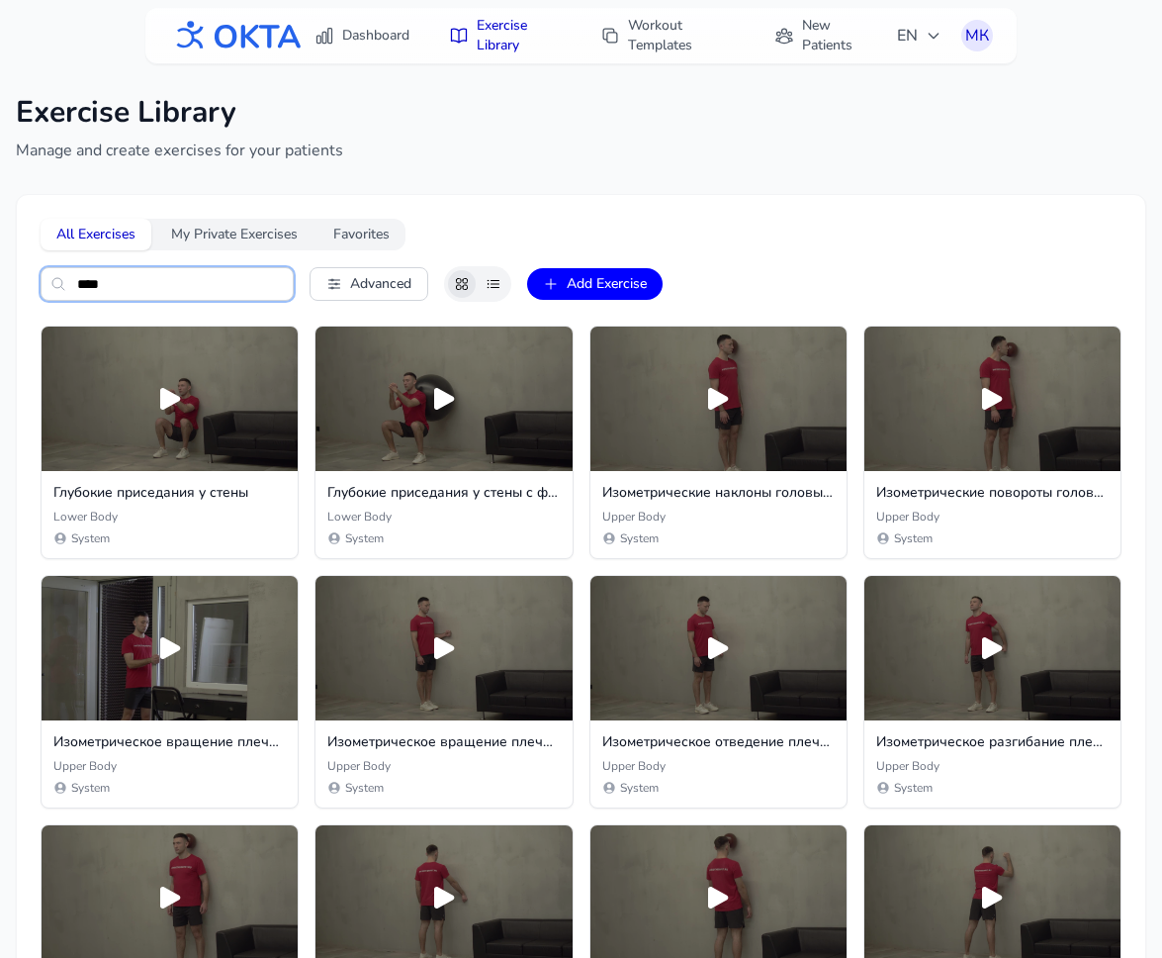
drag, startPoint x: 202, startPoint y: 286, endPoint x: 40, endPoint y: 281, distance: 162.3
click at [41, 281] on input "****" at bounding box center [167, 284] width 253 height 34
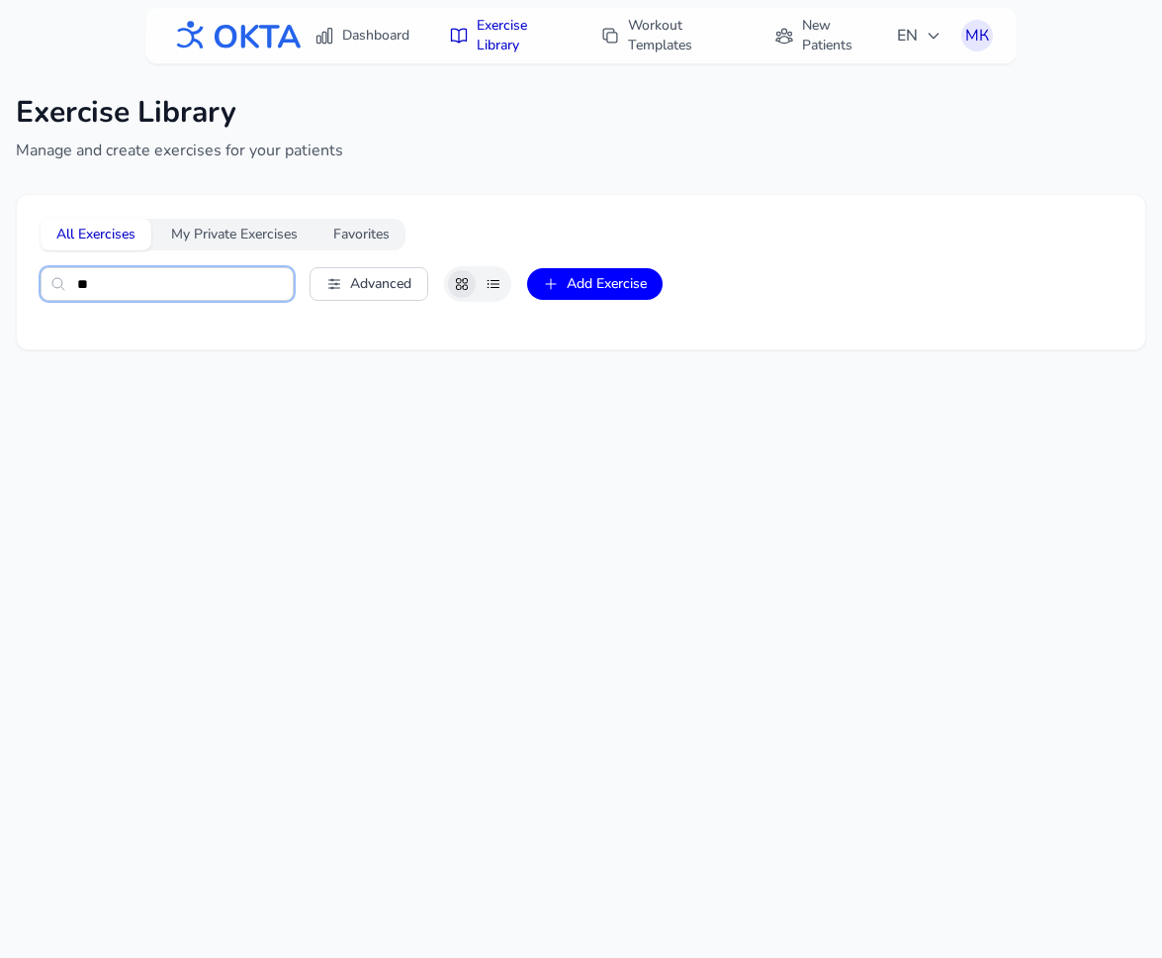
type input "*"
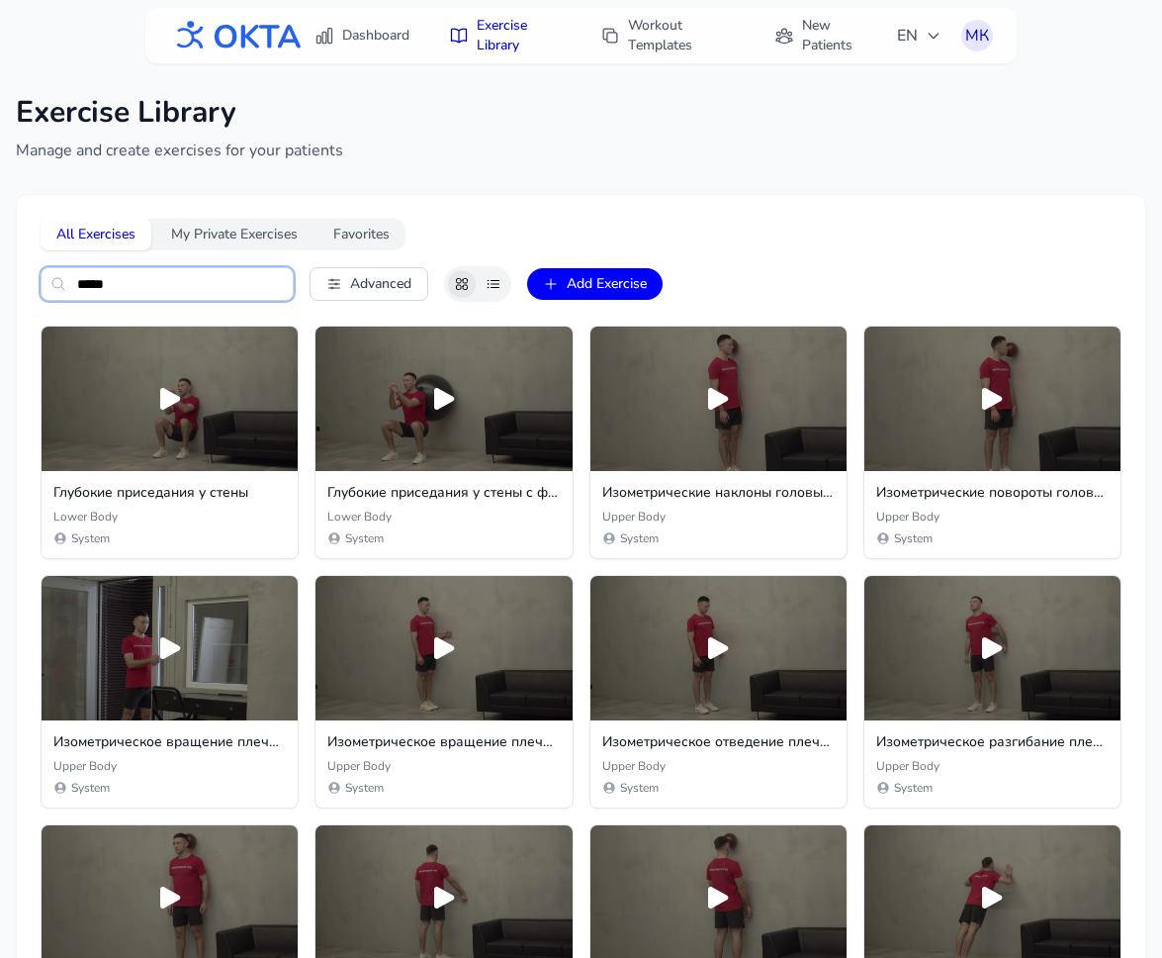
drag, startPoint x: 135, startPoint y: 283, endPoint x: 0, endPoint y: 283, distance: 134.5
click at [0, 283] on div "Exercise Library Manage and create exercises for your patients All Exercises My…" at bounding box center [581, 837] width 1162 height 1548
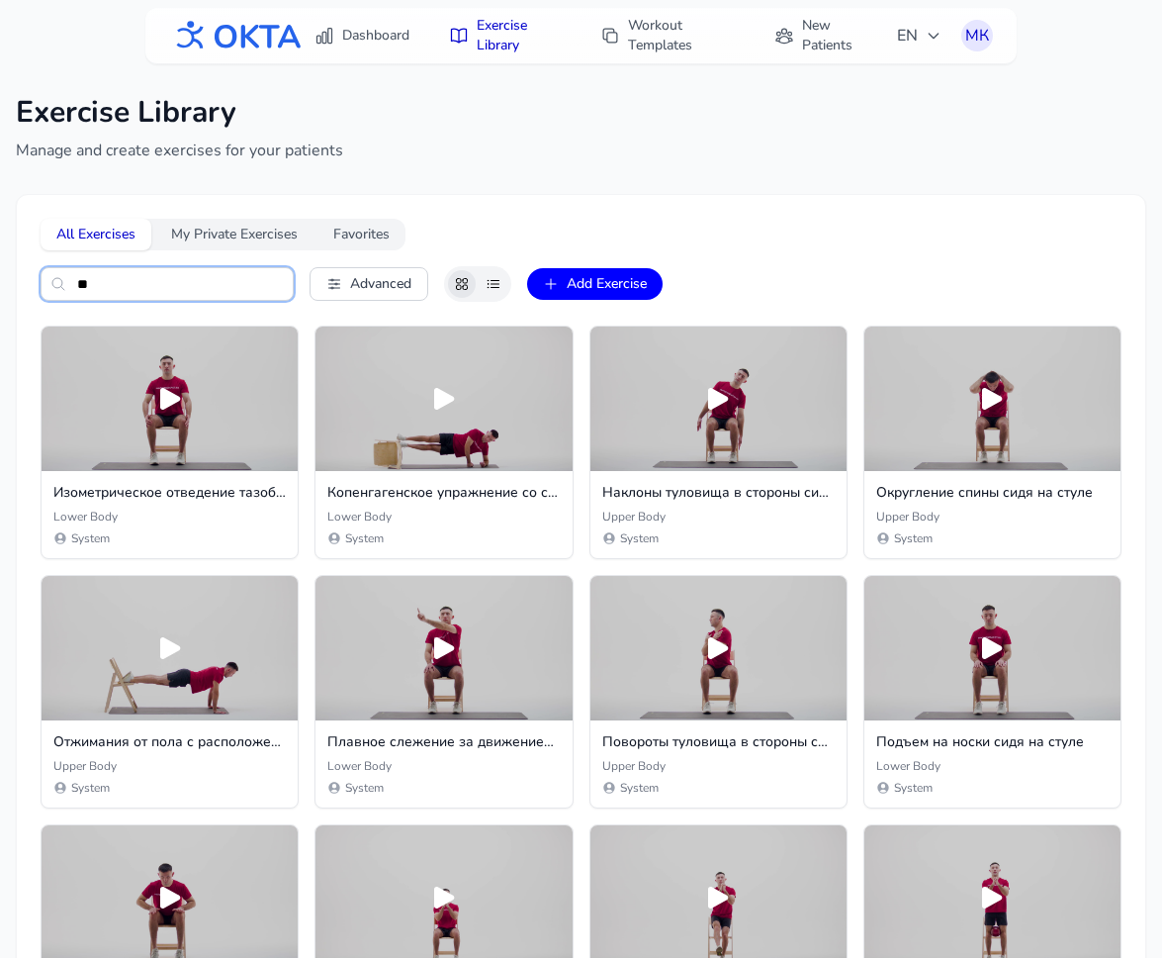
type input "*"
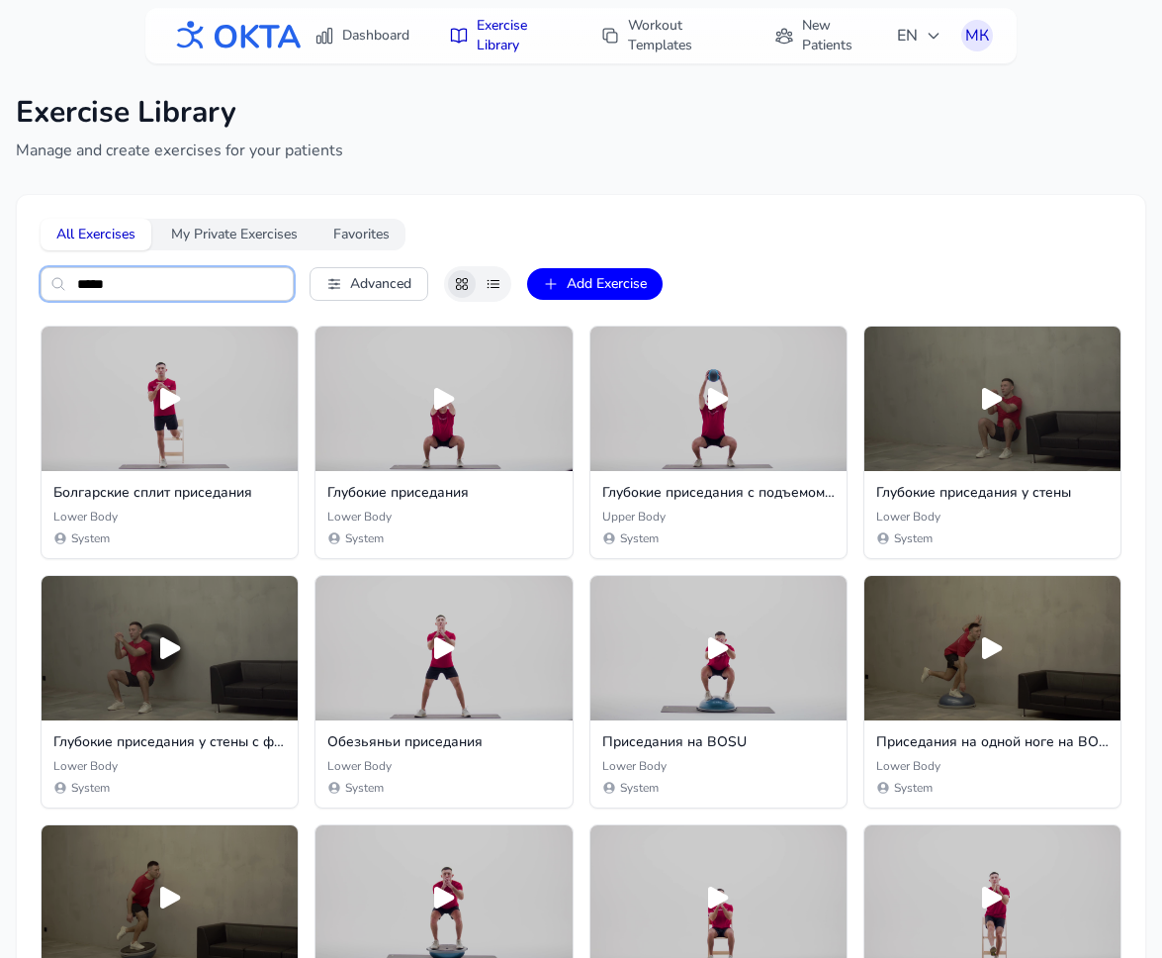
type input "*****"
click at [391, 506] on div "Глубокие приседания Lower Body System" at bounding box center [444, 515] width 261 height 89
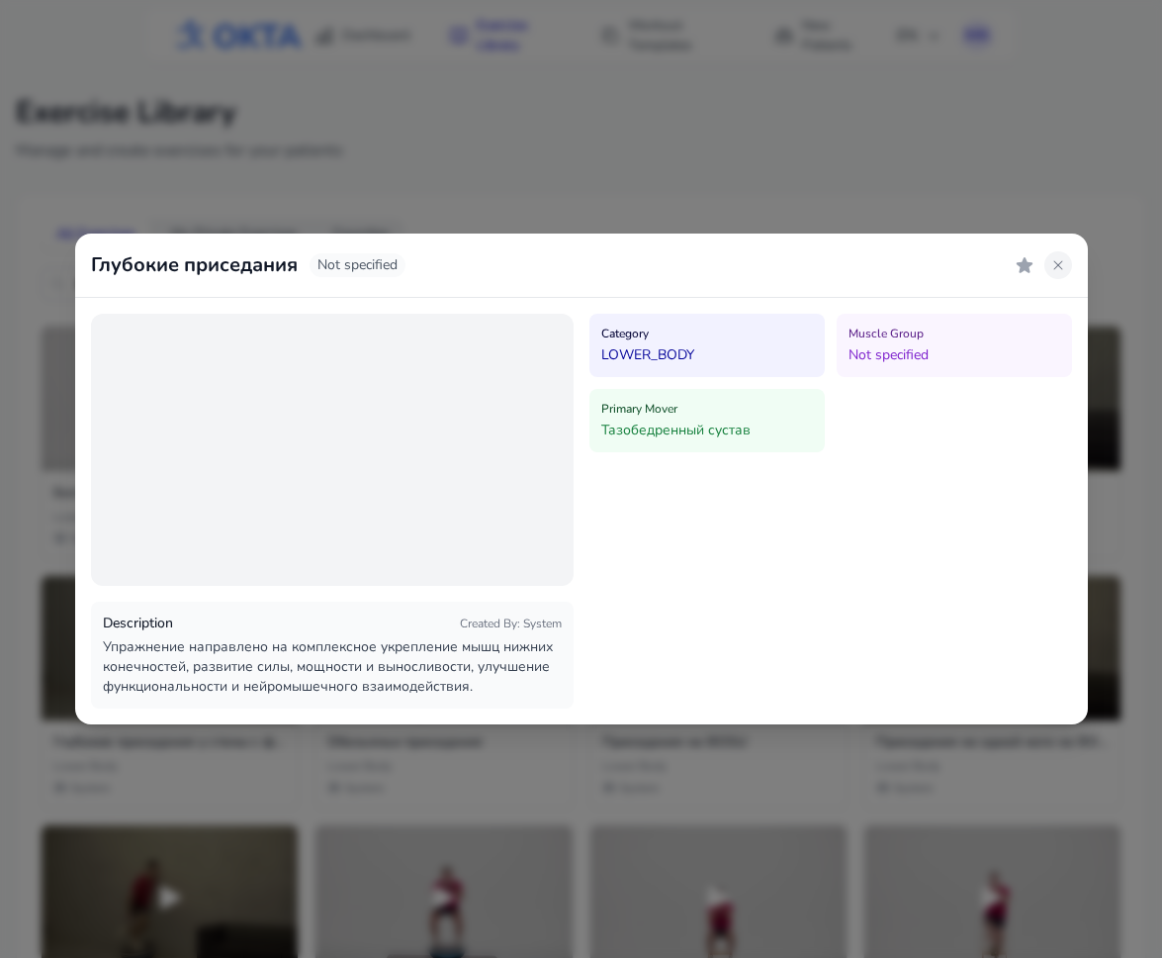
click at [1057, 254] on button at bounding box center [1059, 265] width 28 height 28
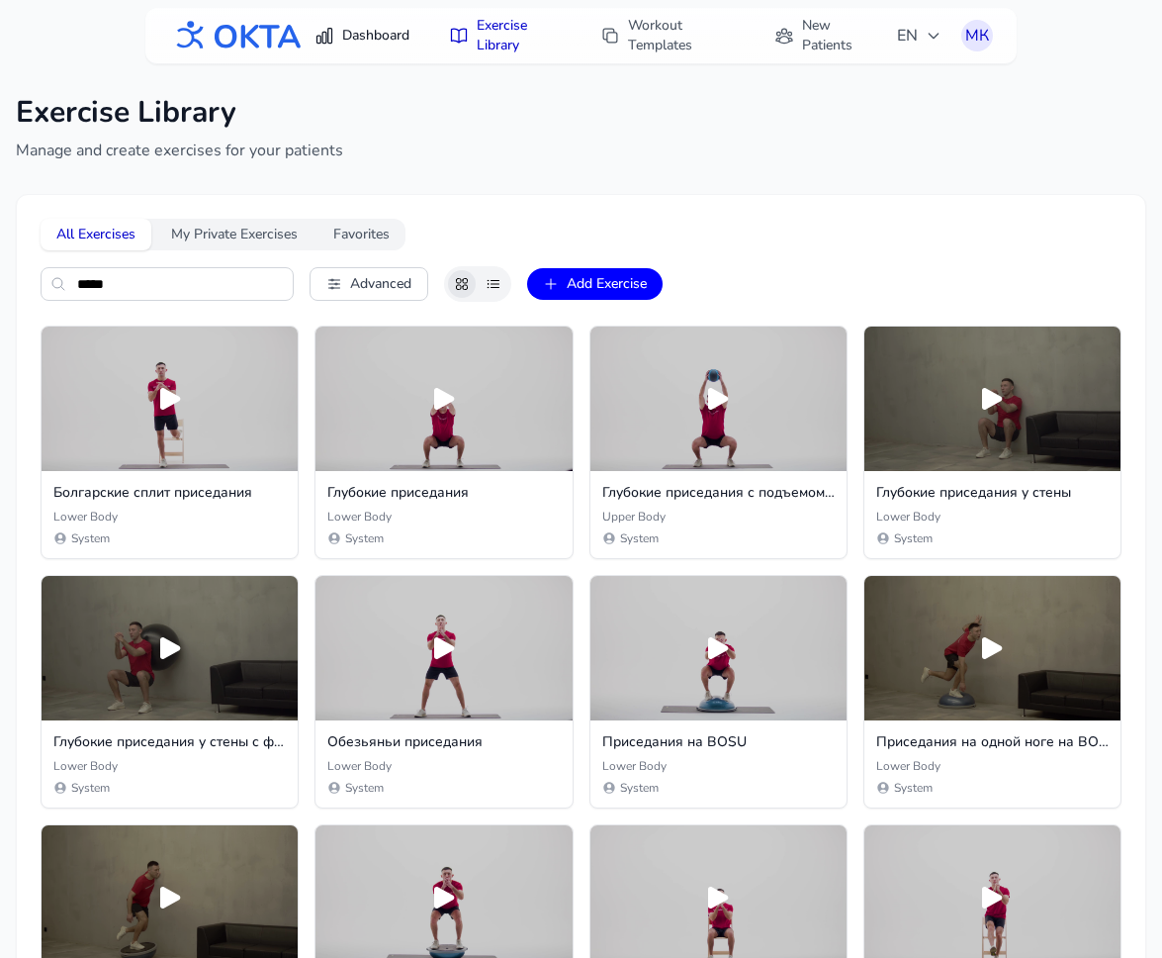
click at [371, 39] on link "Dashboard" at bounding box center [362, 36] width 119 height 36
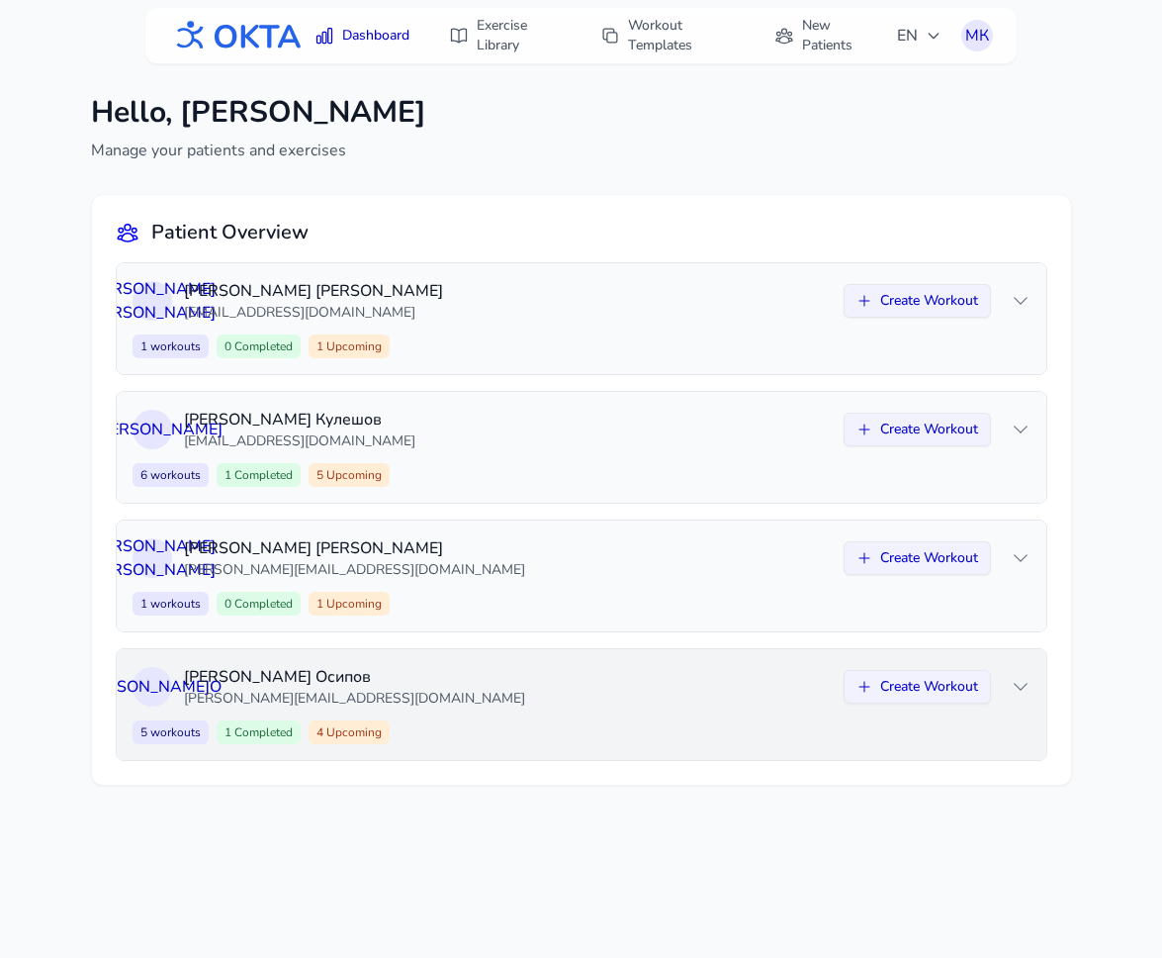
click at [573, 710] on div "А О Алексей Осипов aleksey.osipov.2007@mail.ru Create Workout 5 workouts 1 Comp…" at bounding box center [582, 704] width 930 height 111
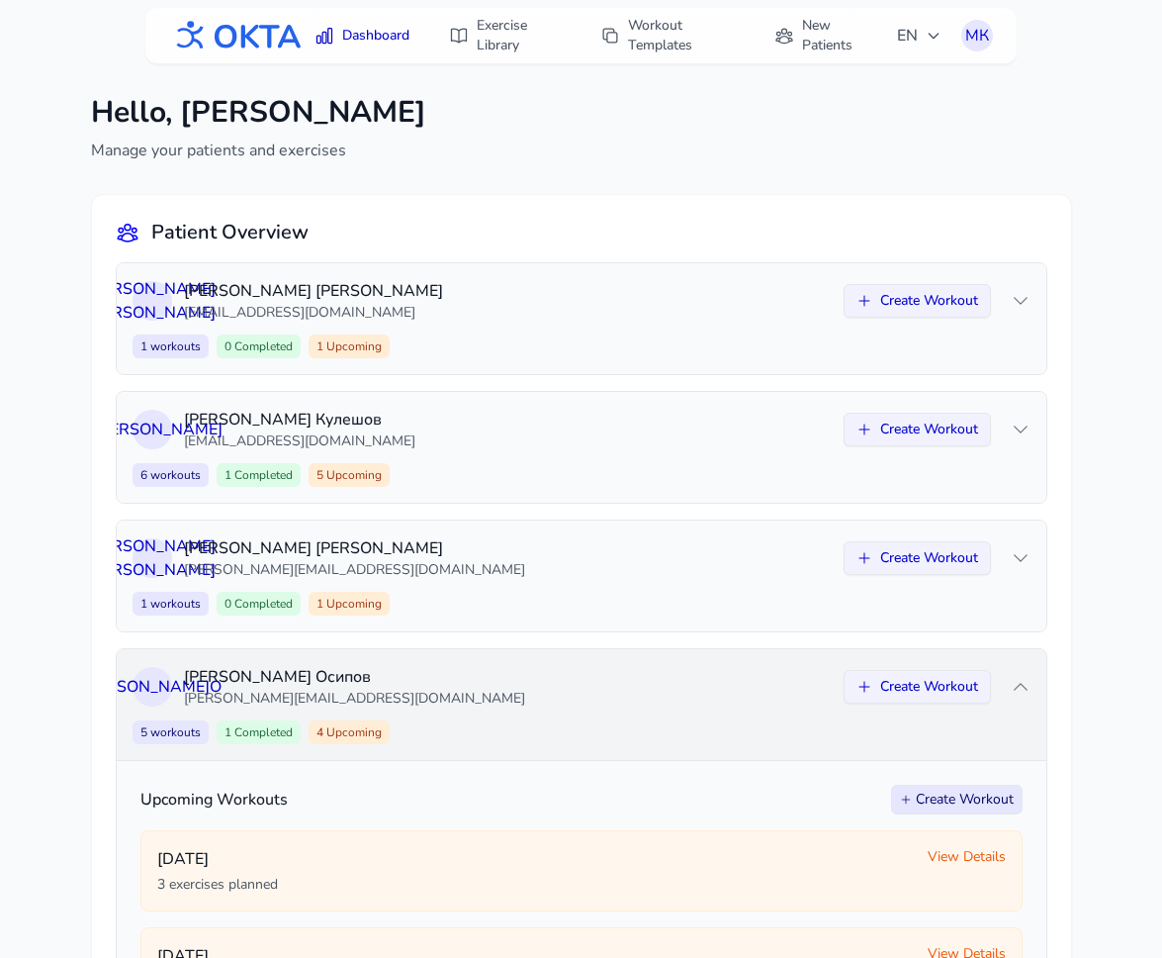
scroll to position [491, 0]
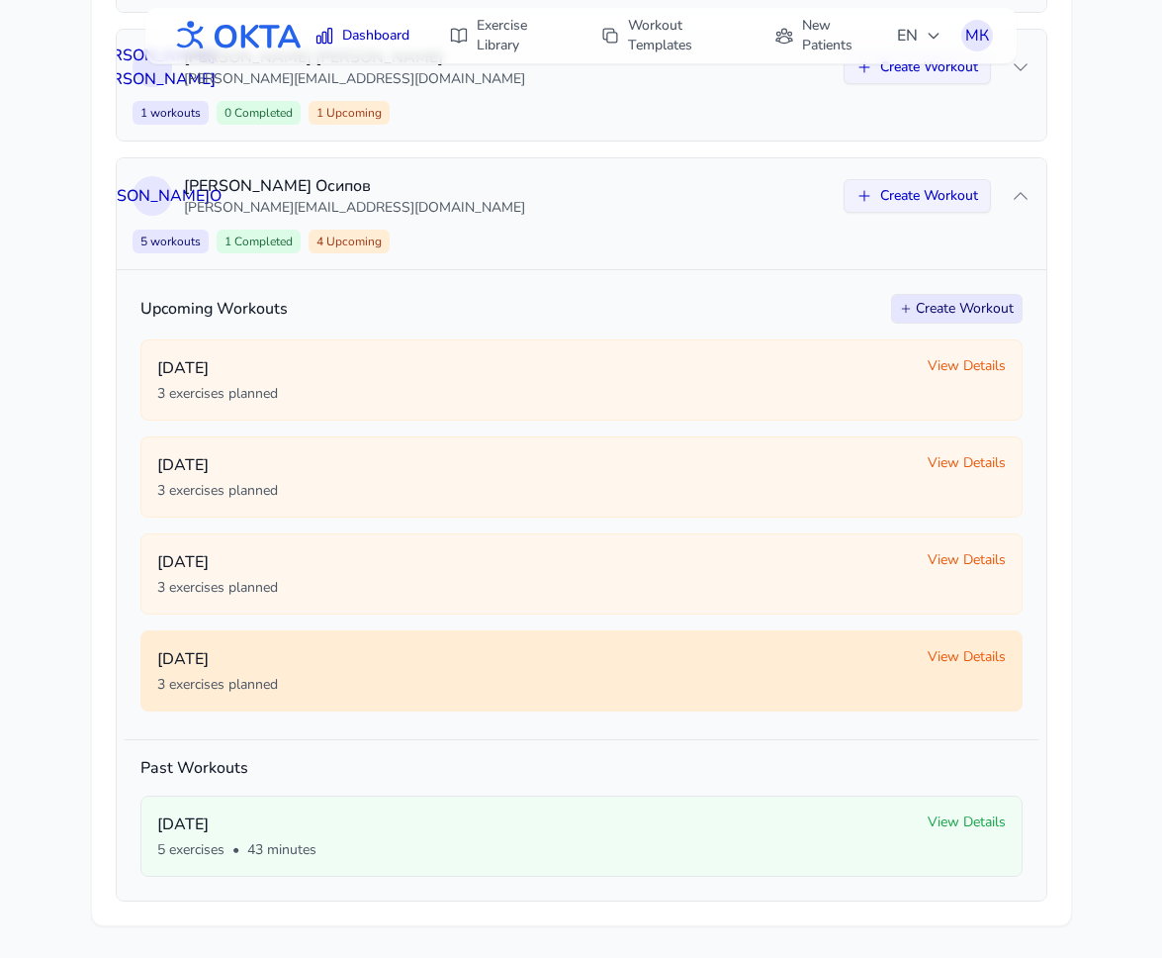
click at [962, 654] on span "View Details" at bounding box center [967, 657] width 78 height 20
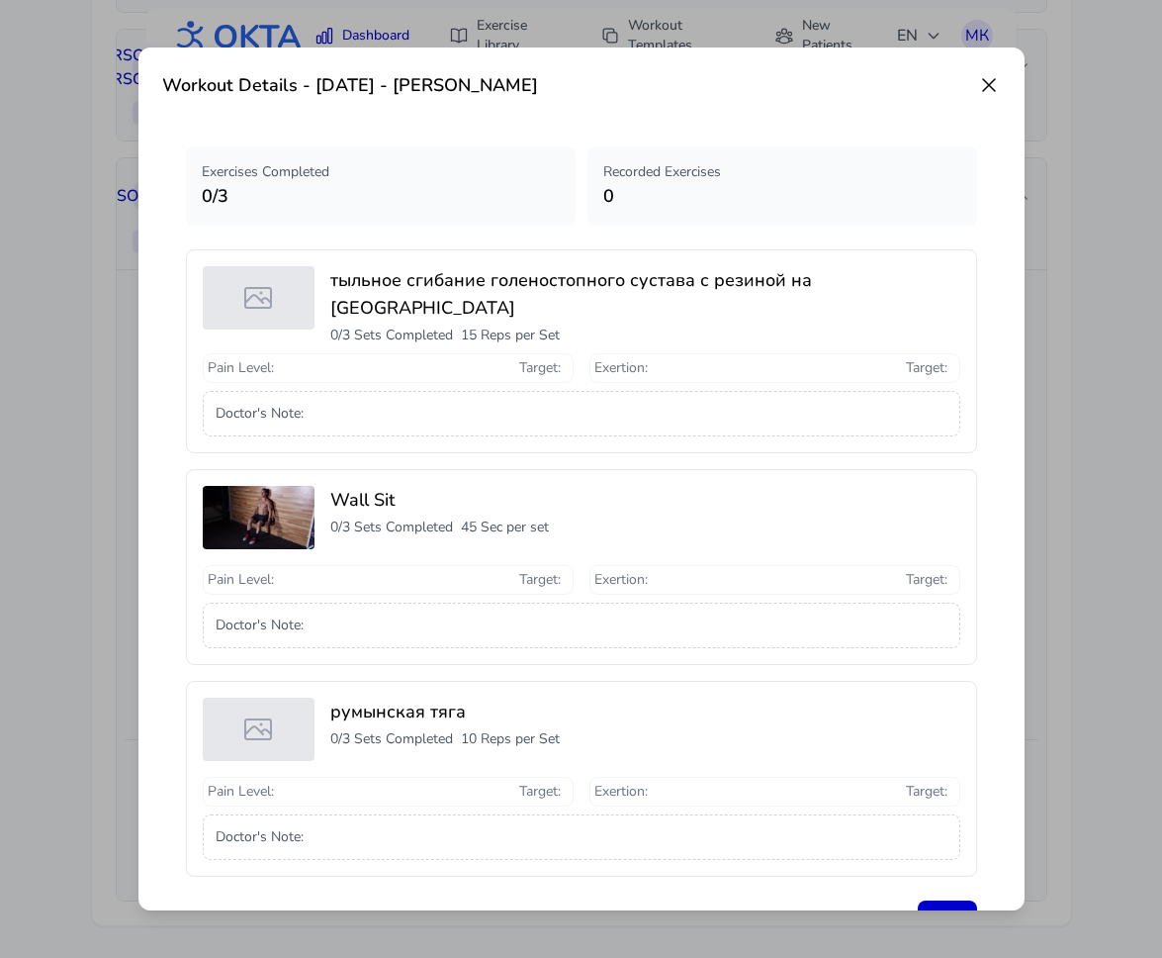
scroll to position [69, 0]
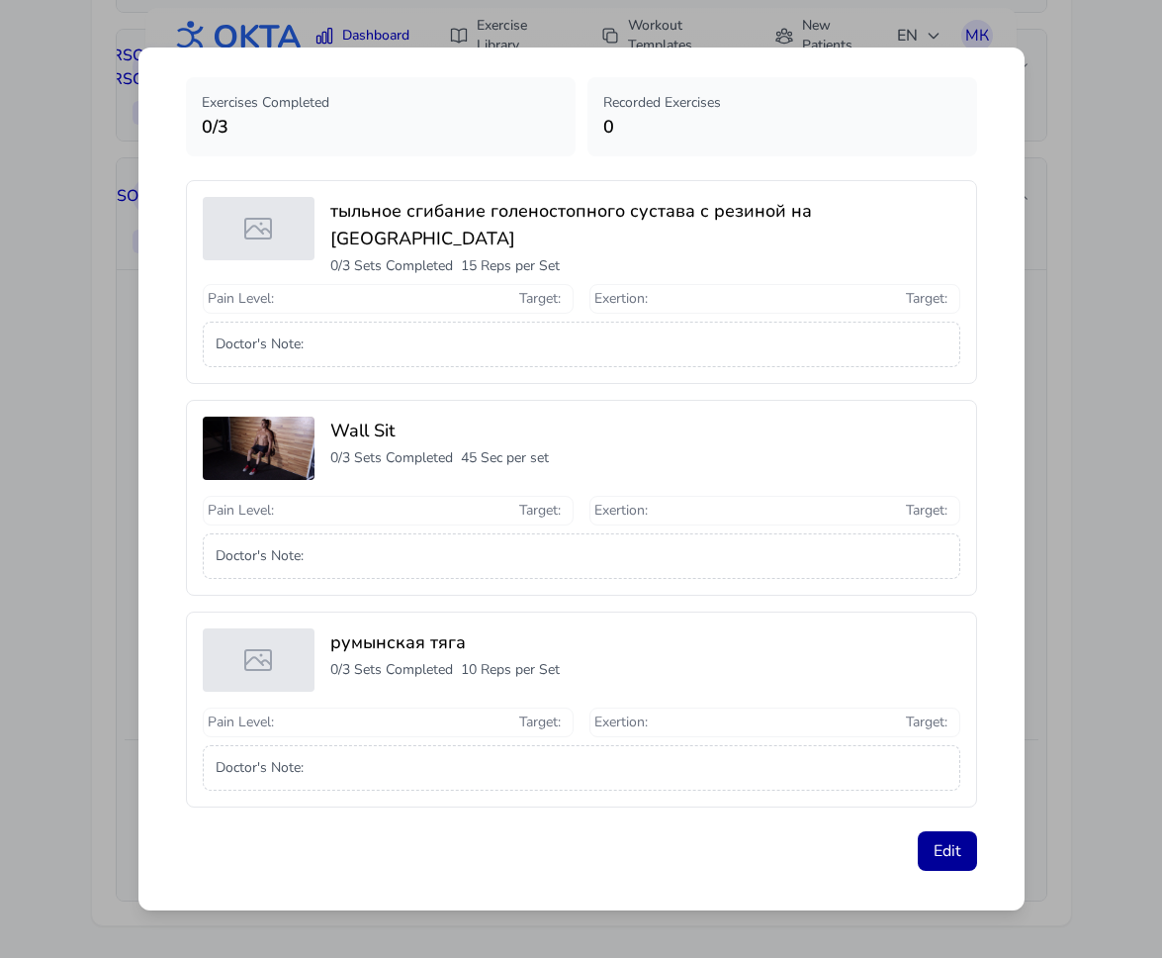
click at [952, 845] on button "Edit" at bounding box center [947, 851] width 59 height 40
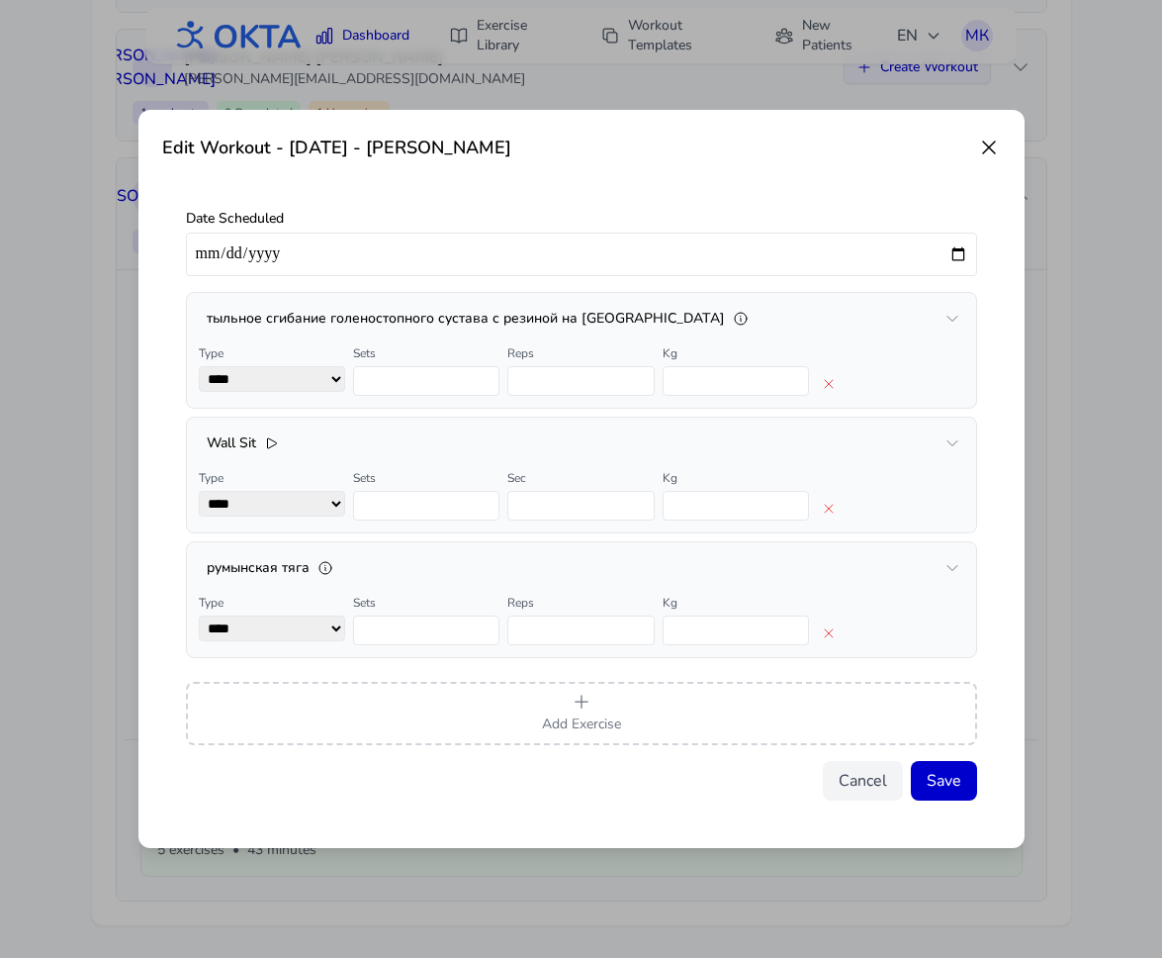
scroll to position [0, 0]
click at [832, 506] on icon "button" at bounding box center [829, 509] width 8 height 8
select select "**********"
type input "**"
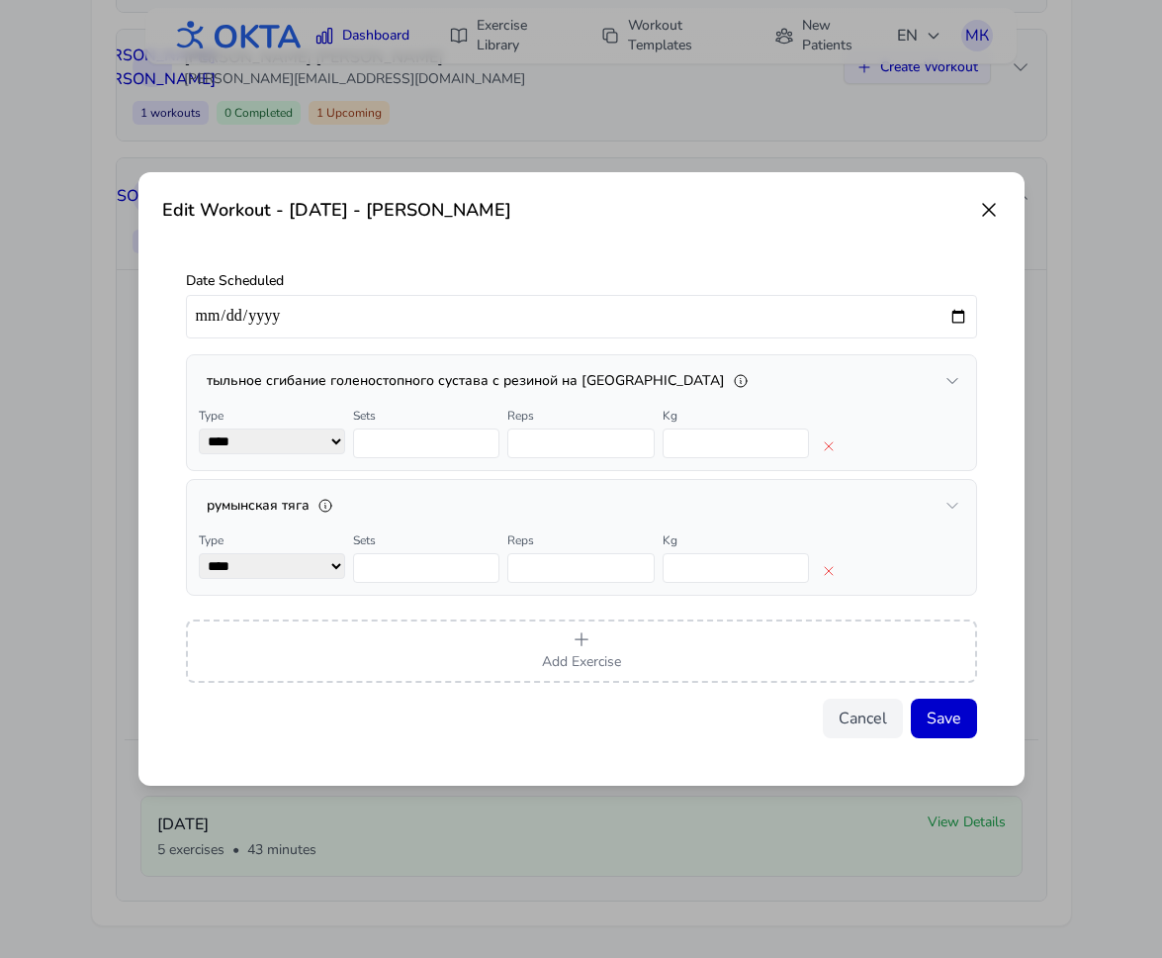
click at [953, 375] on icon "button" at bounding box center [953, 381] width 16 height 16
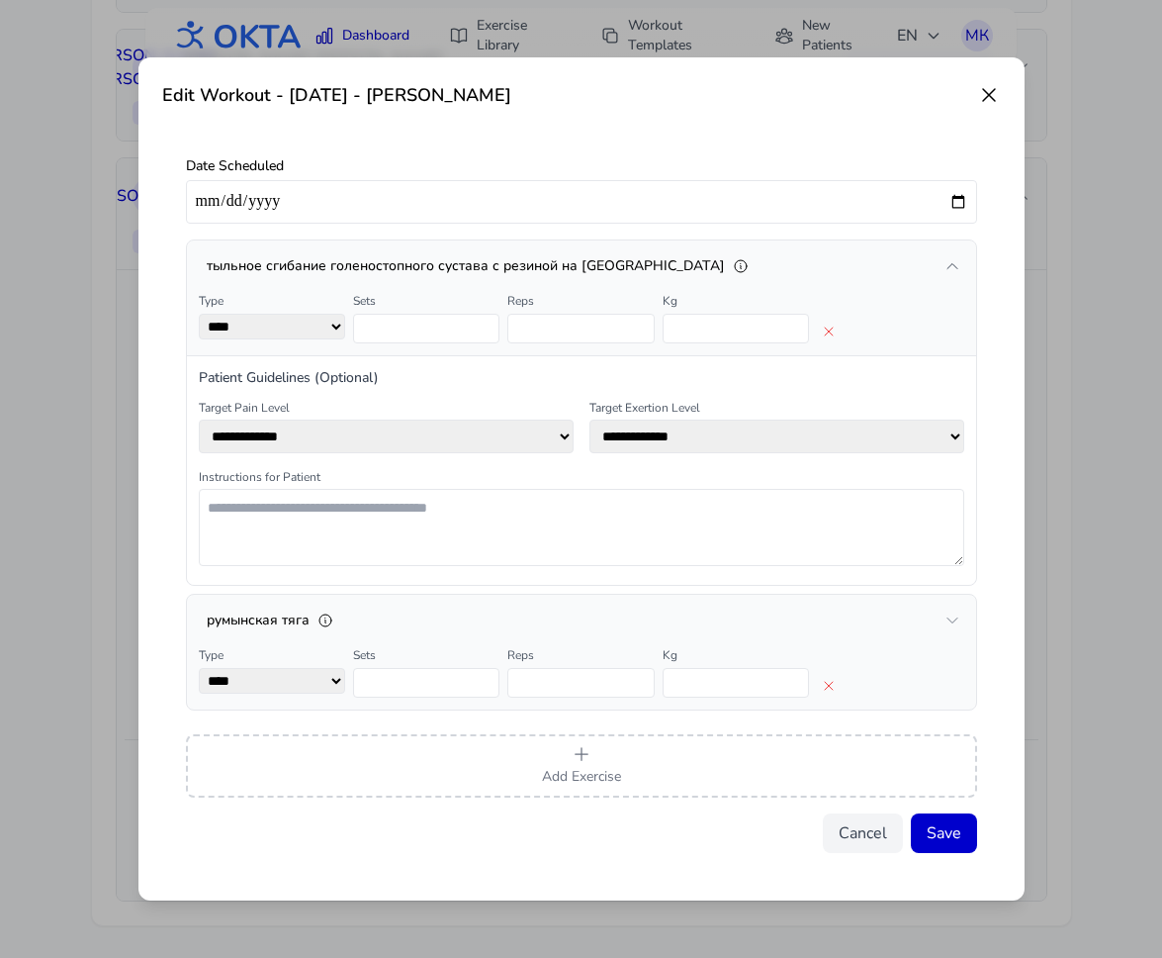
click at [955, 264] on icon "button" at bounding box center [953, 266] width 16 height 16
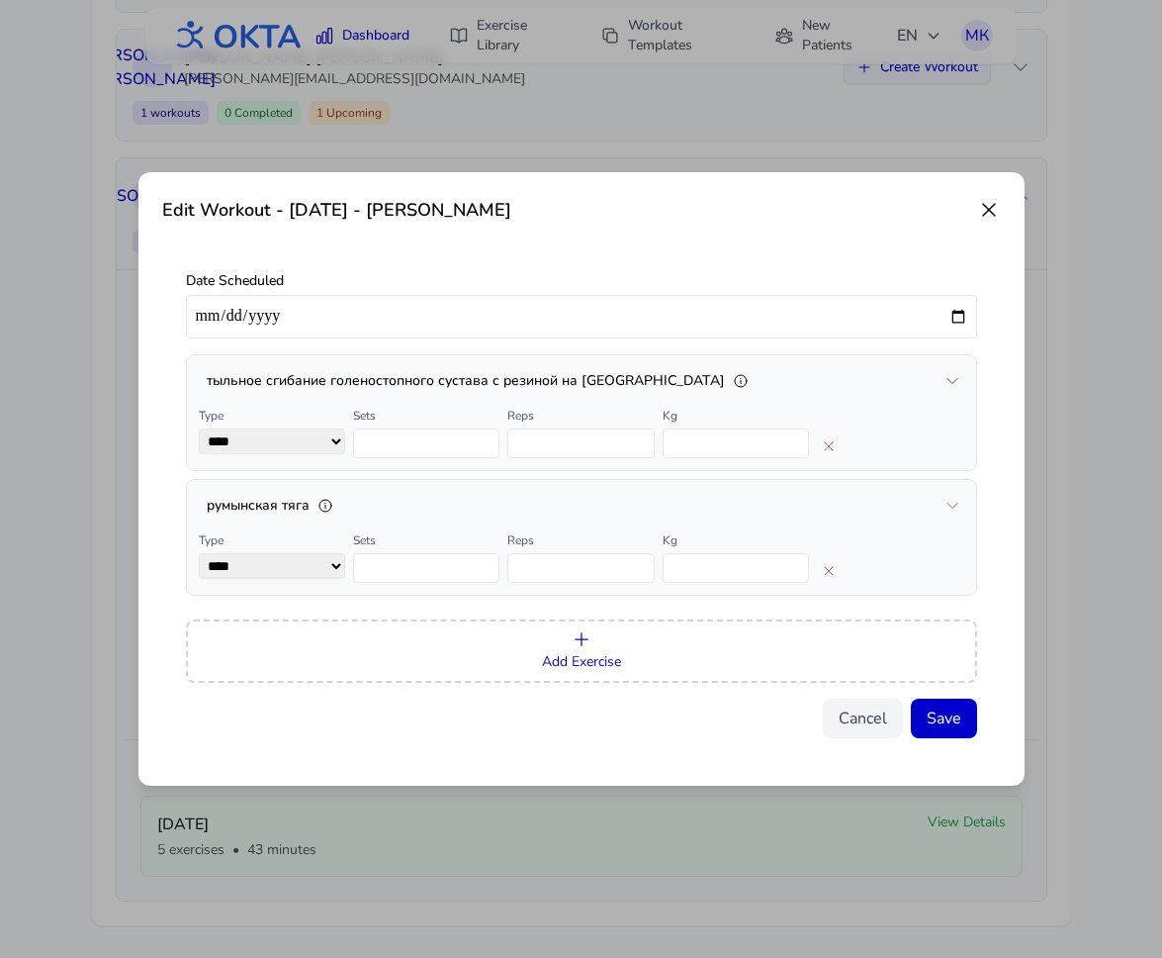
click at [566, 656] on span "Add Exercise" at bounding box center [581, 661] width 79 height 19
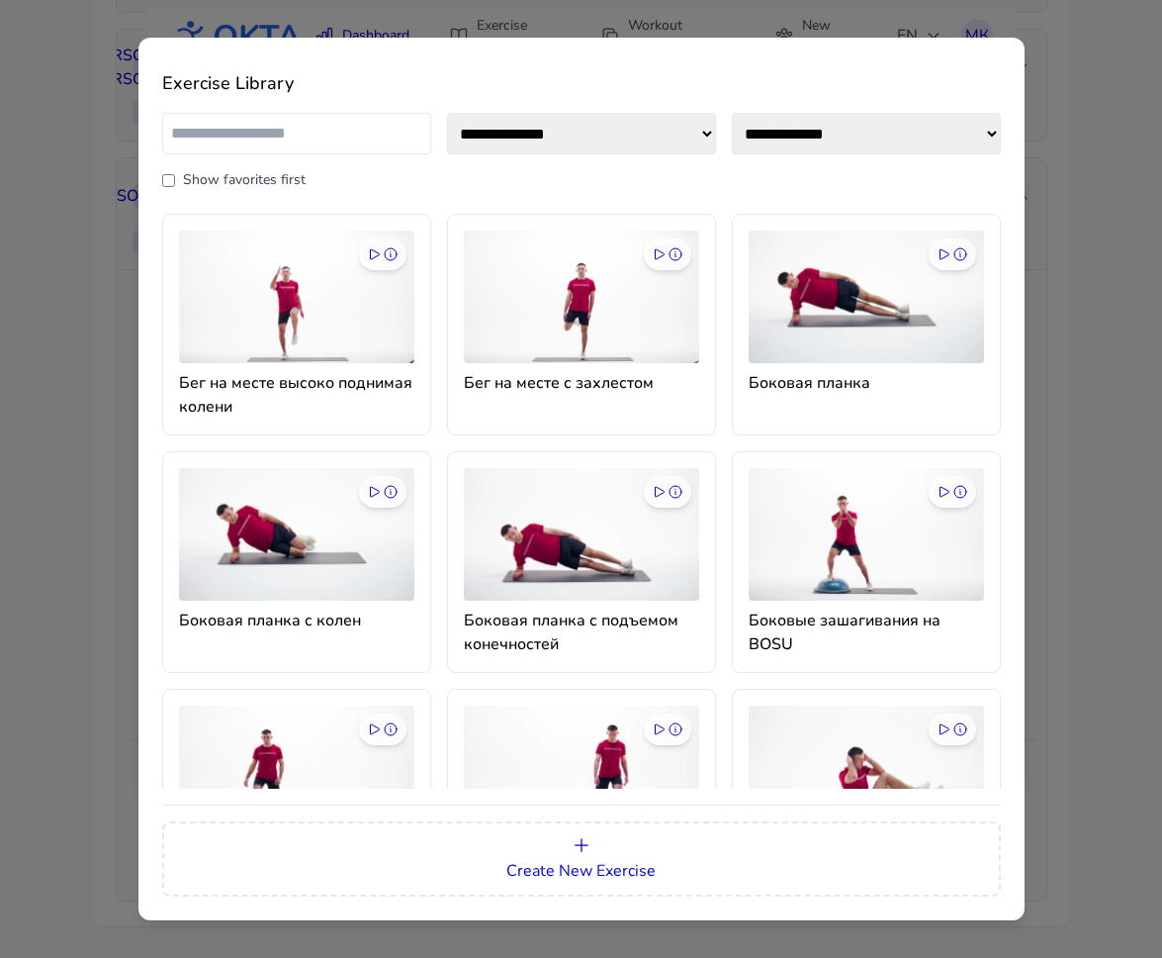
click at [310, 143] on input "text" at bounding box center [296, 134] width 269 height 42
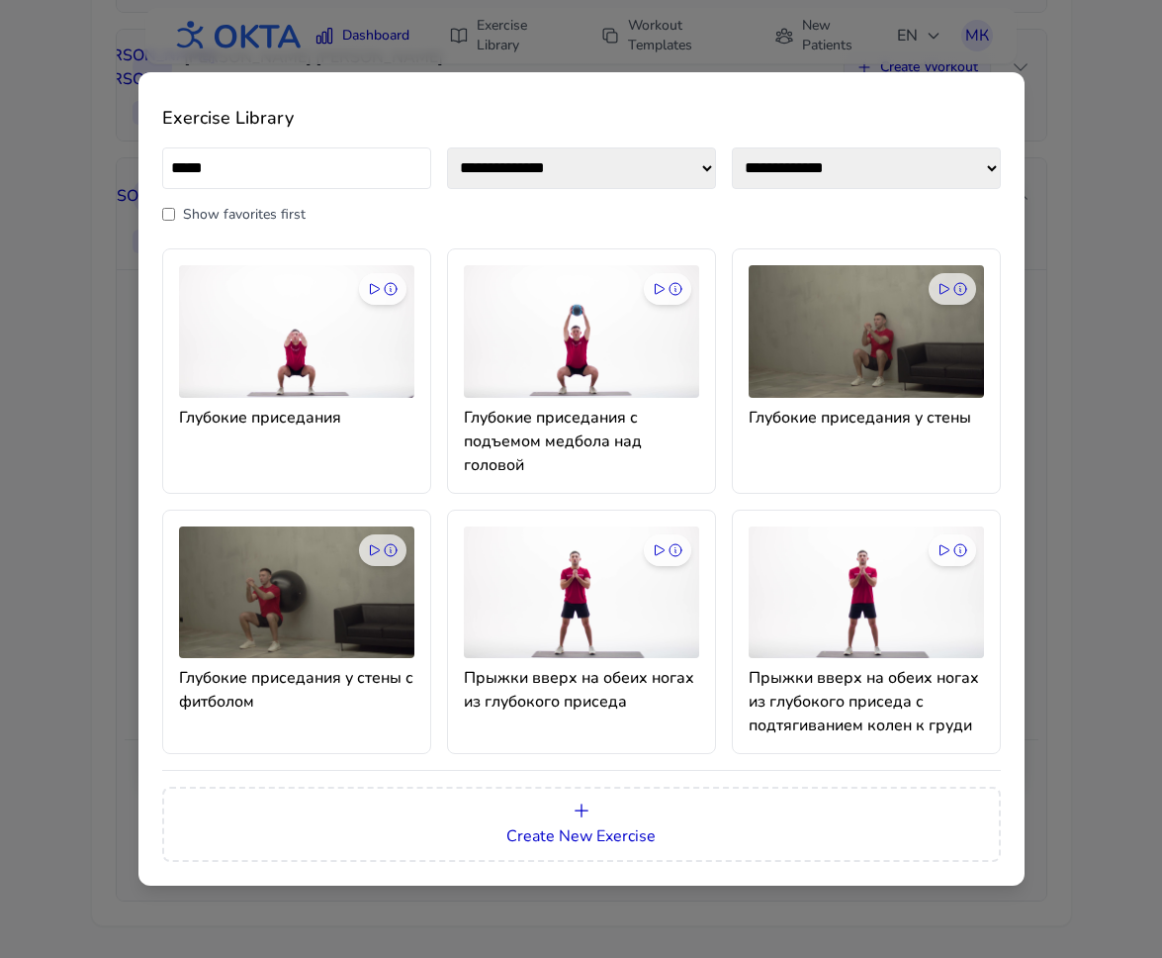
type input "*****"
click at [331, 412] on h4 "Глубокие приседания" at bounding box center [296, 418] width 235 height 24
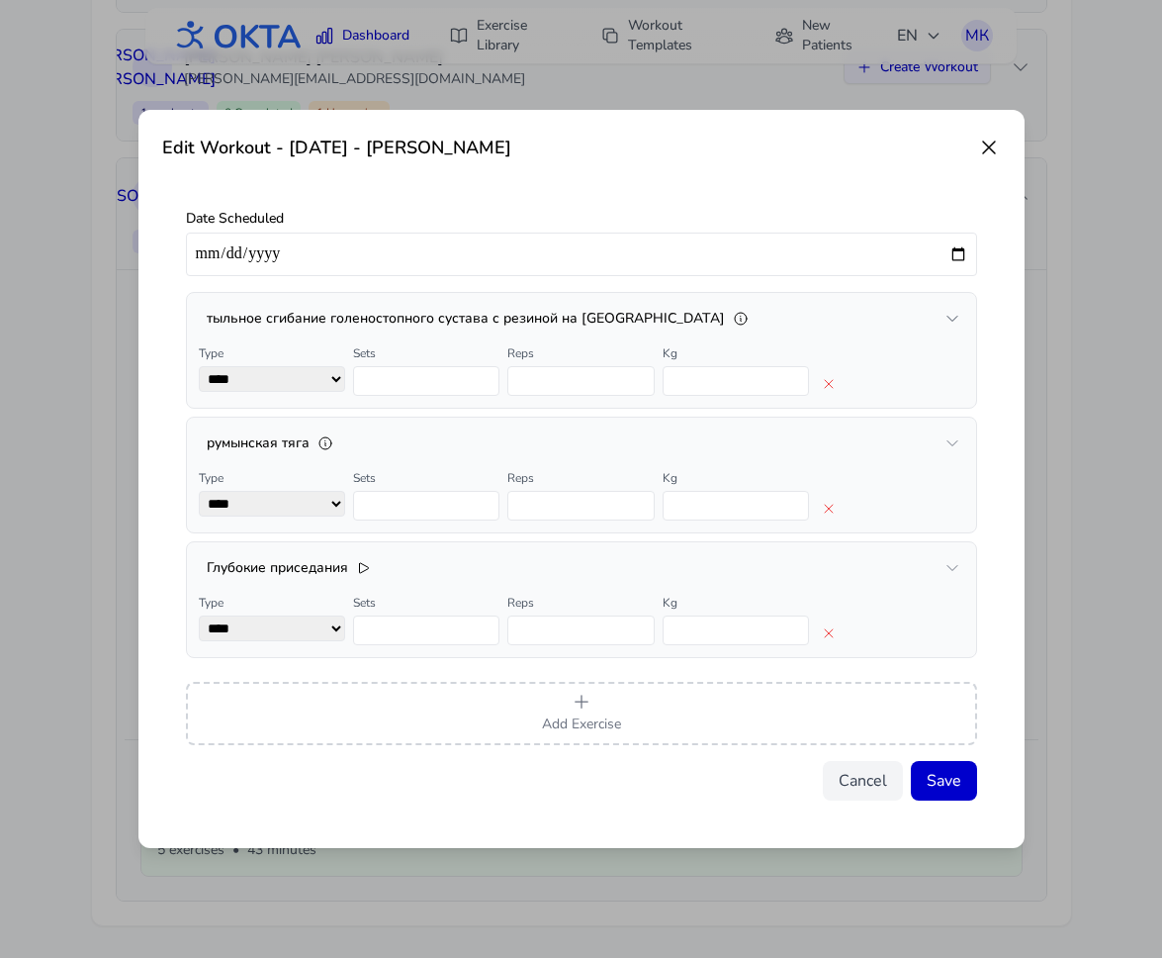
click at [405, 624] on input "*" at bounding box center [426, 630] width 146 height 30
type input "*"
click at [733, 315] on icon "button" at bounding box center [741, 319] width 16 height 16
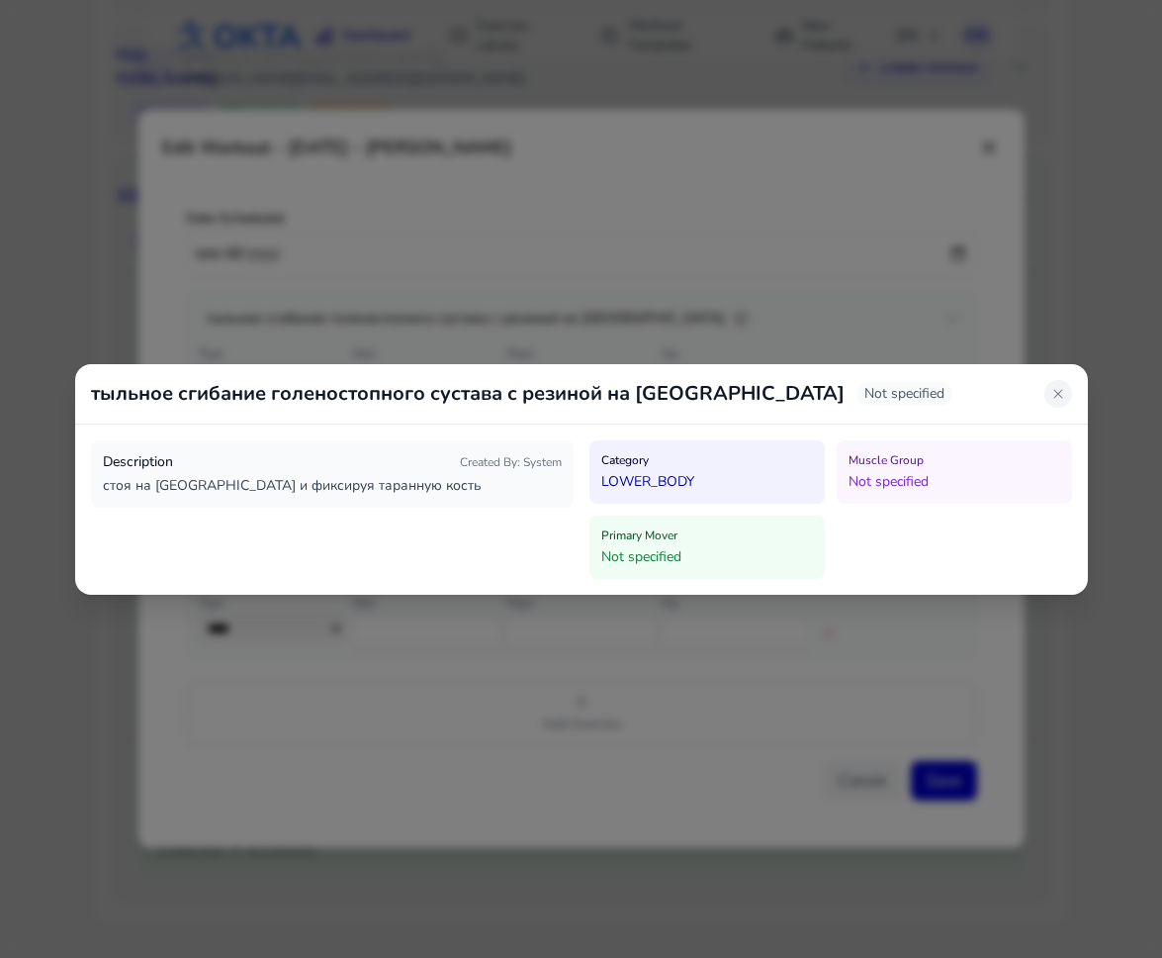
click at [1055, 389] on icon at bounding box center [1059, 394] width 16 height 16
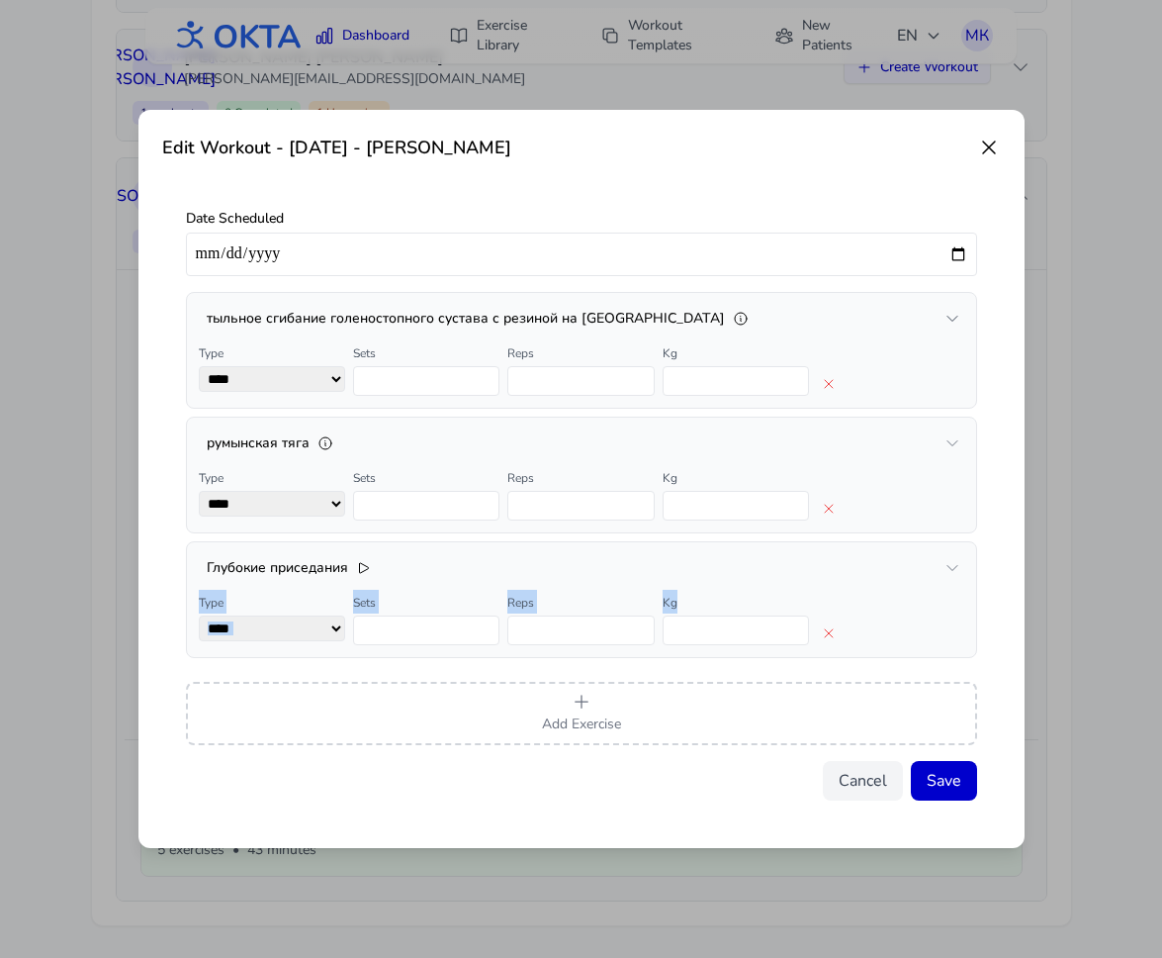
drag, startPoint x: 899, startPoint y: 599, endPoint x: 899, endPoint y: 562, distance: 37.6
click at [899, 562] on div "Глубокие приседания Type **** **** Sets * Reps ** Kg" at bounding box center [582, 599] width 766 height 91
click at [886, 563] on div at bounding box center [886, 563] width 0 height 0
click at [905, 604] on div at bounding box center [890, 617] width 146 height 55
click at [936, 783] on button "Save" at bounding box center [944, 781] width 66 height 40
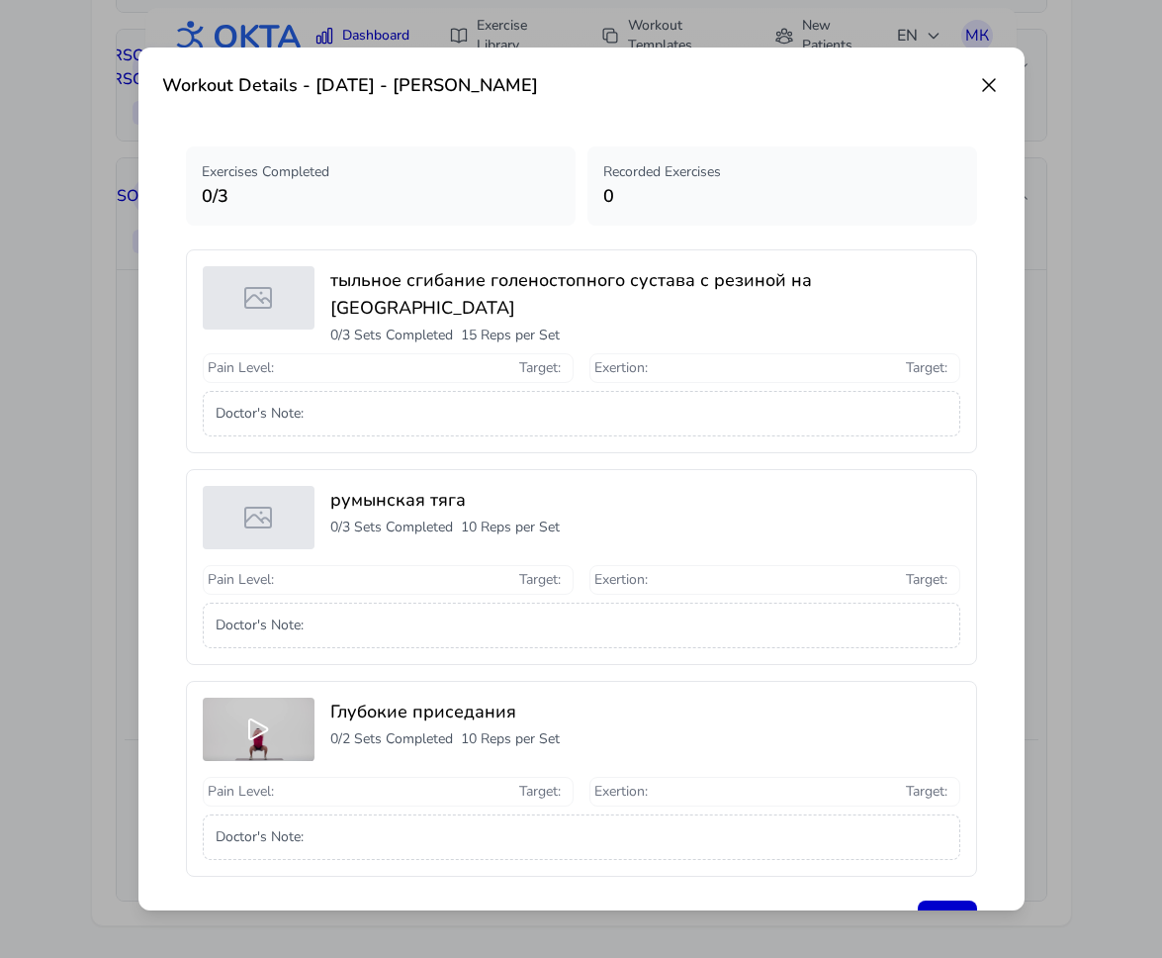
click at [986, 90] on icon at bounding box center [989, 85] width 24 height 24
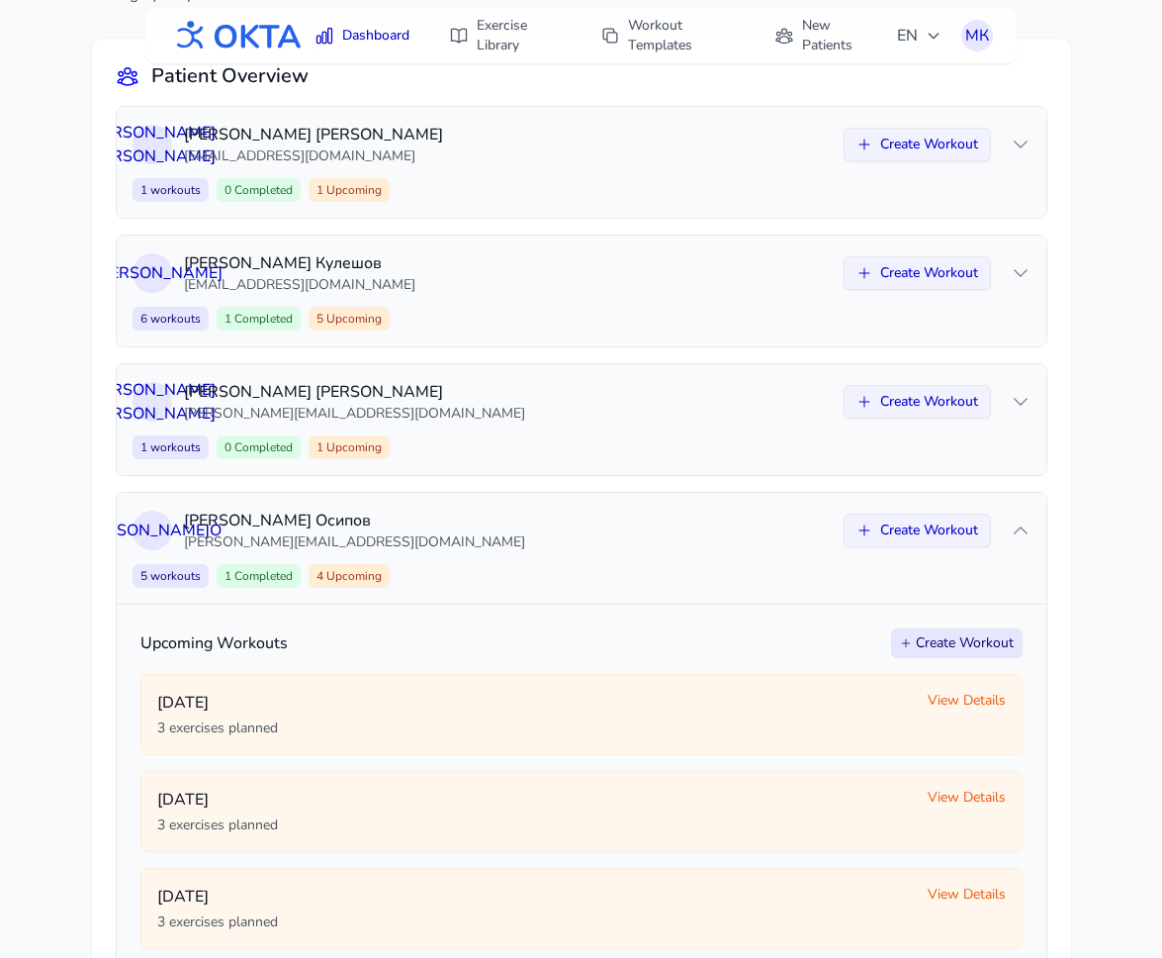
scroll to position [143, 0]
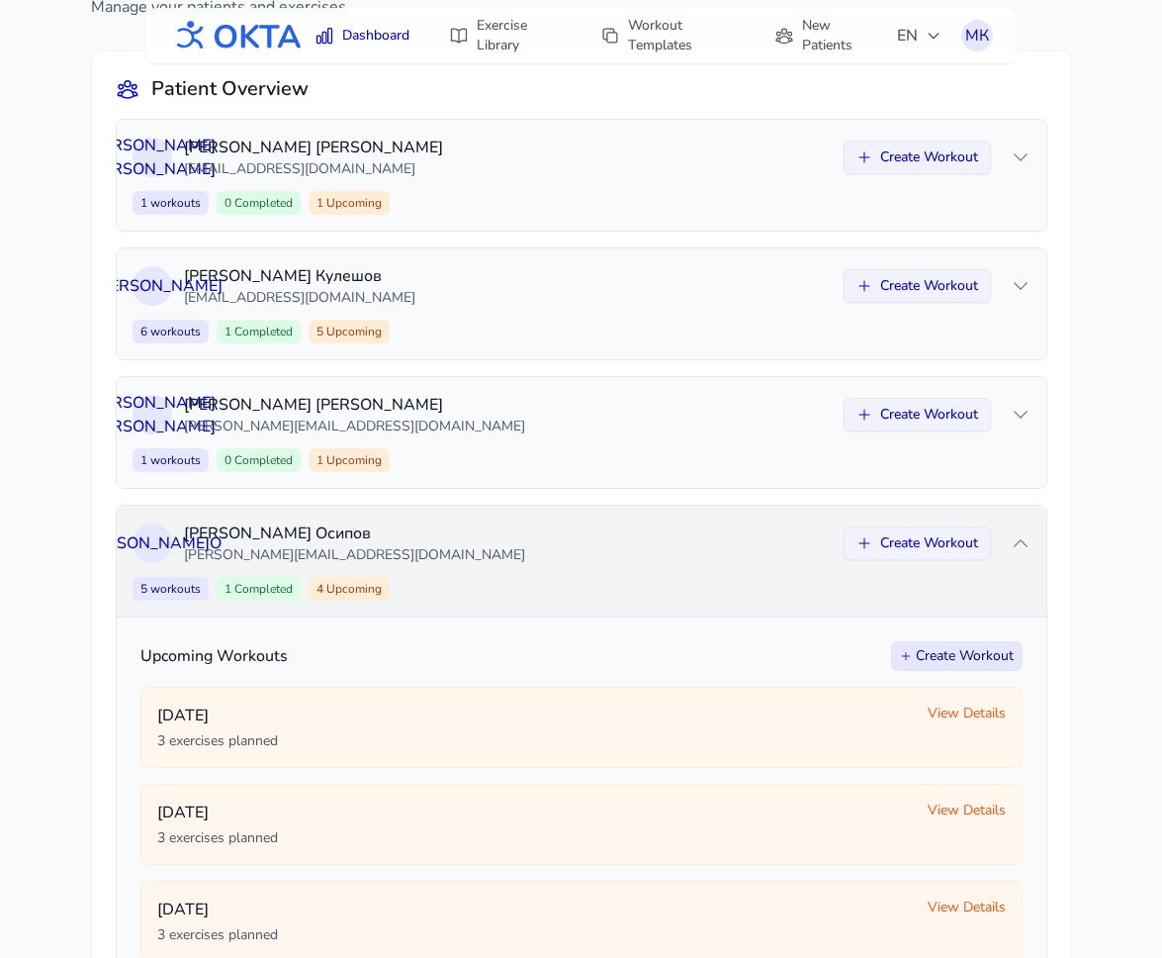
click at [652, 570] on div "А О Алексей Осипов aleksey.osipov.2007@mail.ru Create Workout 5 workouts 1 Comp…" at bounding box center [582, 561] width 930 height 111
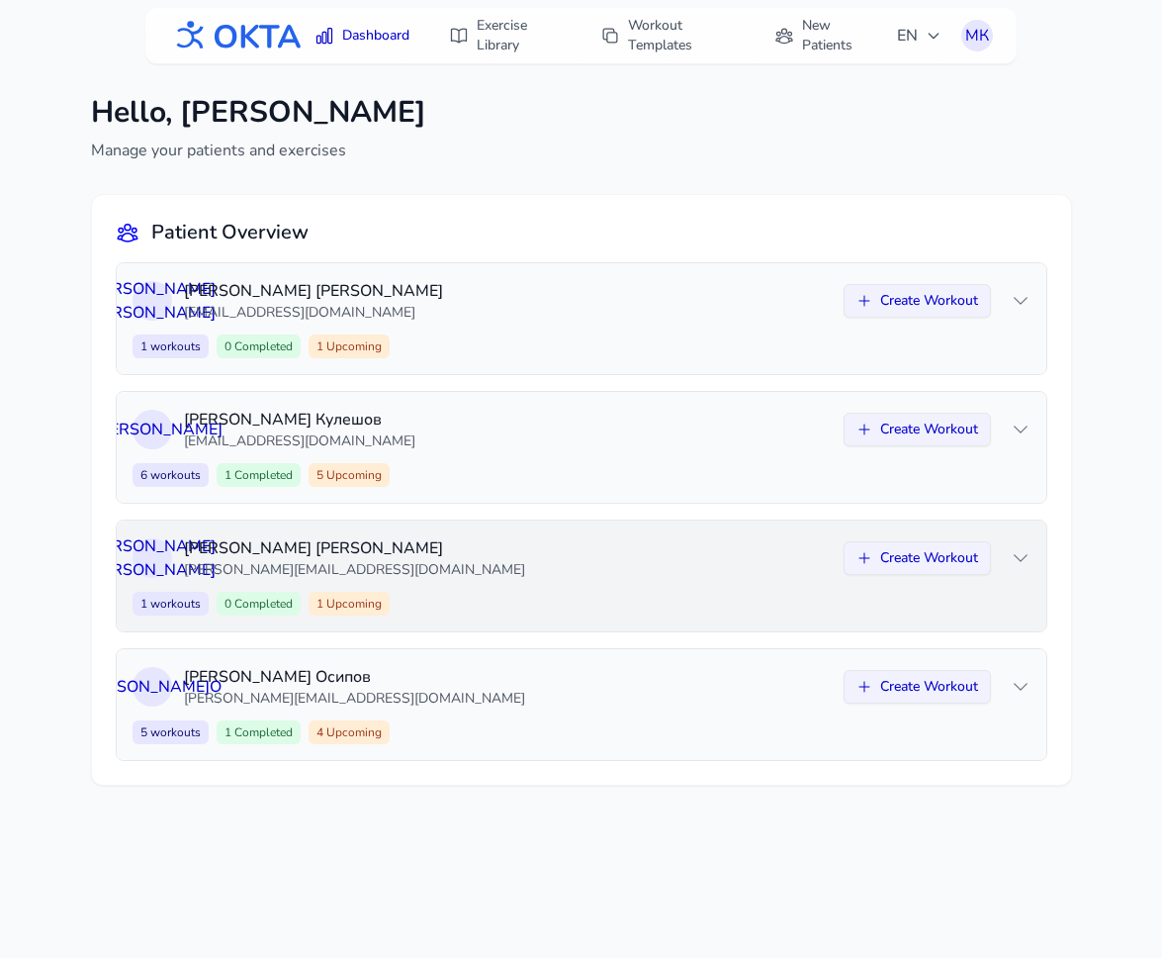
click at [629, 609] on div "1 workouts 0 Completed 1 Upcoming Create Workout" at bounding box center [582, 604] width 898 height 24
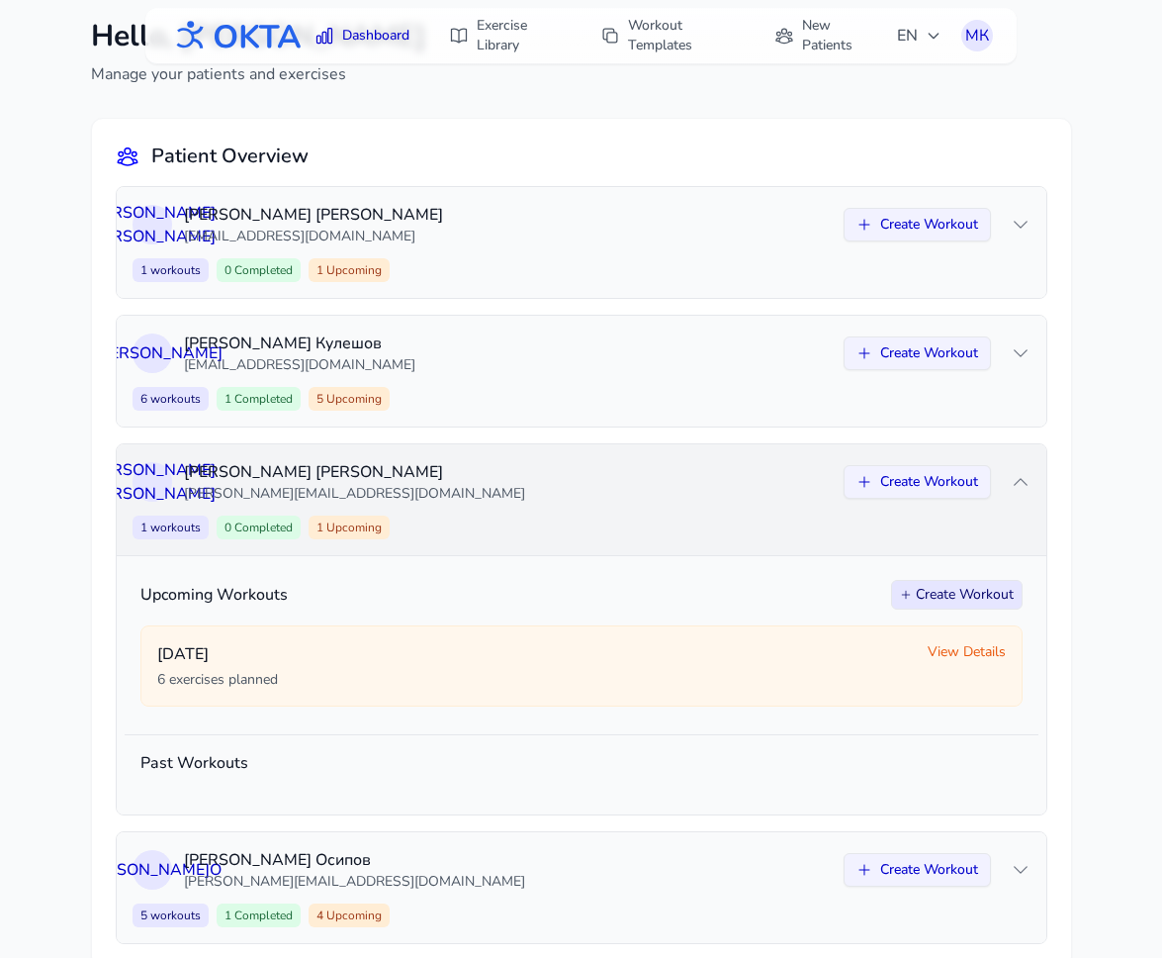
scroll to position [119, 0]
